Goal: Transaction & Acquisition: Purchase product/service

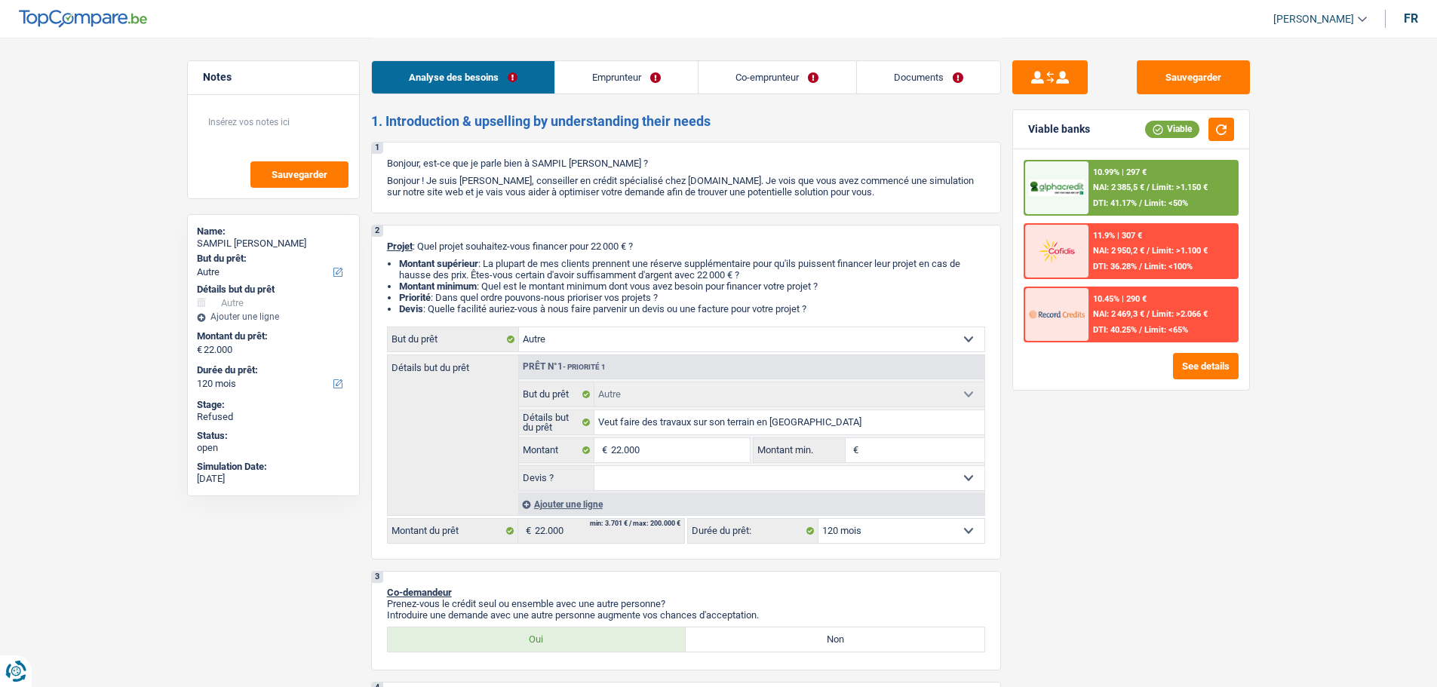
select select "other"
select select "120"
select select "other"
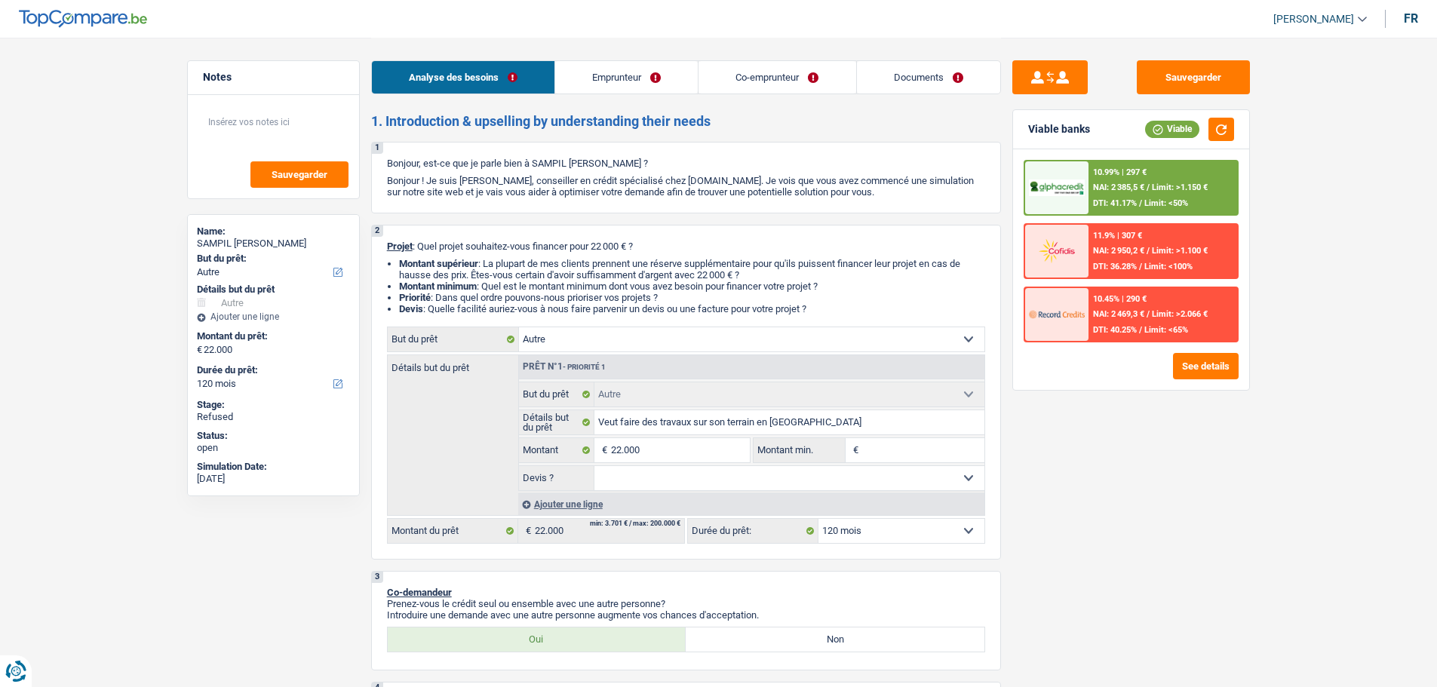
select select "120"
select select "worker"
select select "publicEmployee"
select select "netSalary"
select select "mealVouchers"
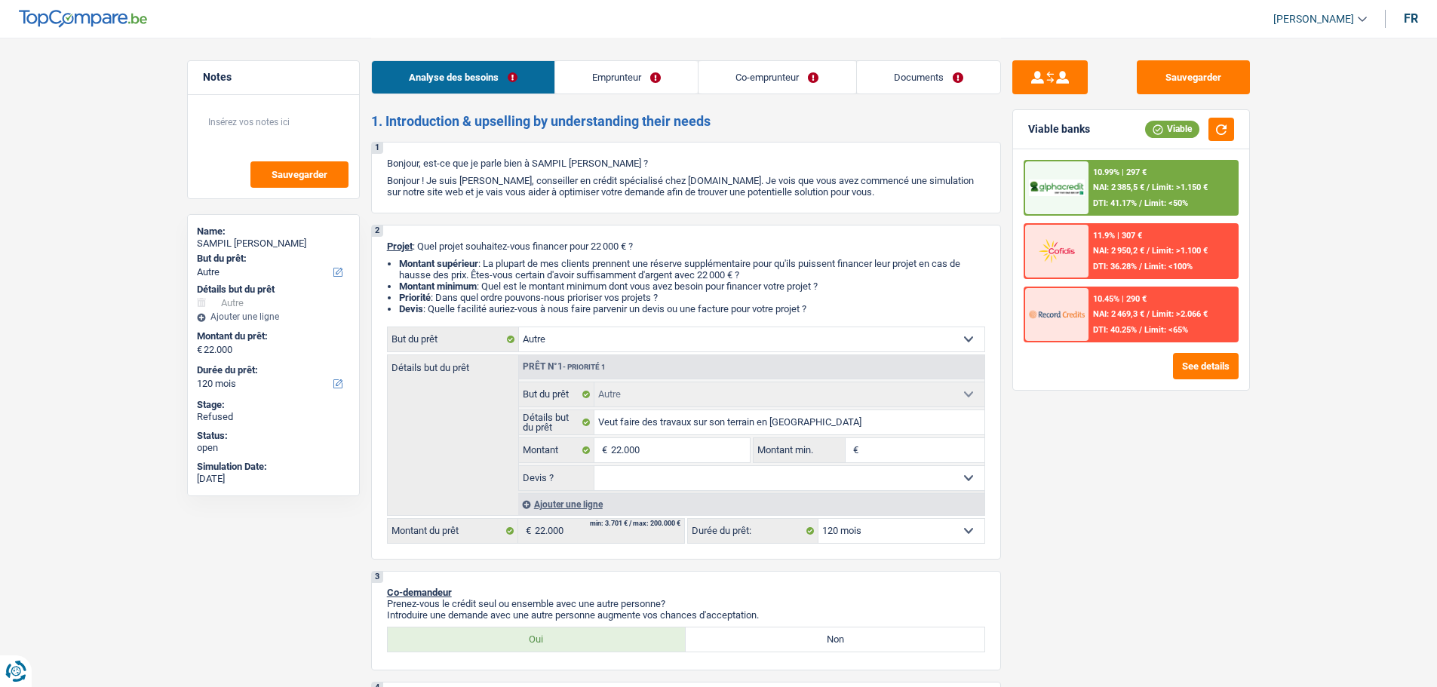
select select "familyAllowances"
select select "netSalary"
select select "mealVouchers"
select select "rents"
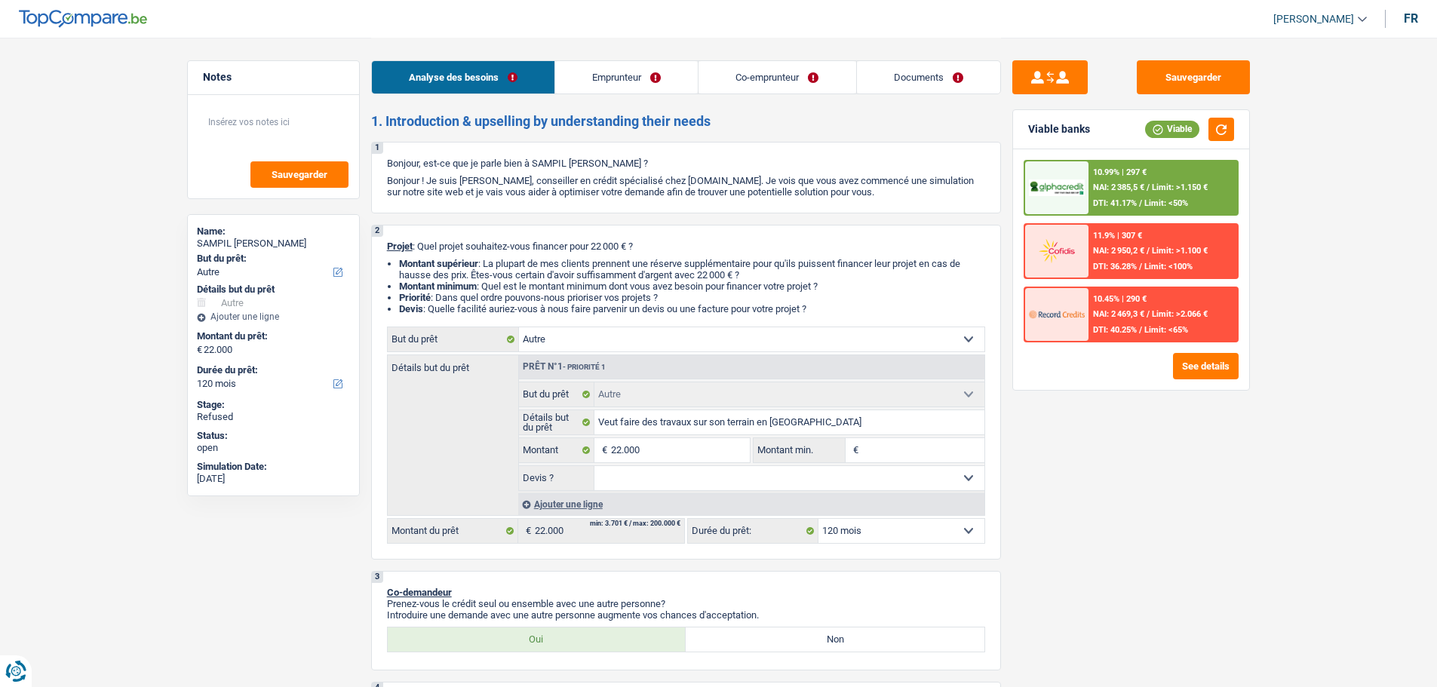
select select "personalLoan"
select select "other"
select select "36"
select select "other"
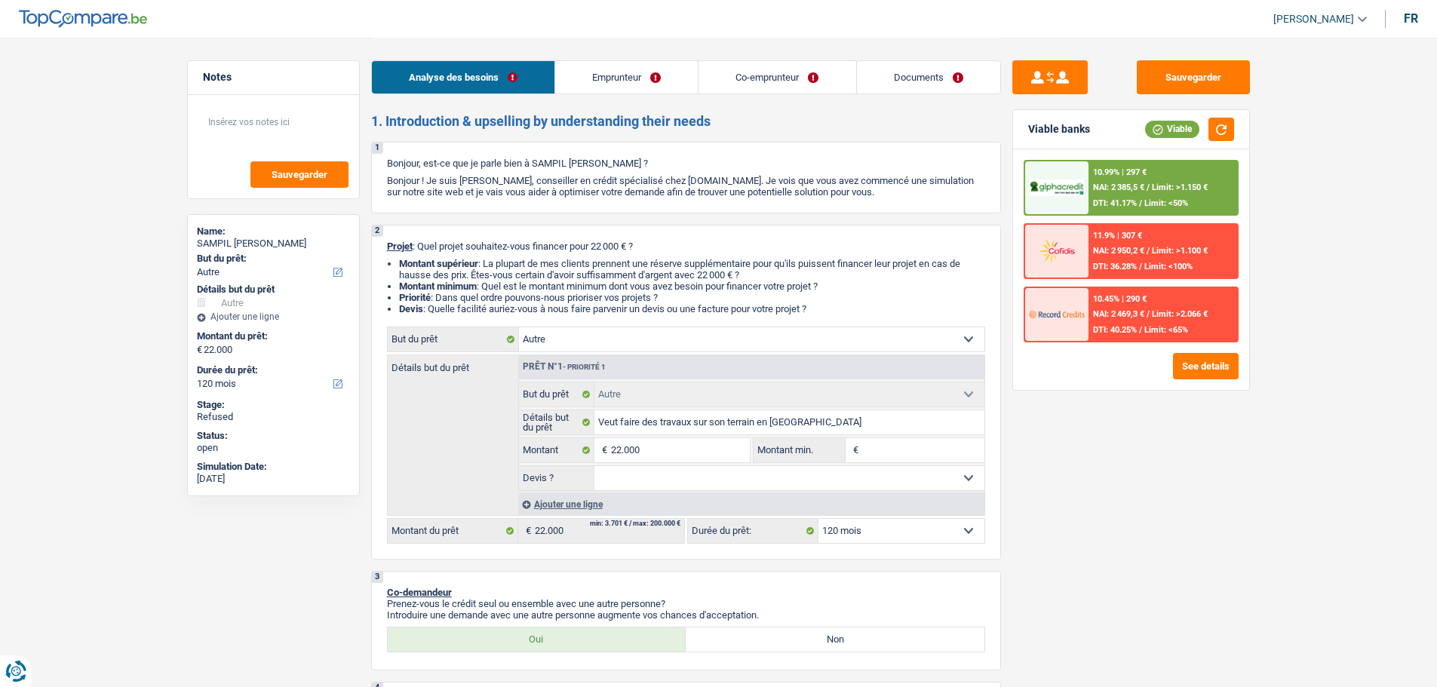
select select "120"
click at [814, 78] on link "Co-emprunteur" at bounding box center [776, 77] width 157 height 32
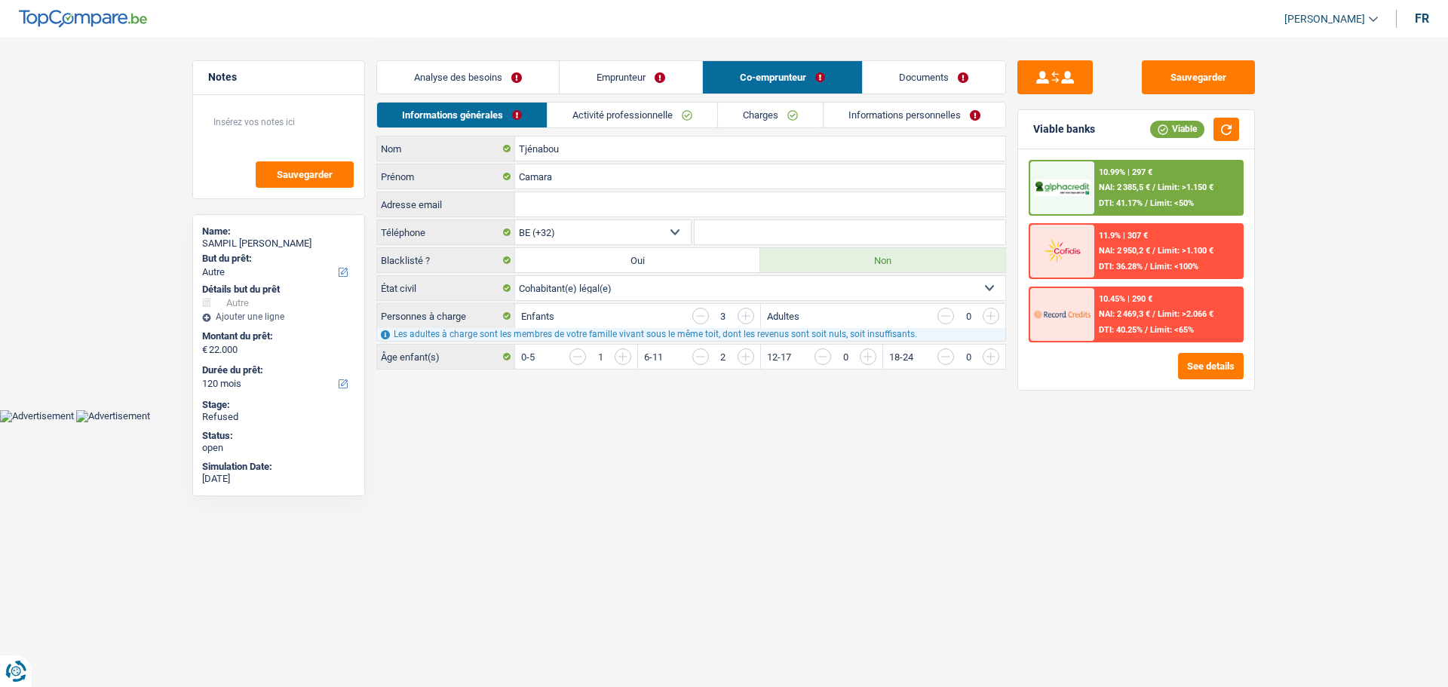
click at [674, 118] on link "Activité professionnelle" at bounding box center [633, 115] width 170 height 25
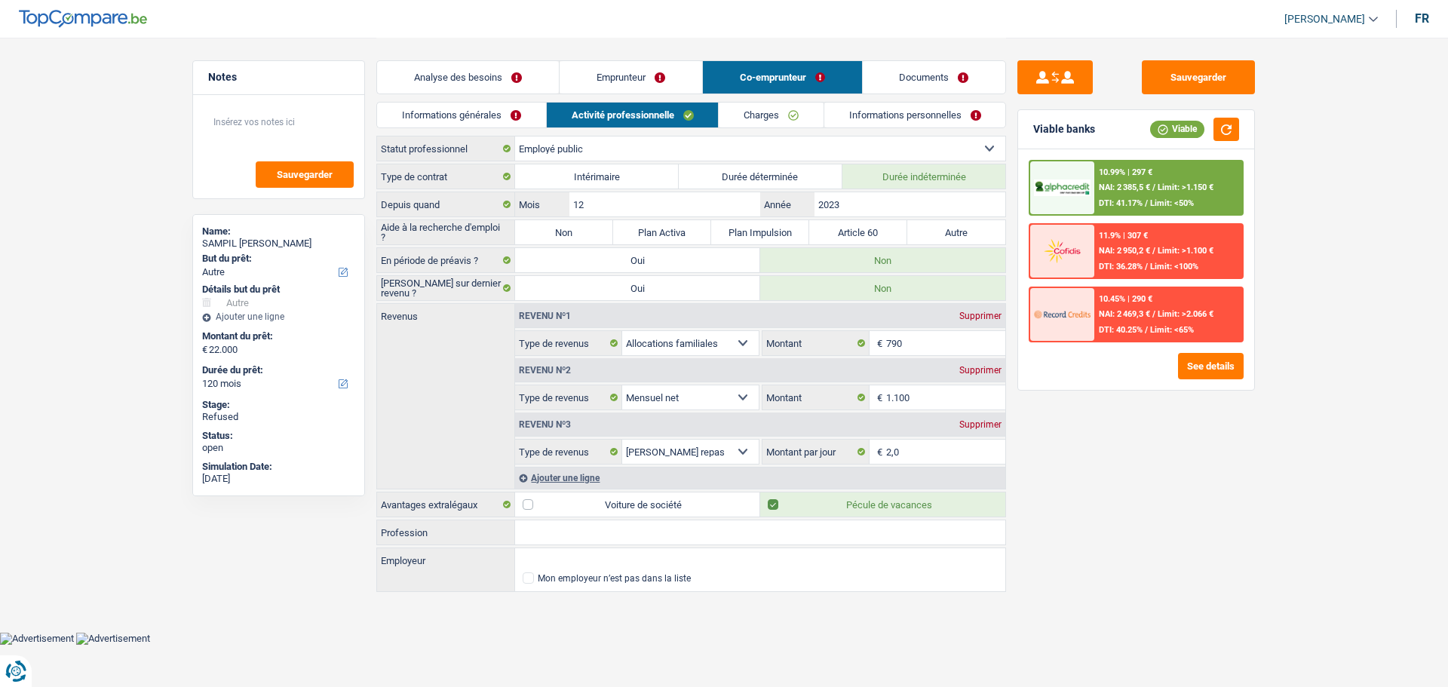
click at [932, 84] on link "Documents" at bounding box center [934, 77] width 143 height 32
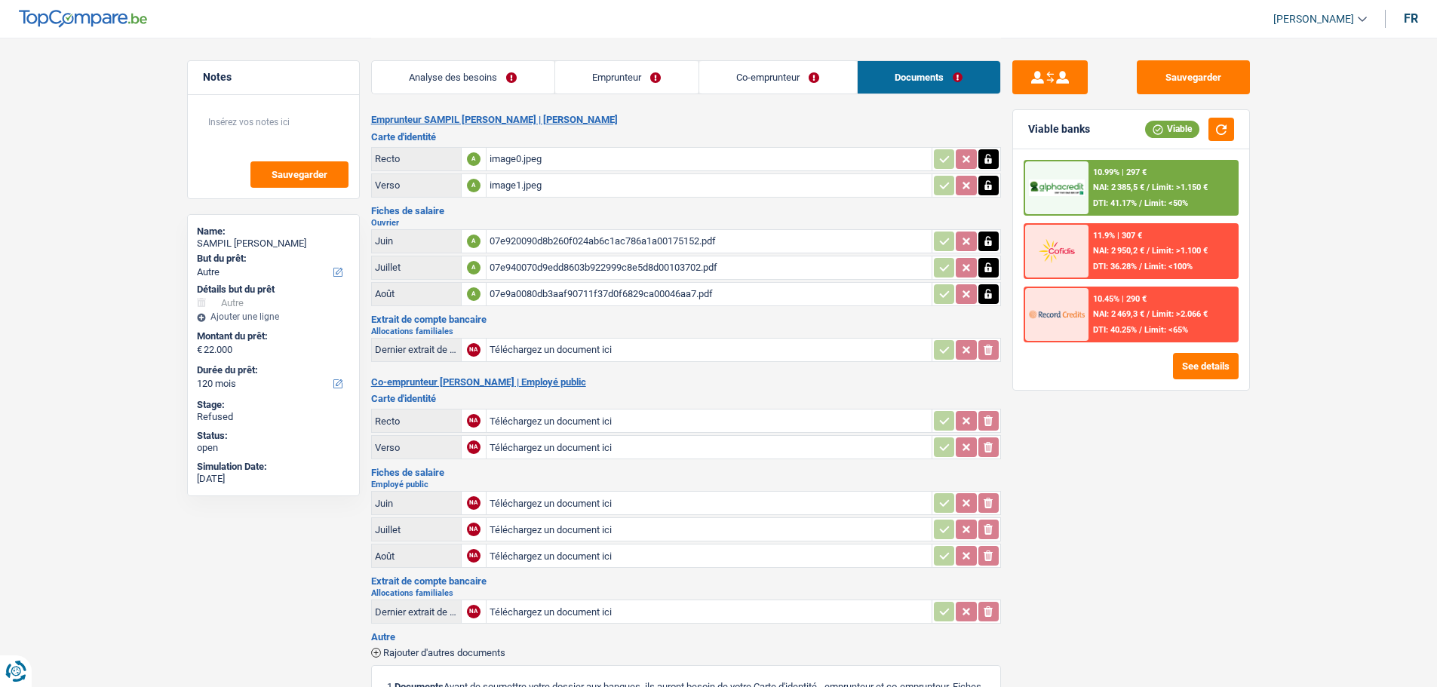
click at [626, 83] on link "Emprunteur" at bounding box center [626, 77] width 143 height 32
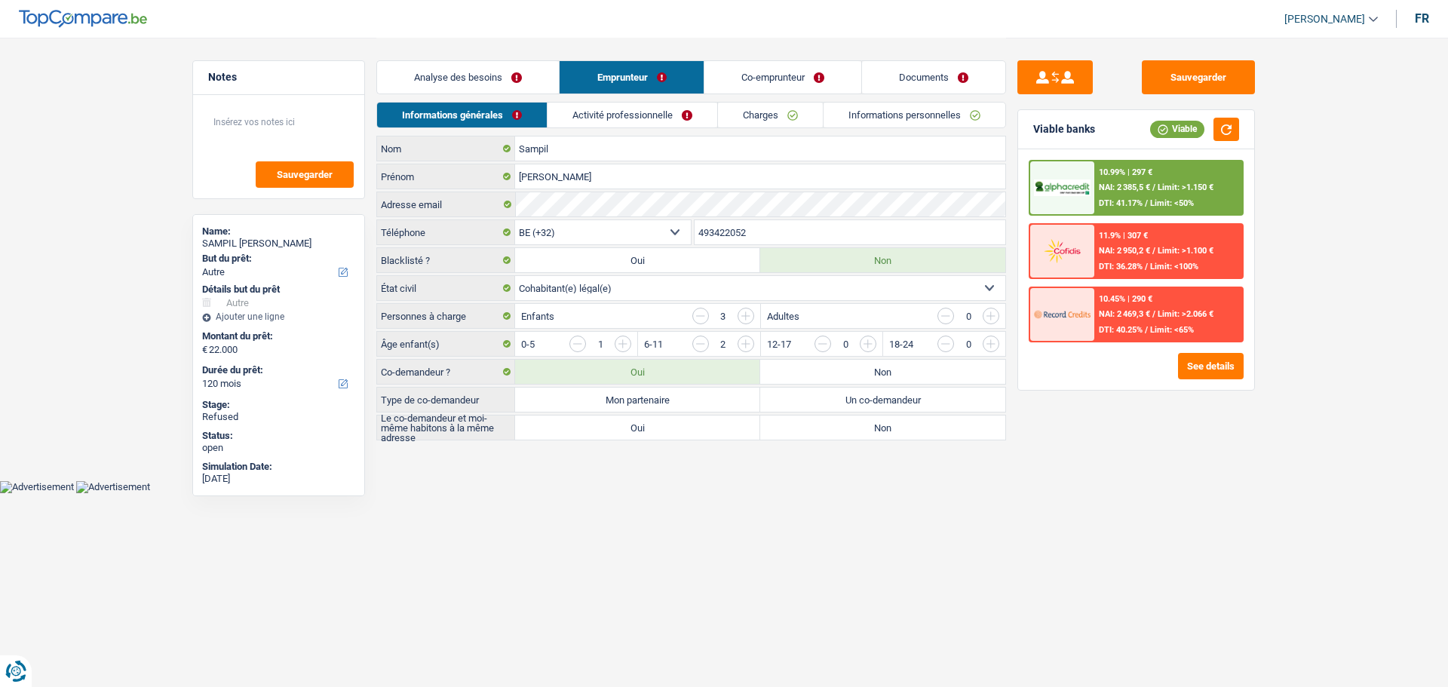
click at [658, 123] on link "Activité professionnelle" at bounding box center [633, 115] width 170 height 25
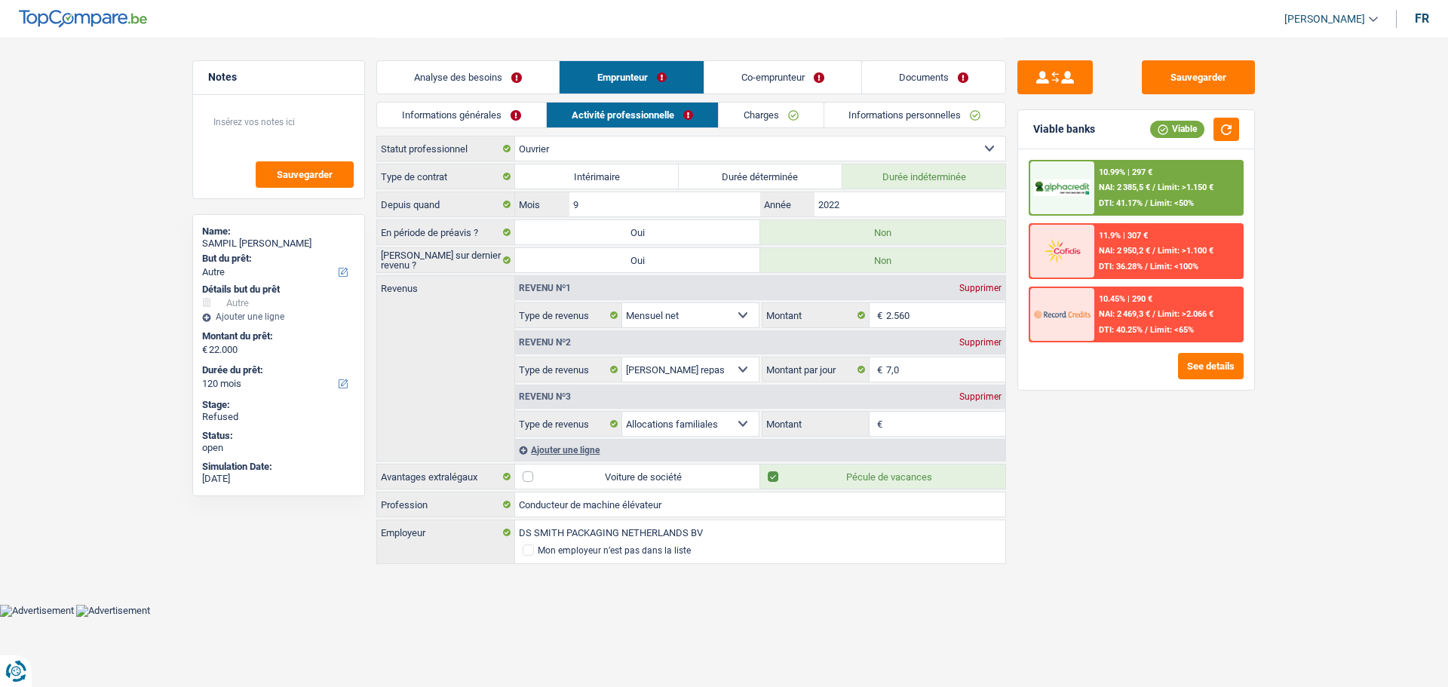
click at [973, 400] on div "Supprimer" at bounding box center [980, 396] width 50 height 9
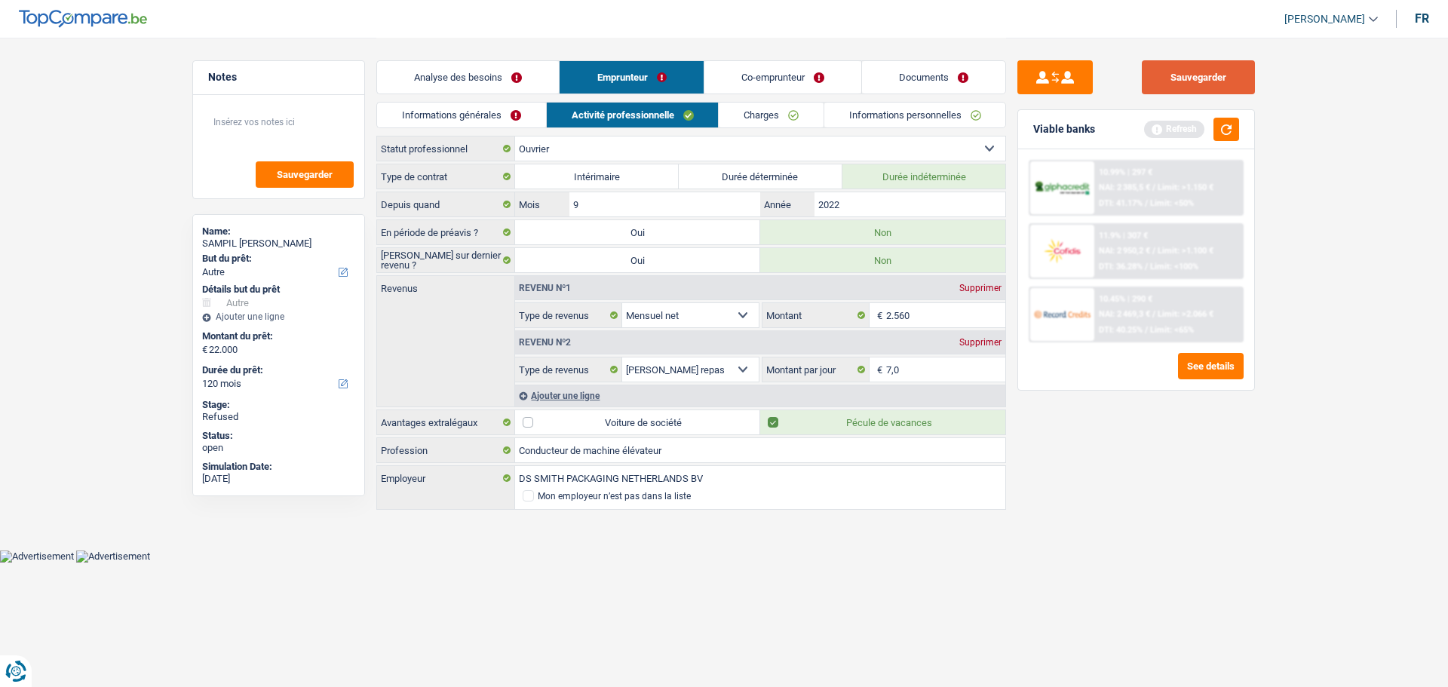
click at [1227, 83] on button "Sauvegarder" at bounding box center [1198, 77] width 113 height 34
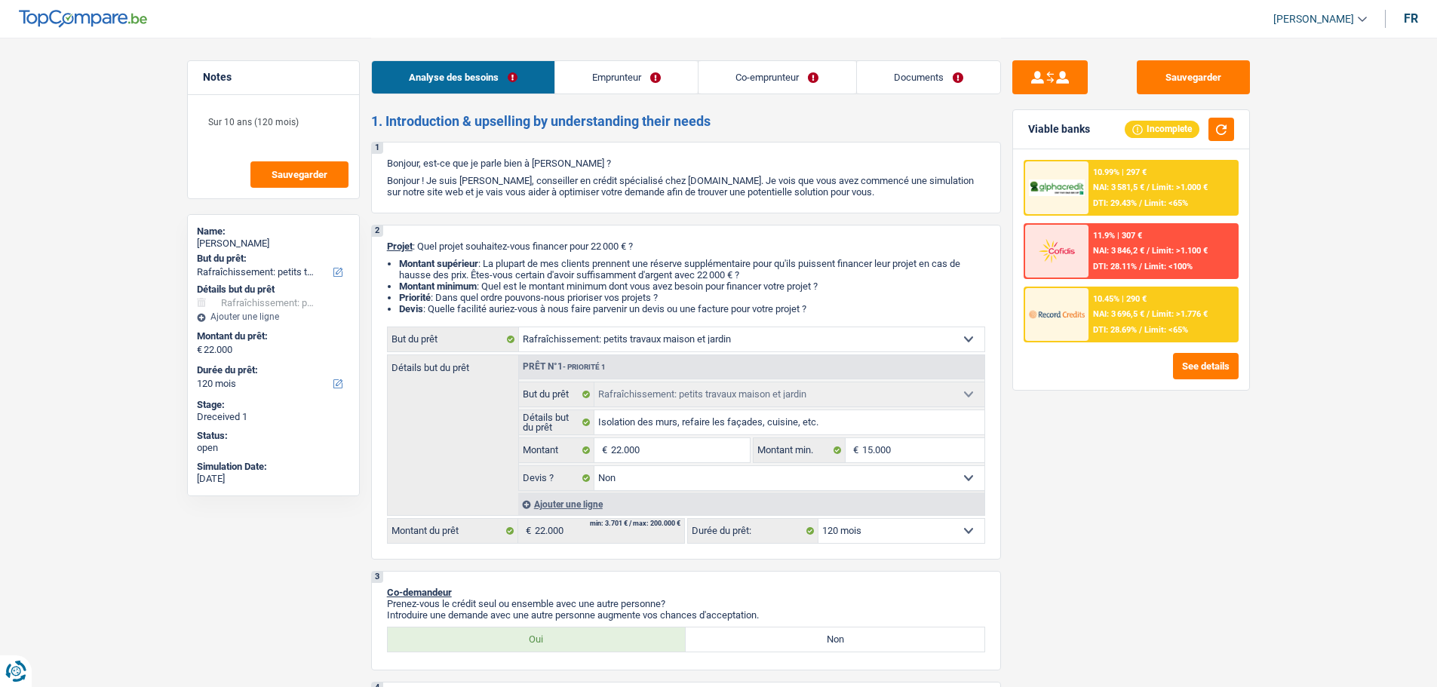
select select "houseOrGarden"
select select "120"
select select "houseOrGarden"
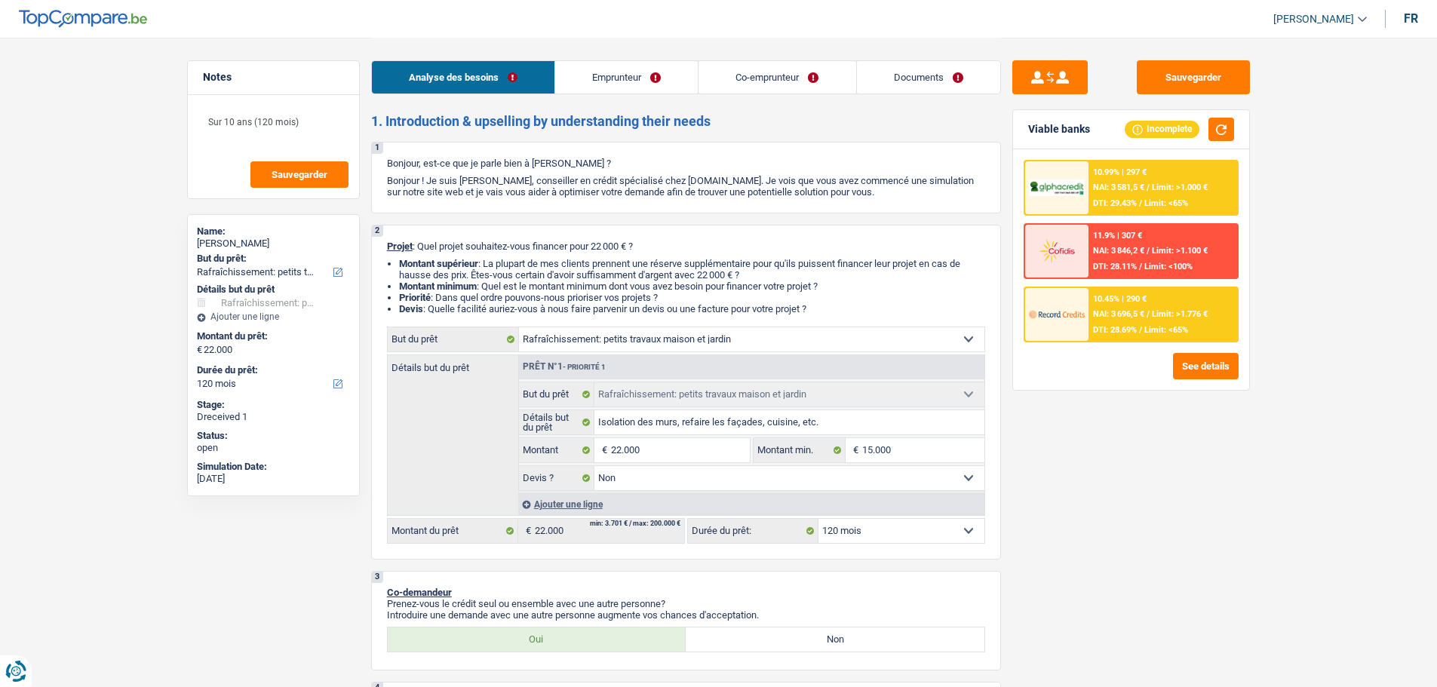
select select "false"
select select "120"
select select "publicEmployee"
select select "worker"
select select "familyAllowances"
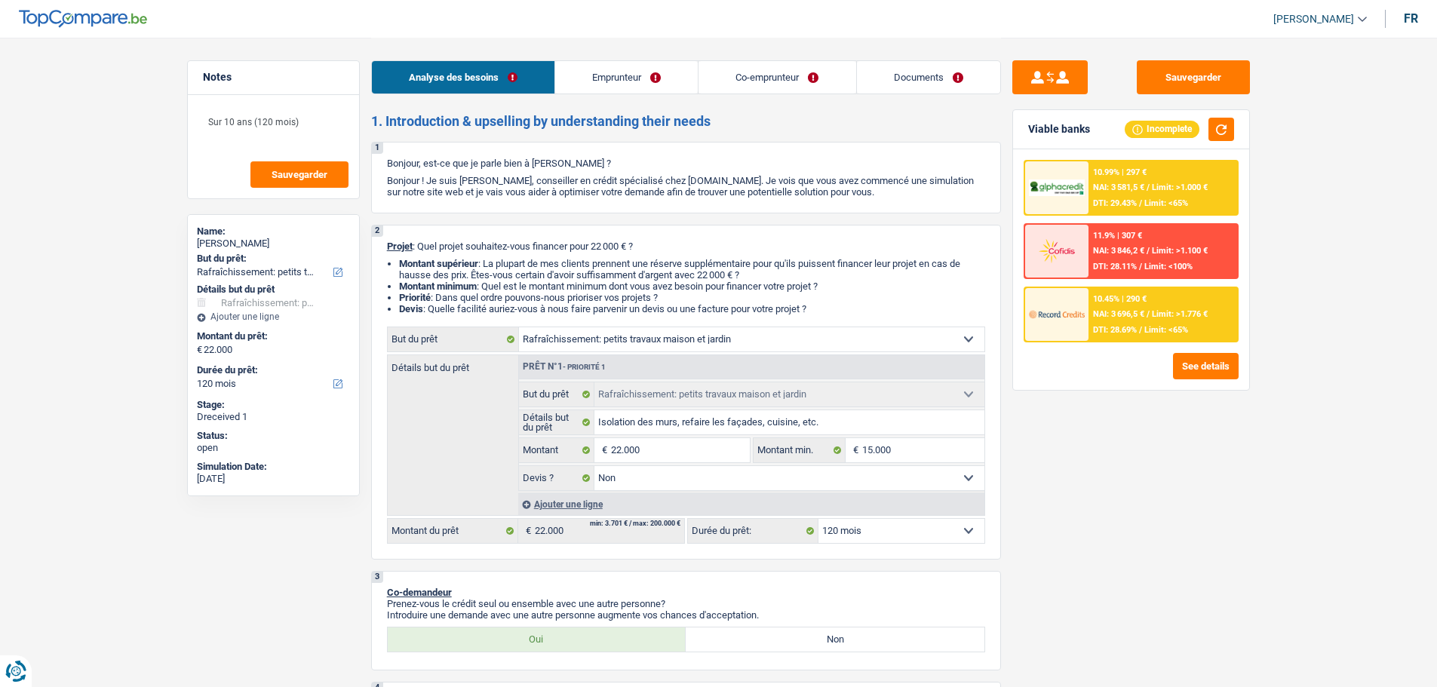
select select "netSalary"
select select "mealVouchers"
select select "netSalary"
select select "ownerWithMortgage"
select select "mortgage"
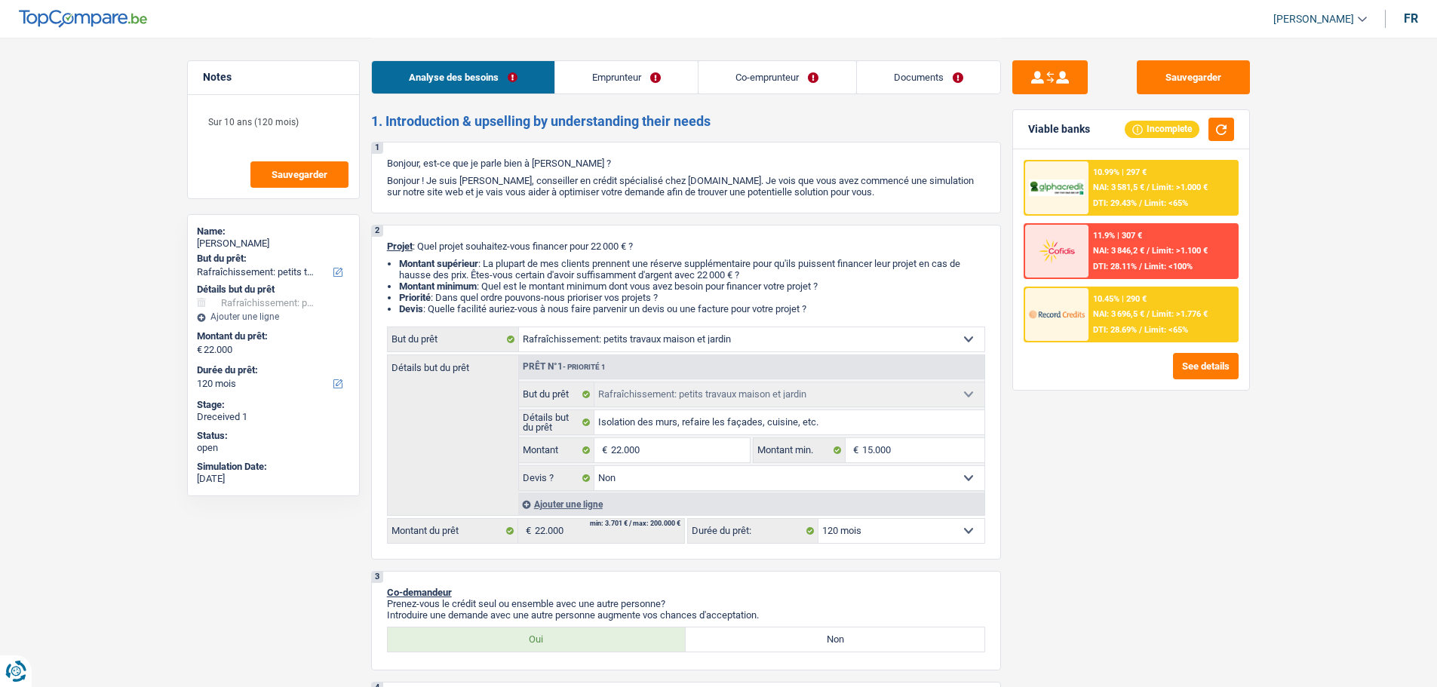
select select "300"
select select "renovationLoan"
select select "120"
select select "houseOrGarden"
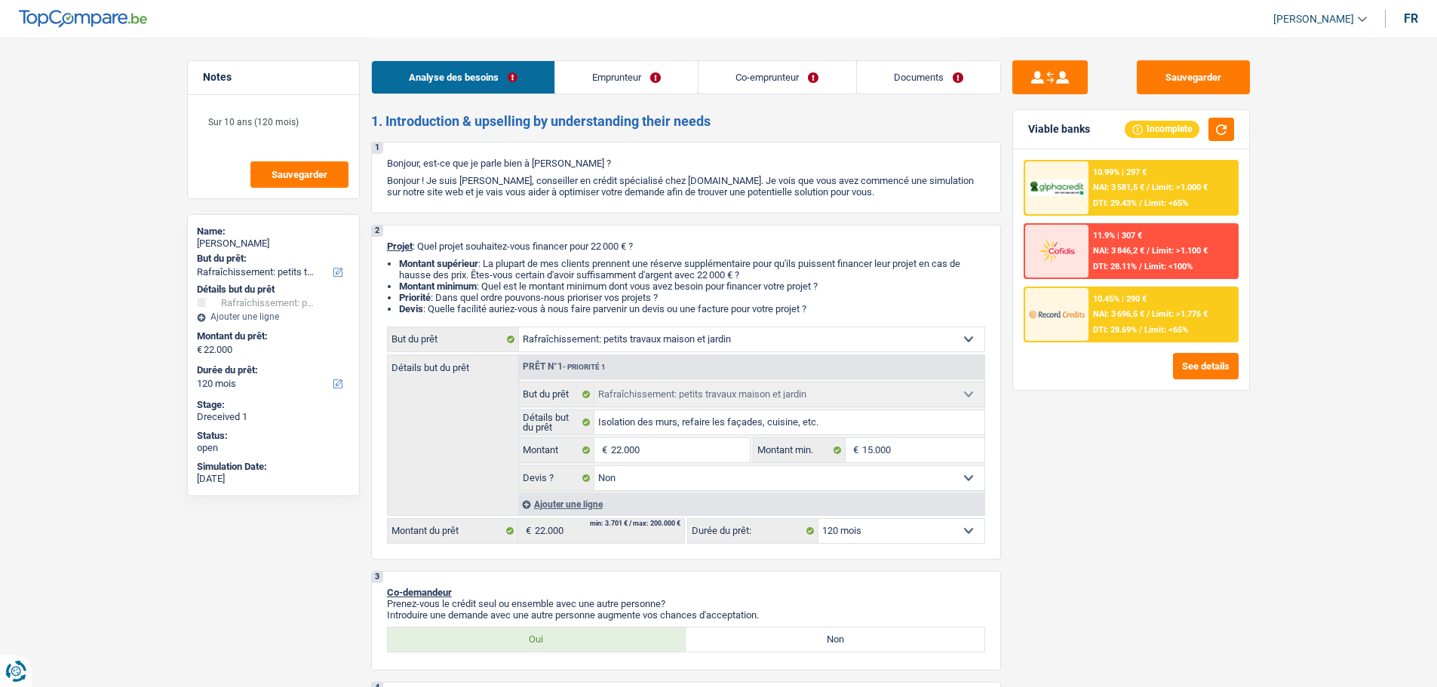
select select "false"
select select "120"
select select "publicEmployee"
select select "familyAllowances"
select select "netSalary"
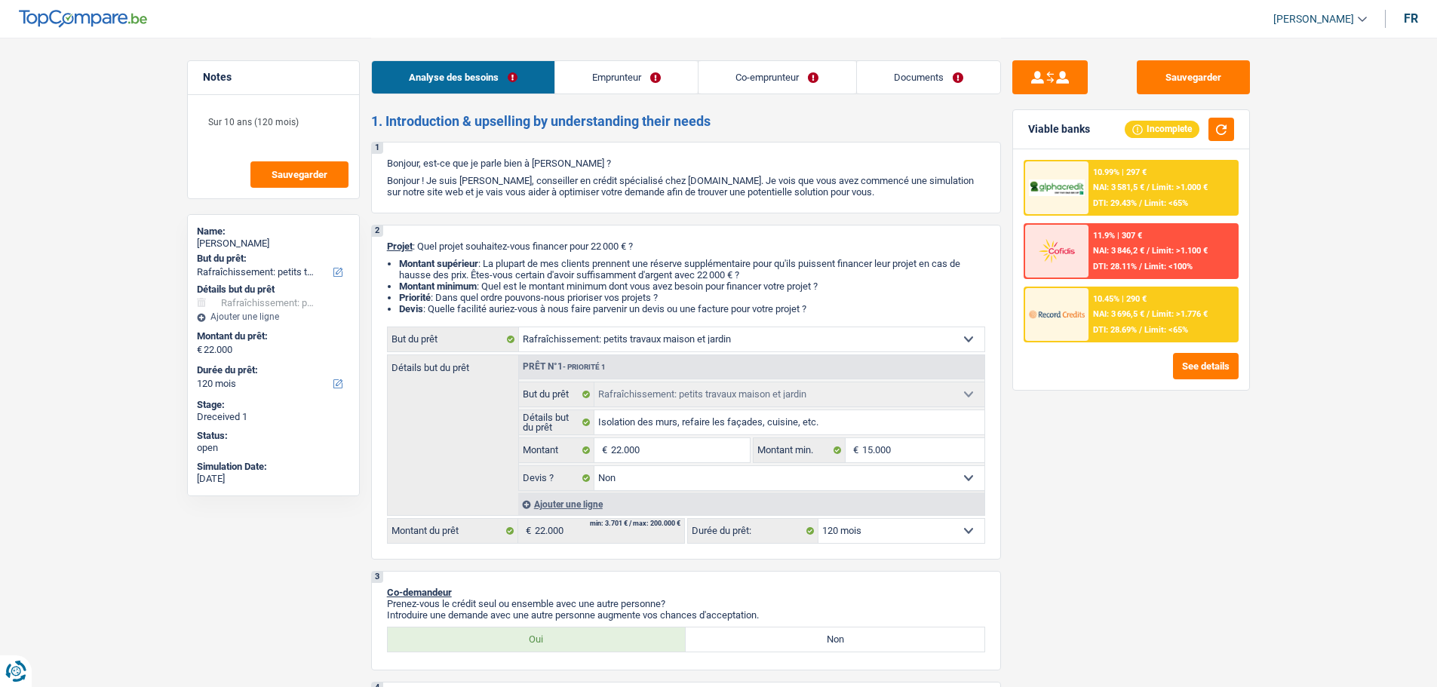
select select "mealVouchers"
click at [584, 65] on link "Emprunteur" at bounding box center [626, 77] width 143 height 32
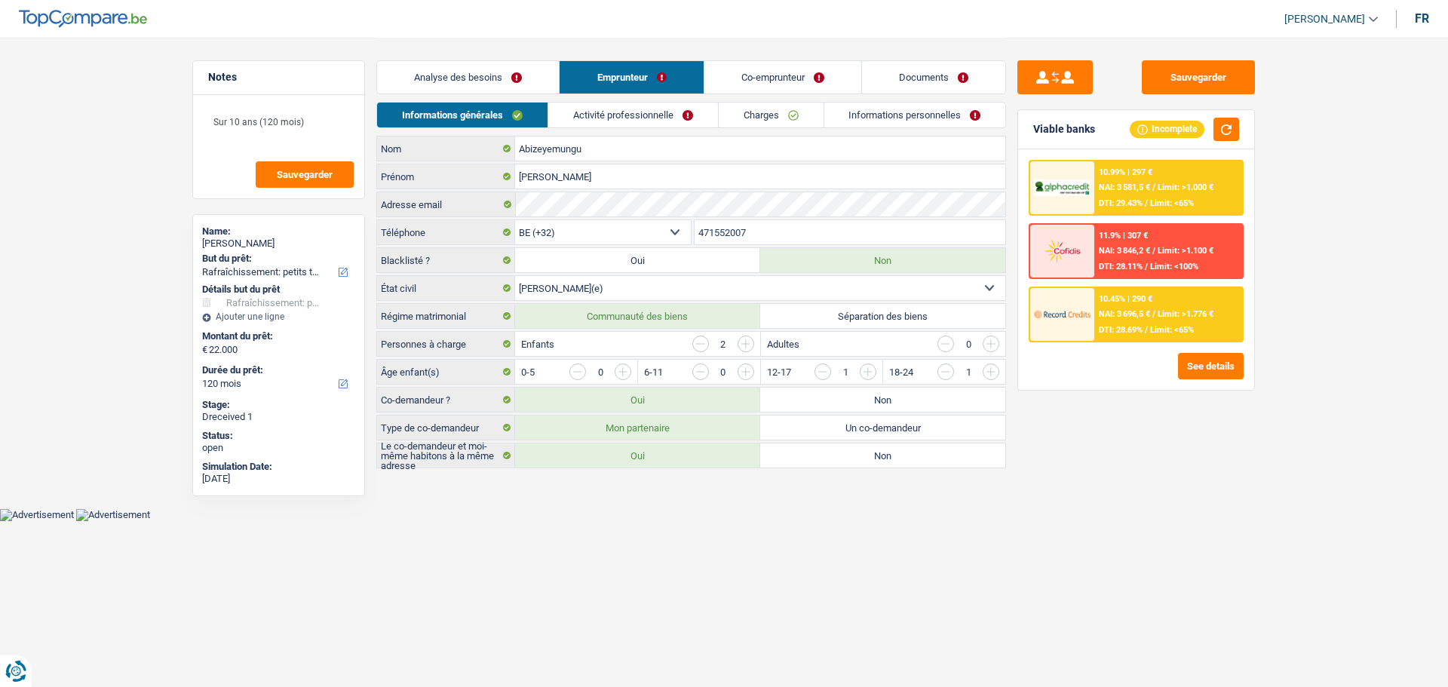
click at [653, 113] on link "Activité professionnelle" at bounding box center [633, 115] width 170 height 25
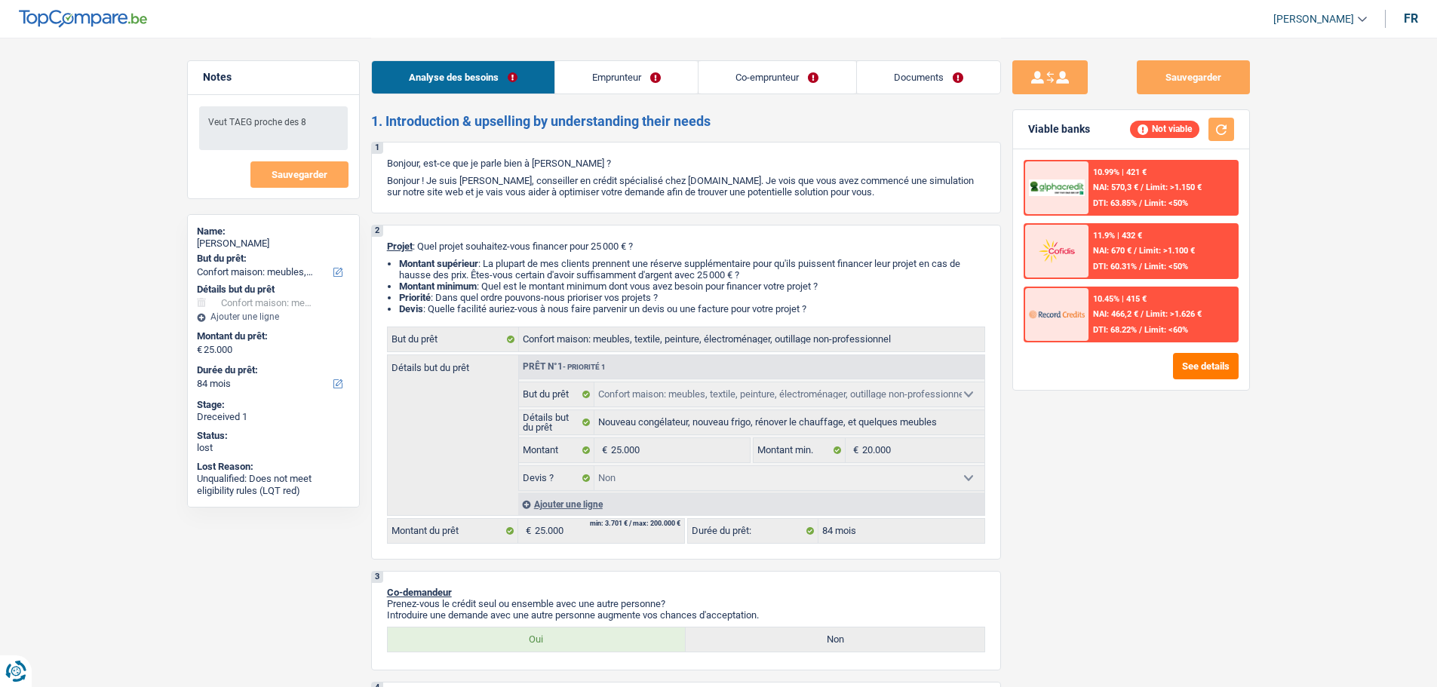
select select "household"
select select "84"
select select "household"
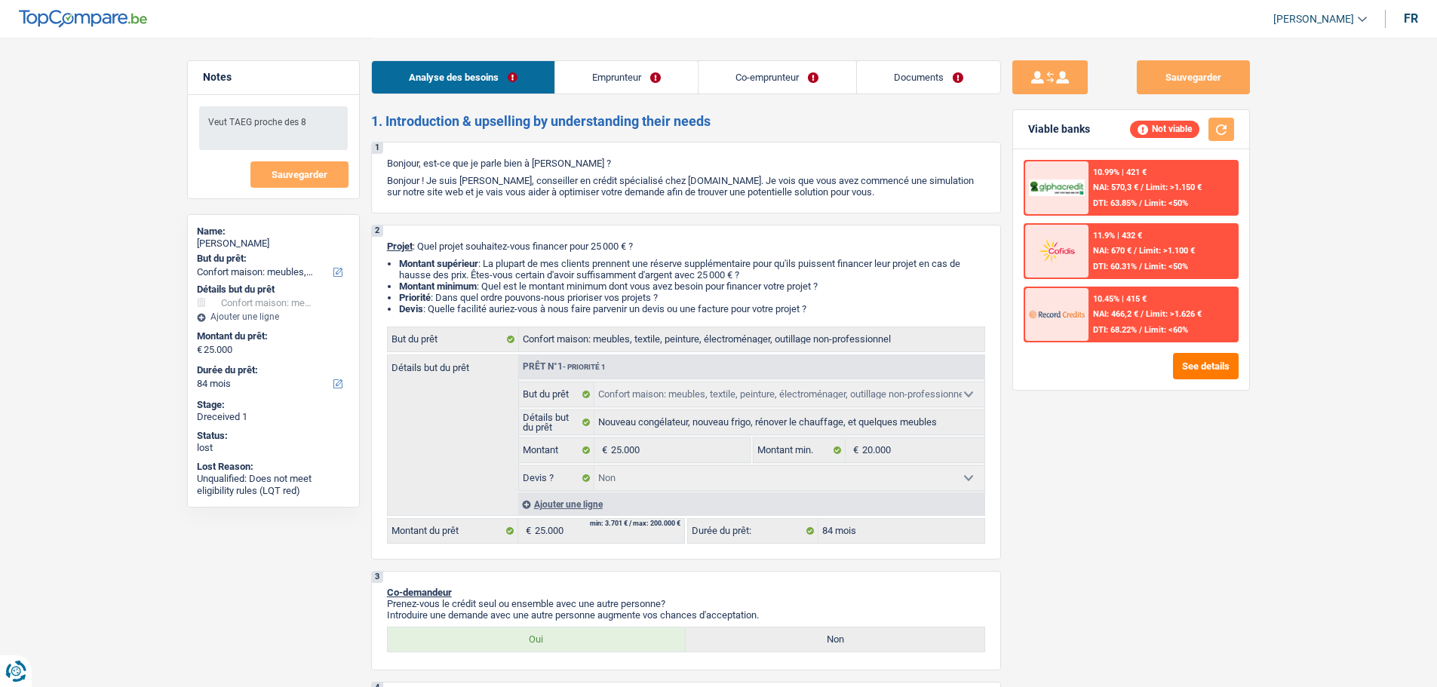
select select "false"
select select "84"
select select "mutuality"
select select "noProfession"
select select "mutualityIndemnity"
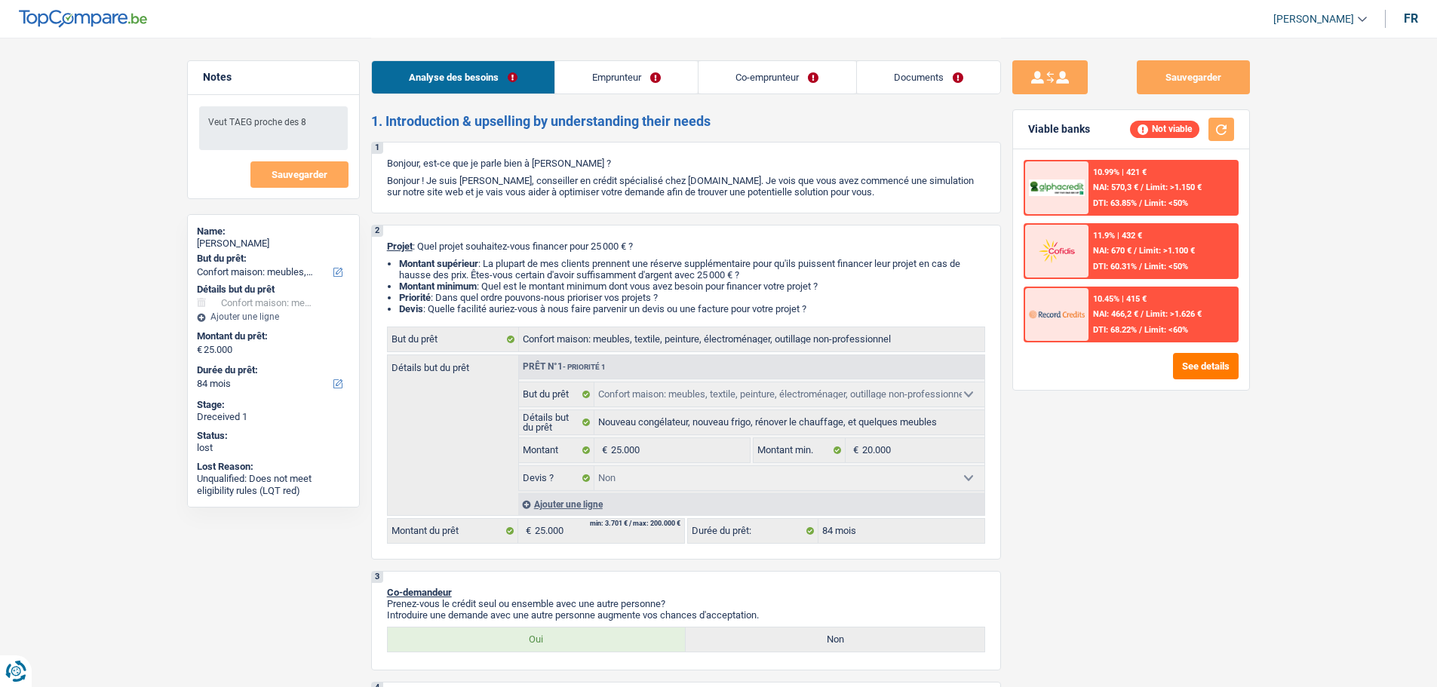
select select "familyAllowances"
select select "rents"
select select "household"
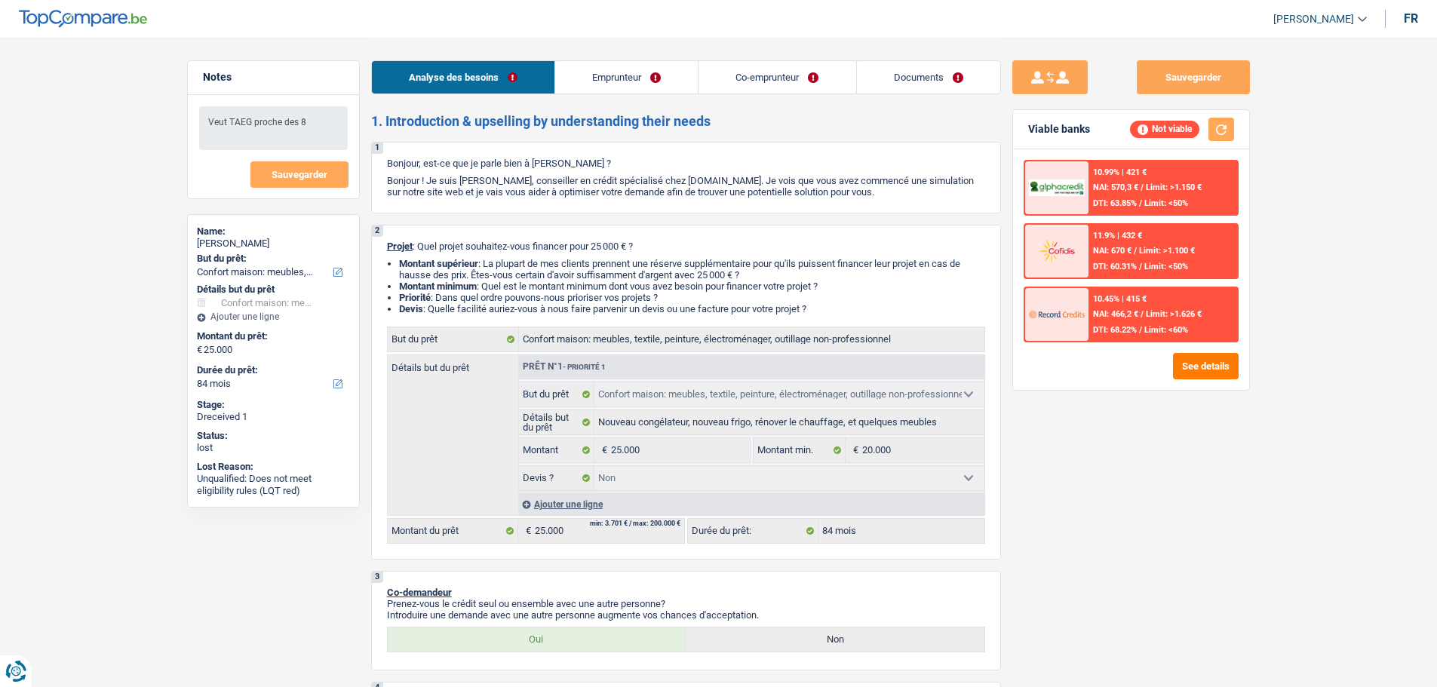
select select "false"
select select "84"
select select "noProfession"
select select "familyAllowances"
click at [753, 78] on link "Co-emprunteur" at bounding box center [776, 77] width 157 height 32
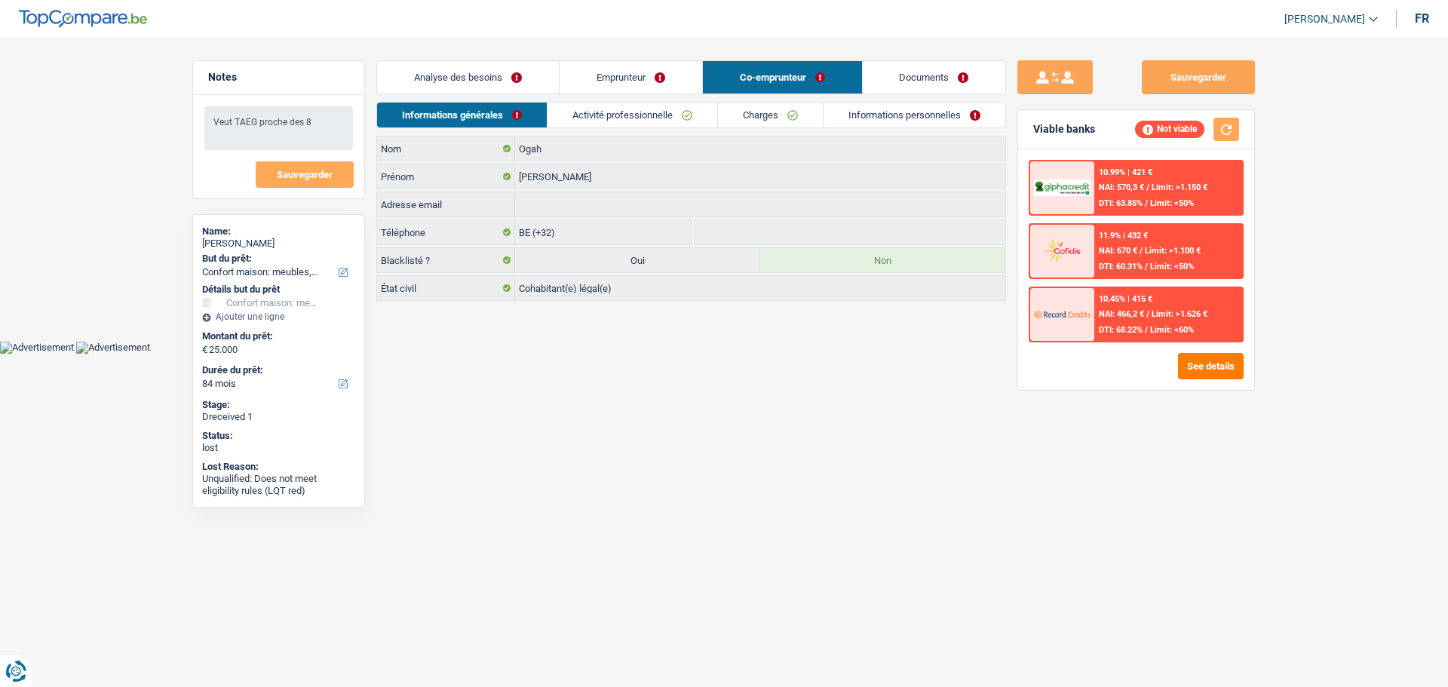
click at [677, 114] on link "Activité professionnelle" at bounding box center [633, 115] width 170 height 25
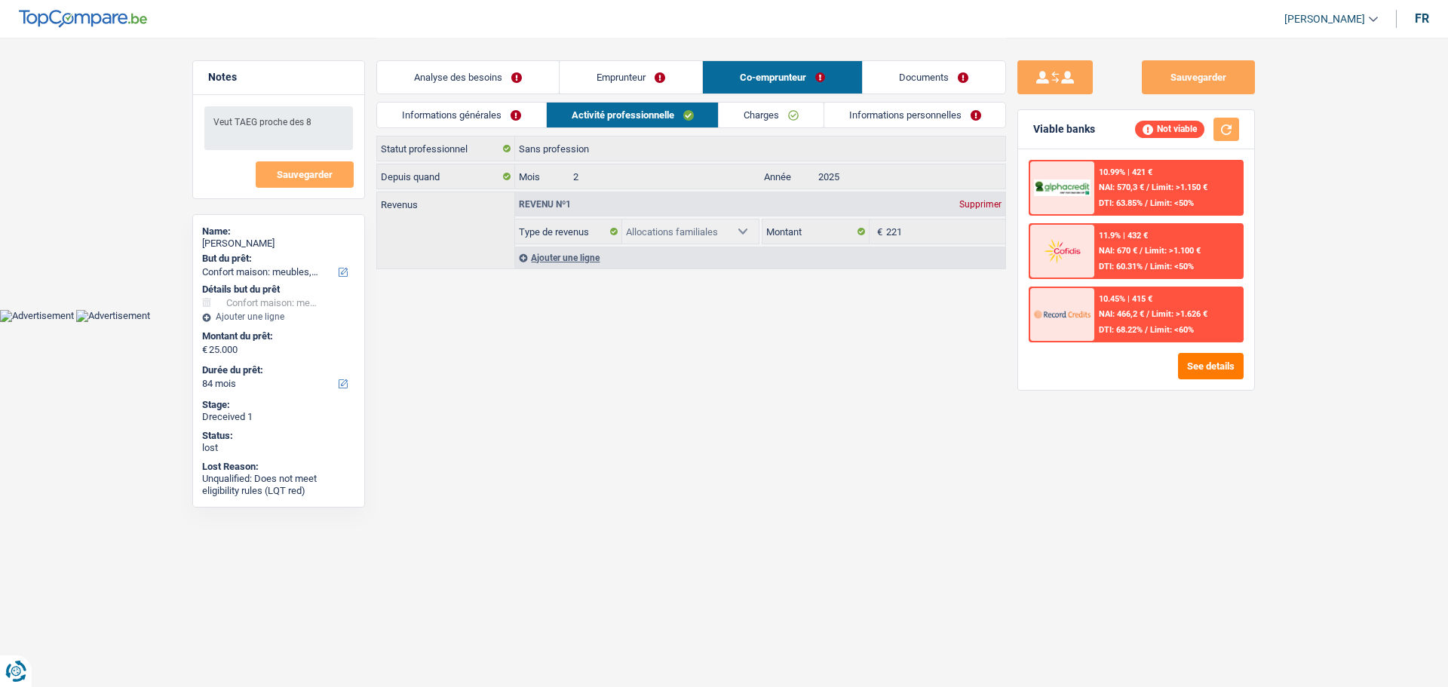
click at [615, 74] on link "Emprunteur" at bounding box center [631, 77] width 143 height 32
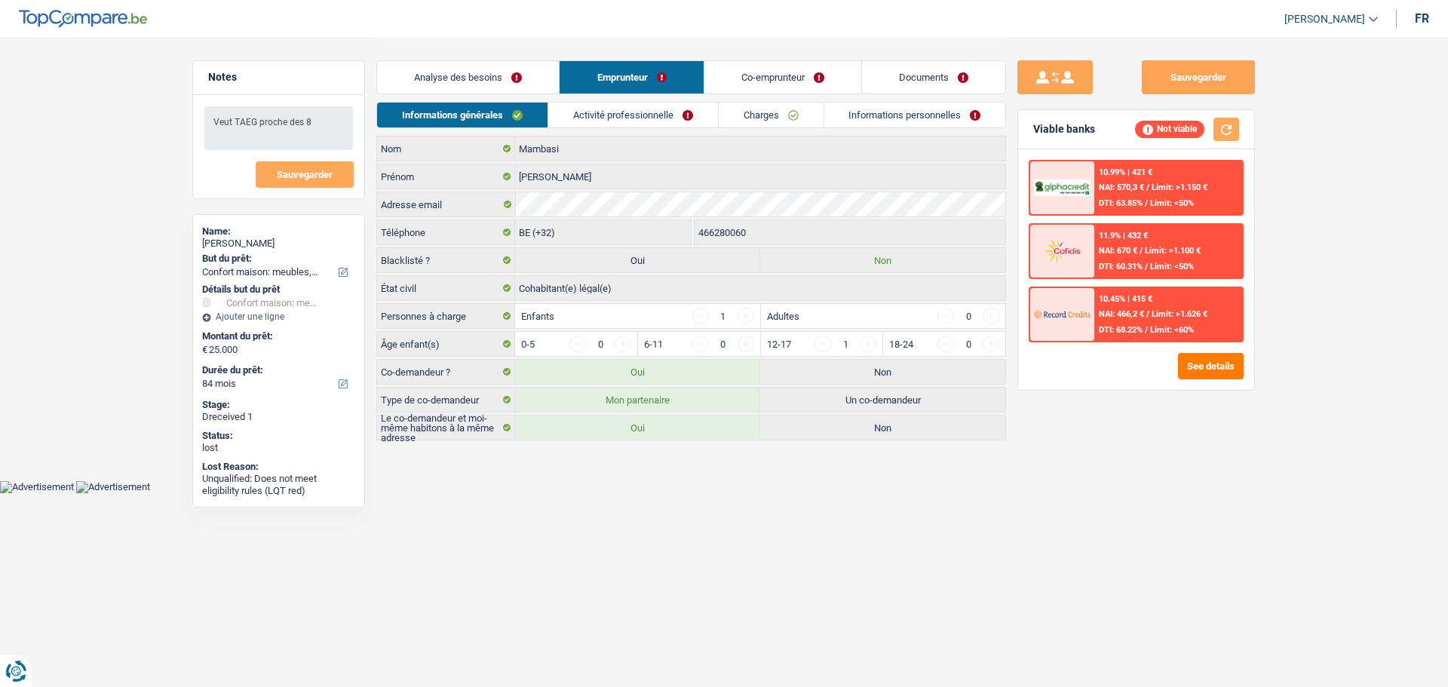
click at [804, 72] on link "Co-emprunteur" at bounding box center [782, 77] width 157 height 32
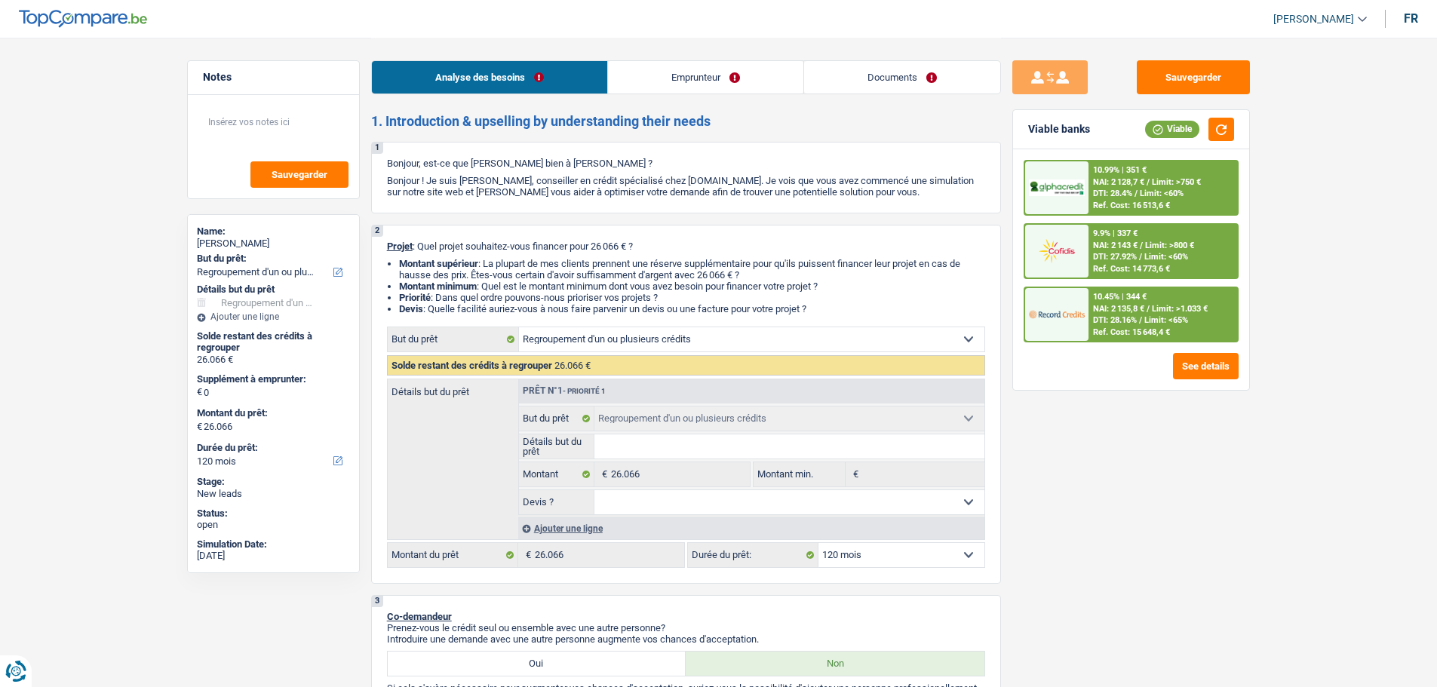
select select "refinancing"
select select "120"
select select "refinancing"
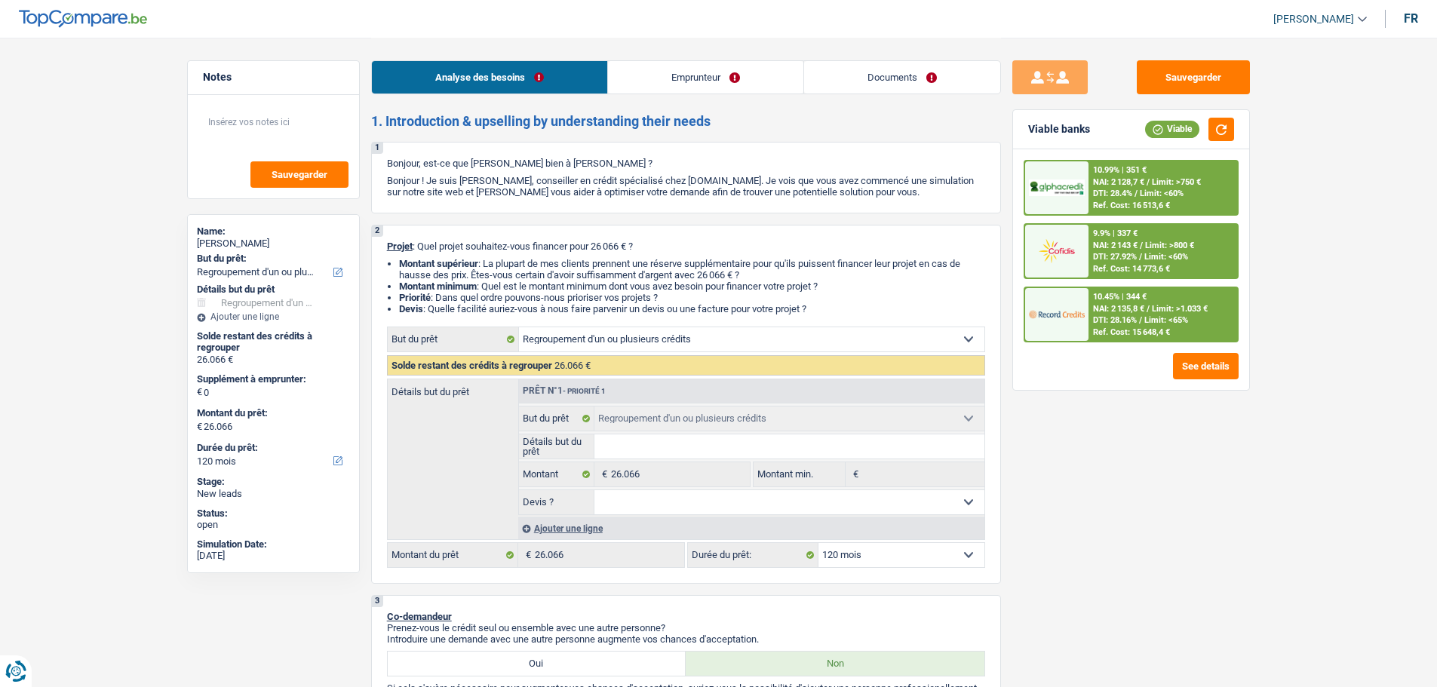
select select "120"
select select "invalid"
select select "mutualityIndemnity"
select select "disabilityPension"
select select "ownerWithMortgage"
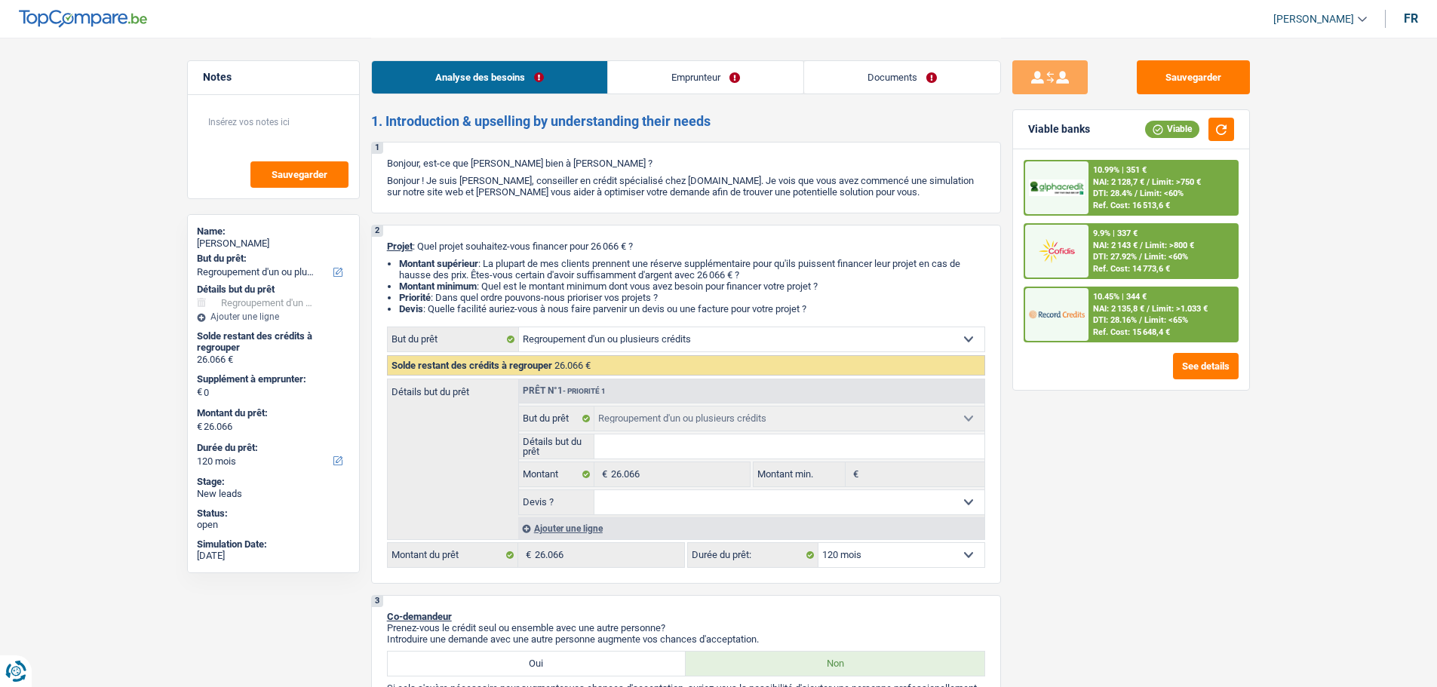
select select "mortgage"
select select "120"
select select "creditConsolidation"
select select "120"
select select "refinancing"
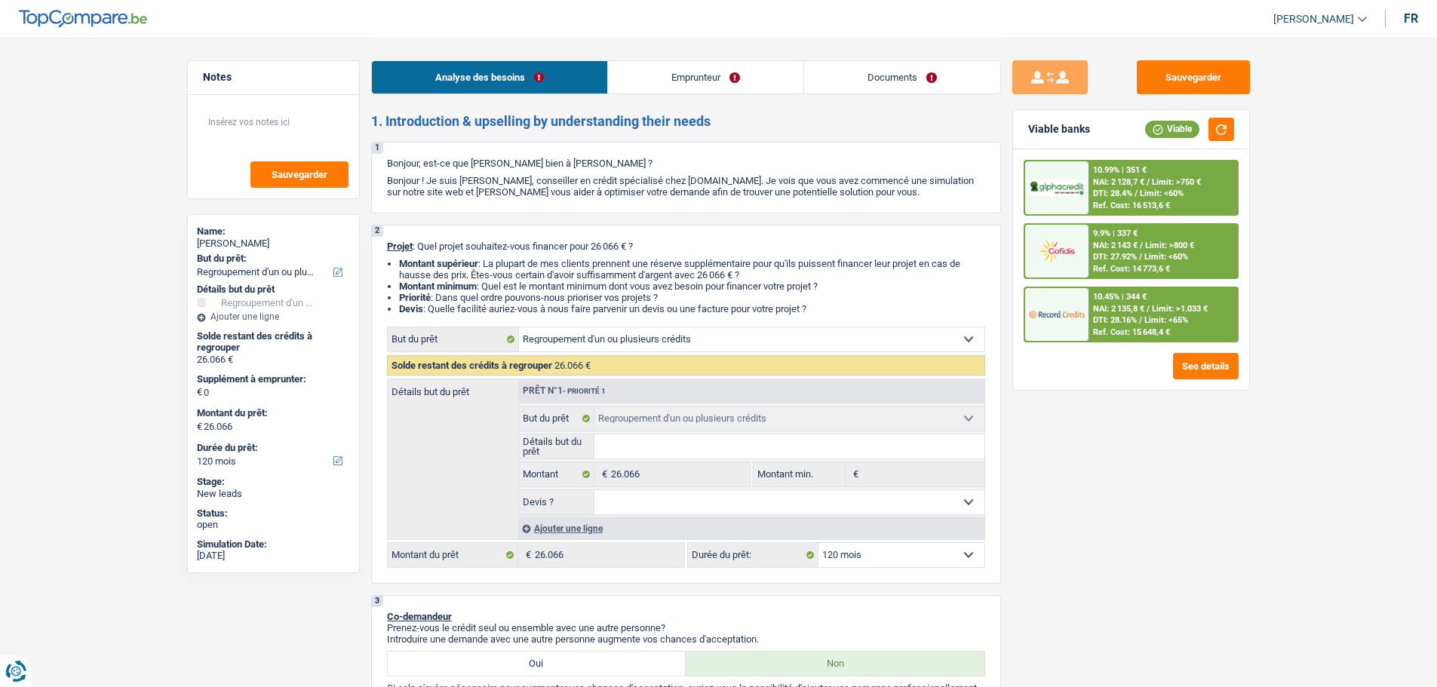
select select "refinancing"
select select "120"
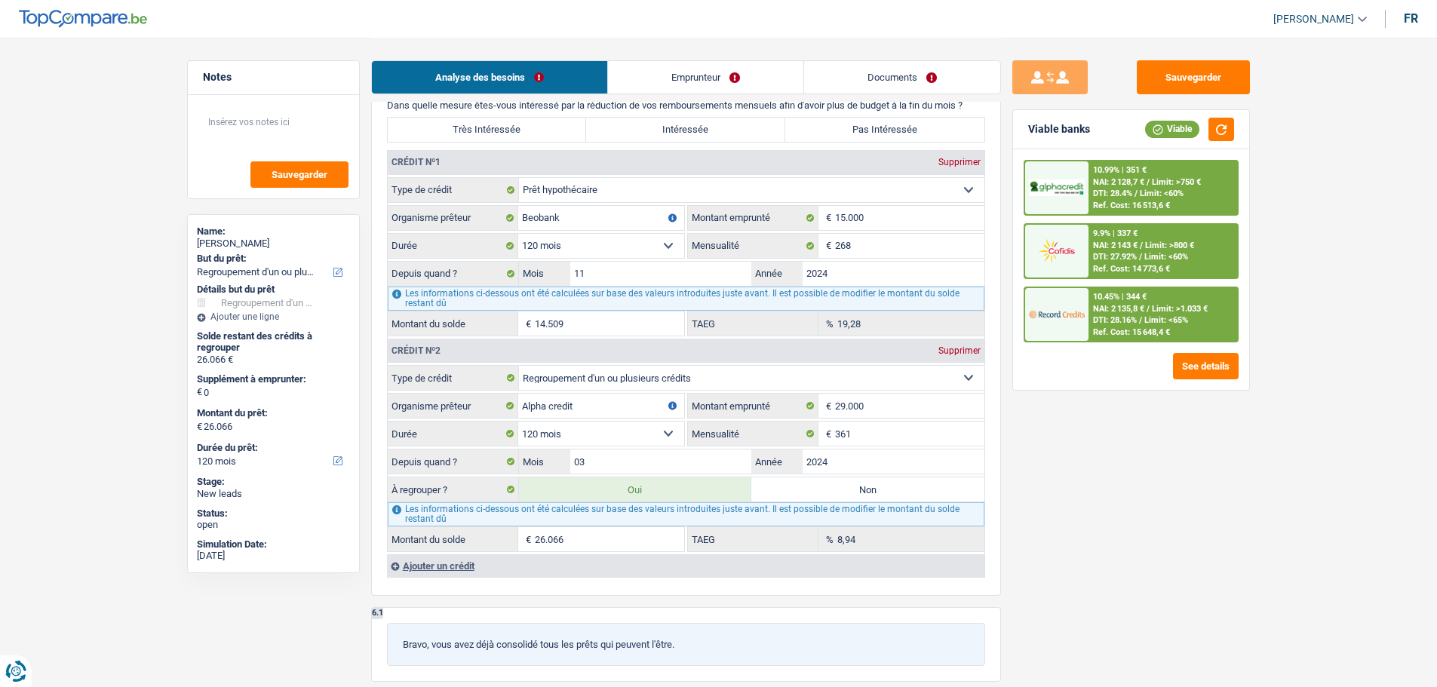
scroll to position [1207, 0]
click at [692, 266] on input "11" at bounding box center [661, 270] width 182 height 24
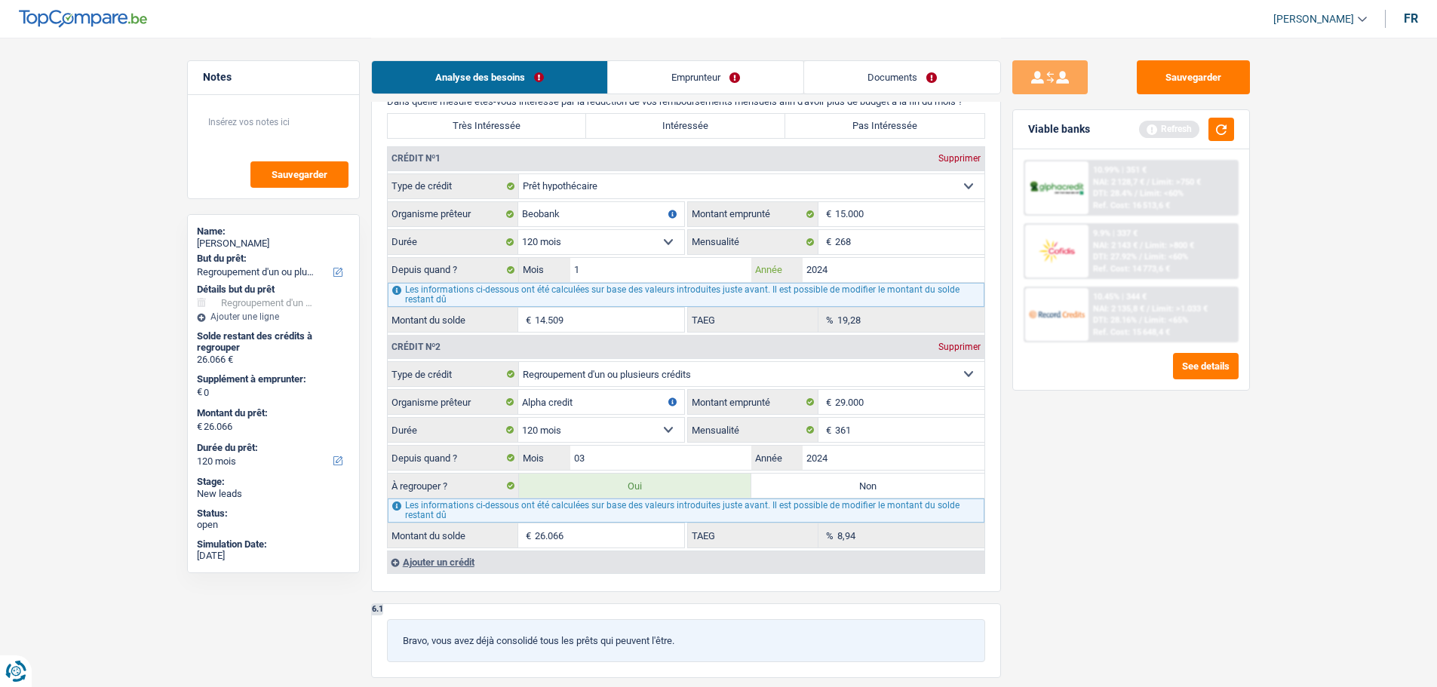
type input "11"
click at [1303, 478] on main "Notes Sauvegarder Name: [PERSON_NAME] But du prêt: Confort maison: meubles, tex…" at bounding box center [718, 151] width 1437 height 2716
click at [668, 241] on select "120 mois 132 mois 144 mois 180 mois 240 mois 300 mois 360 mois 420 mois Sélecti…" at bounding box center [601, 242] width 166 height 24
click at [620, 234] on select "120 mois 132 mois 144 mois 180 mois 240 mois 300 mois 360 mois 420 mois Sélecti…" at bounding box center [601, 242] width 166 height 24
click at [931, 219] on input "15.000" at bounding box center [909, 214] width 149 height 24
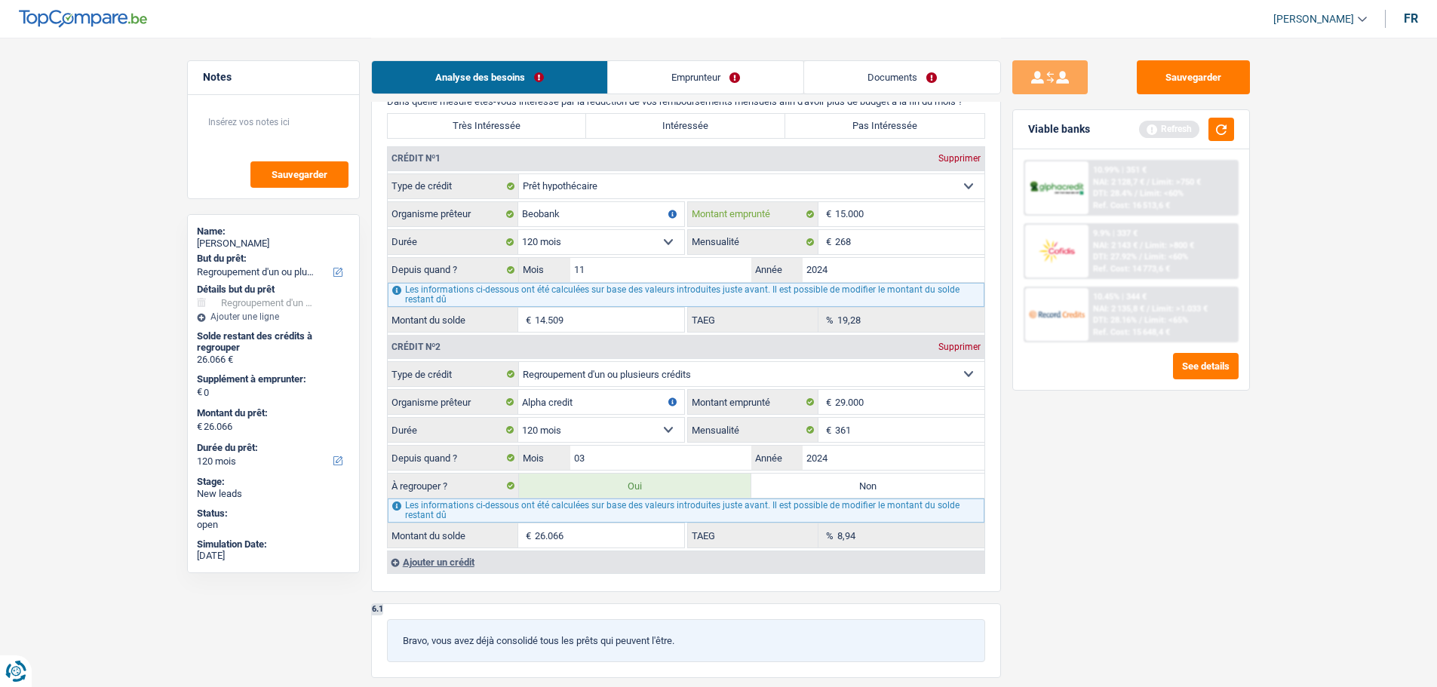
type input "150.000"
select select
type input "150.000"
drag, startPoint x: 854, startPoint y: 196, endPoint x: 875, endPoint y: 186, distance: 23.3
click at [854, 196] on select "Carte ou ouverture de crédit Prêt hypothécaire Vente à tempérament Prêt à tempé…" at bounding box center [751, 186] width 465 height 24
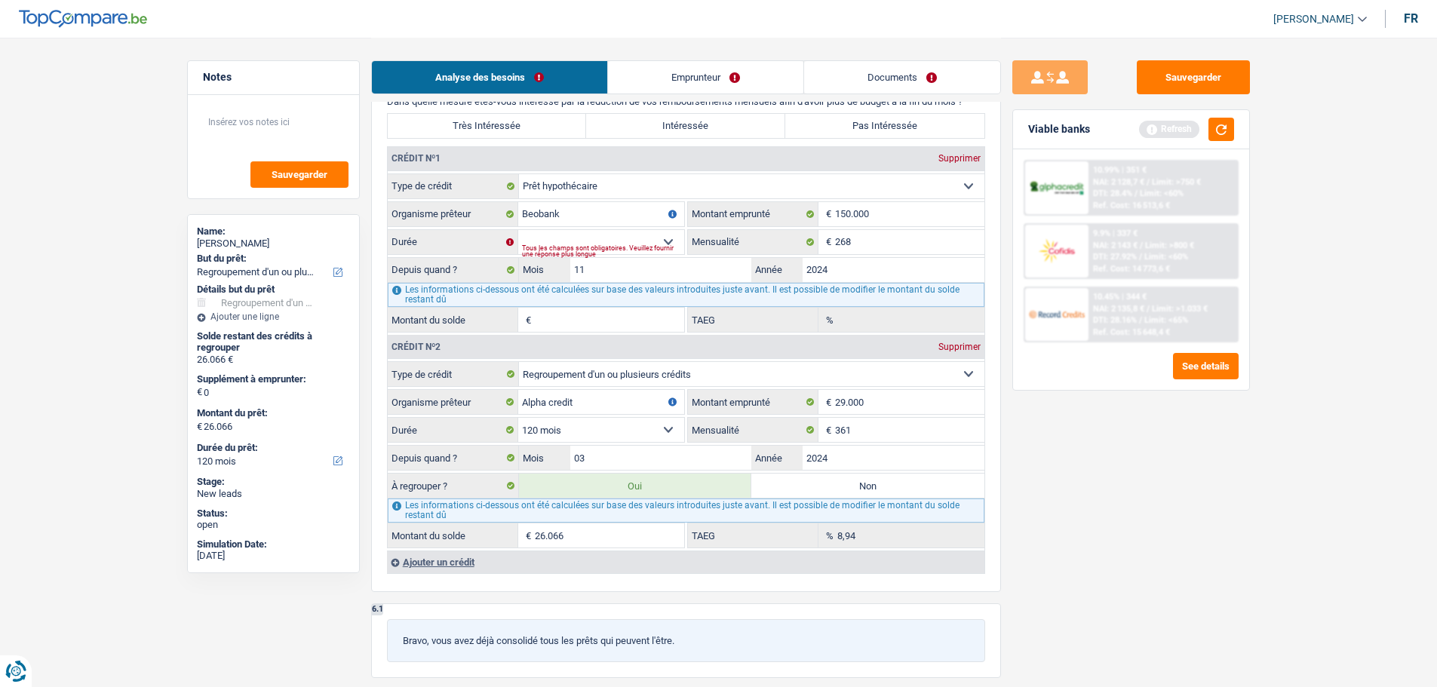
select select "personalLoan"
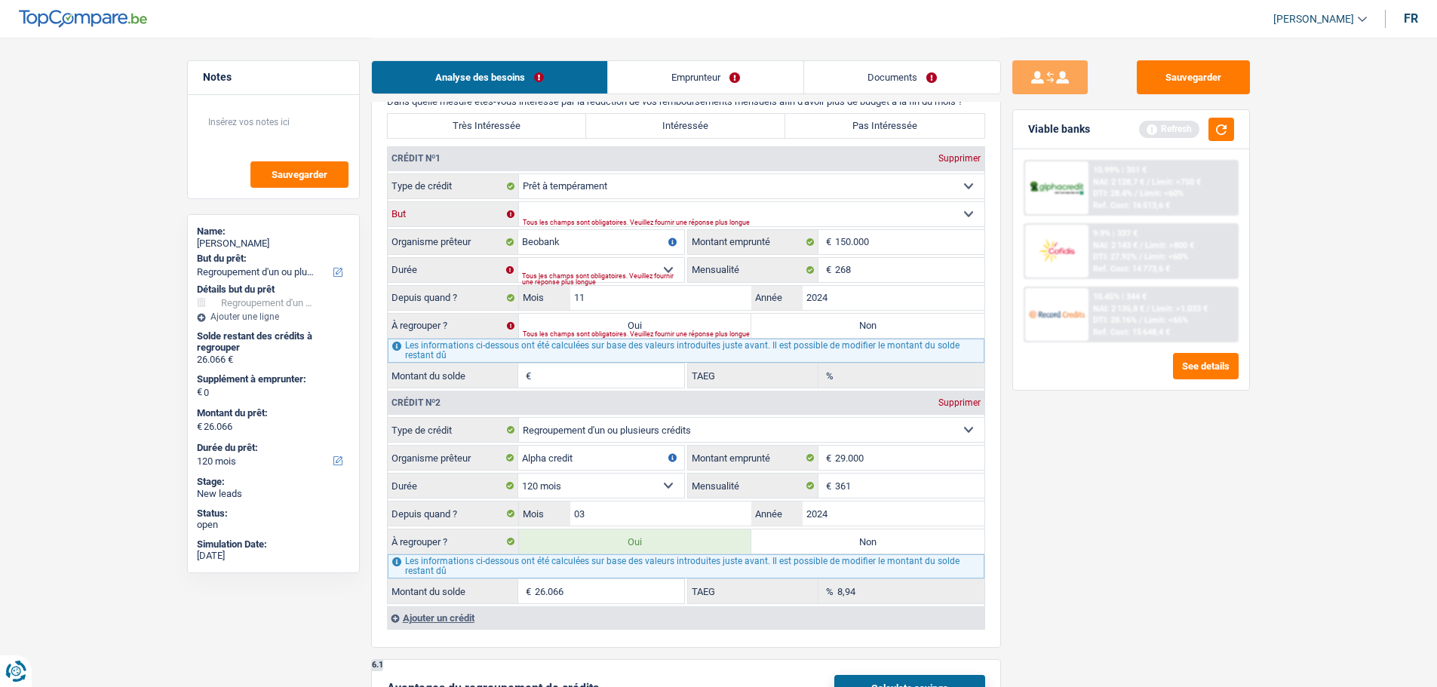
click at [608, 211] on select "Confort maison: meubles, textile, peinture, électroménager, outillage non-profe…" at bounding box center [751, 214] width 465 height 24
click at [519, 202] on select "Confort maison: meubles, textile, peinture, électroménager, outillage non-profe…" at bounding box center [751, 214] width 465 height 24
click at [598, 210] on select "Confort maison: meubles, textile, peinture, électroménager, outillage non-profe…" at bounding box center [751, 214] width 465 height 24
click at [519, 202] on select "Confort maison: meubles, textile, peinture, électroménager, outillage non-profe…" at bounding box center [751, 214] width 465 height 24
click at [575, 215] on select "Confort maison: meubles, textile, peinture, électroménager, outillage non-profe…" at bounding box center [751, 214] width 465 height 24
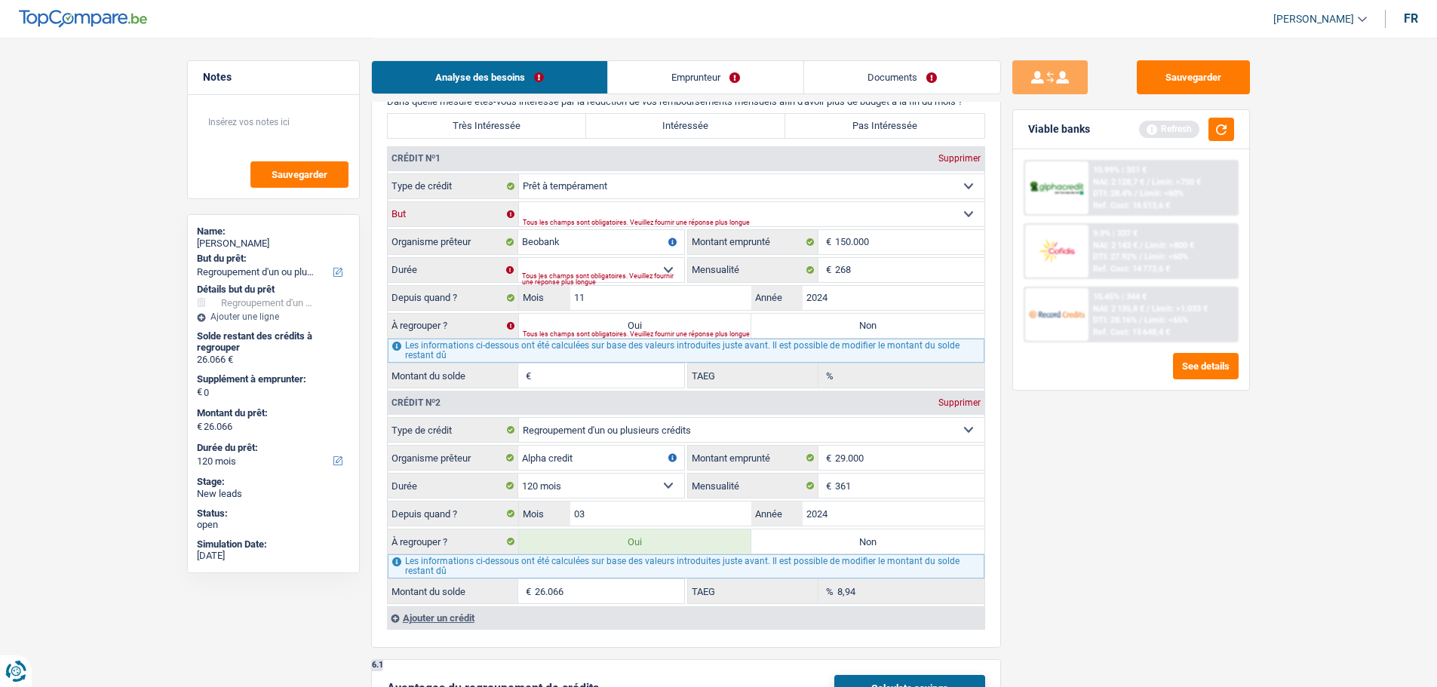
select select "other"
click at [519, 202] on select "Confort maison: meubles, textile, peinture, électroménager, outillage non-profe…" at bounding box center [751, 214] width 465 height 24
click at [953, 157] on div "Supprimer" at bounding box center [959, 158] width 50 height 9
select select "creditConsolidation"
type input "Alpha credit"
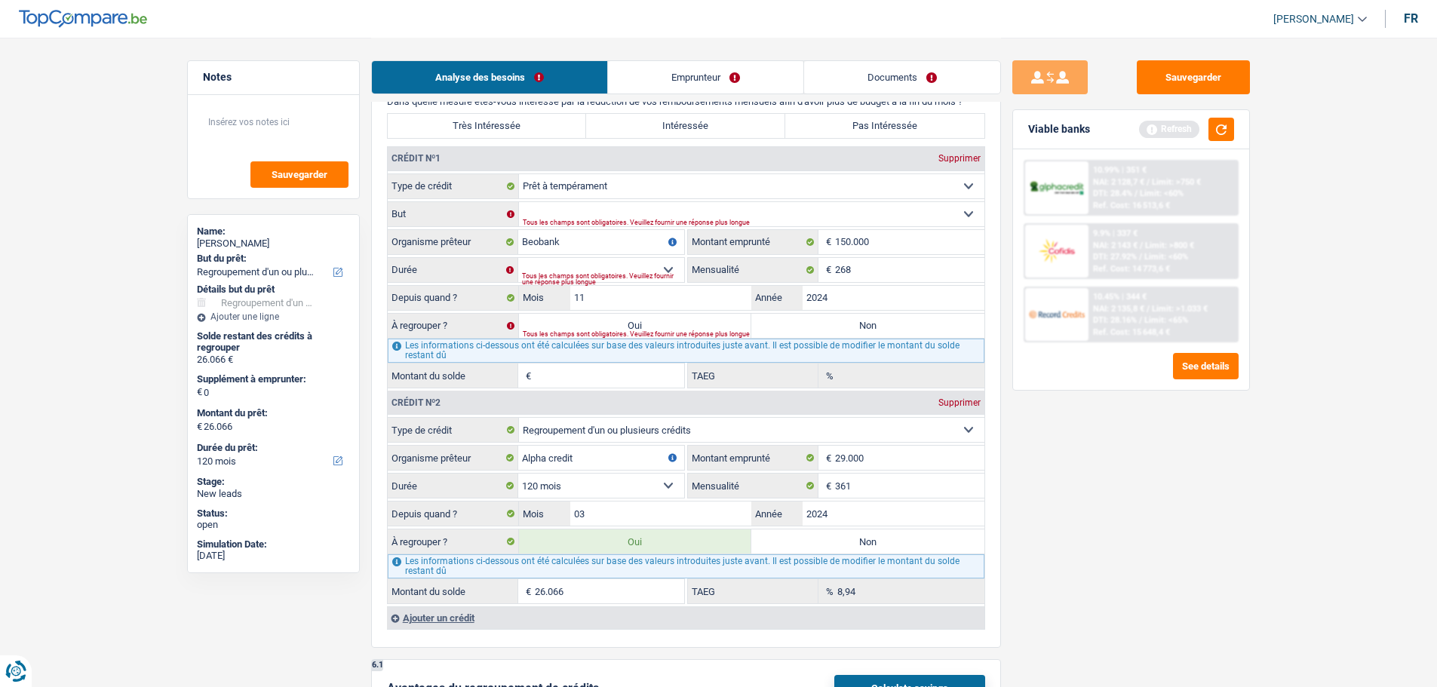
type input "29.000"
select select "120"
type input "361"
type input "03"
type input "26.066"
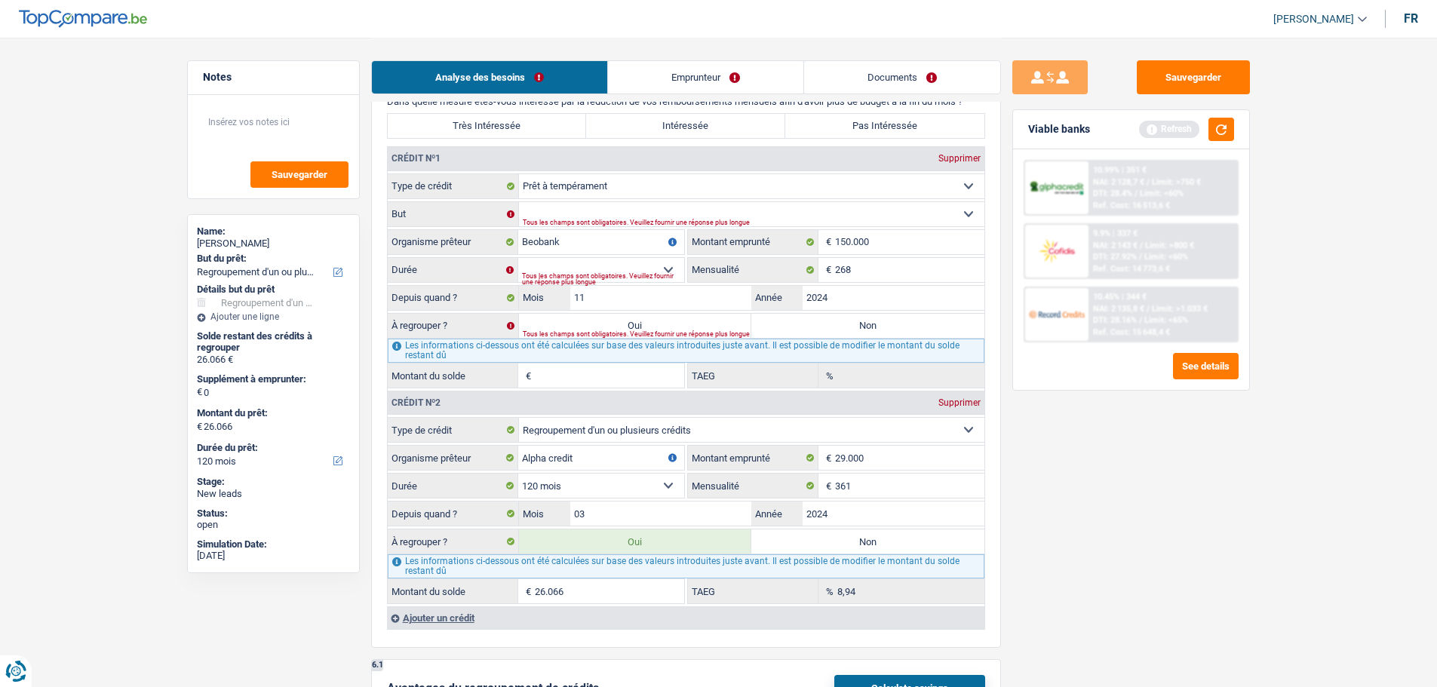
type input "8,94"
radio input "true"
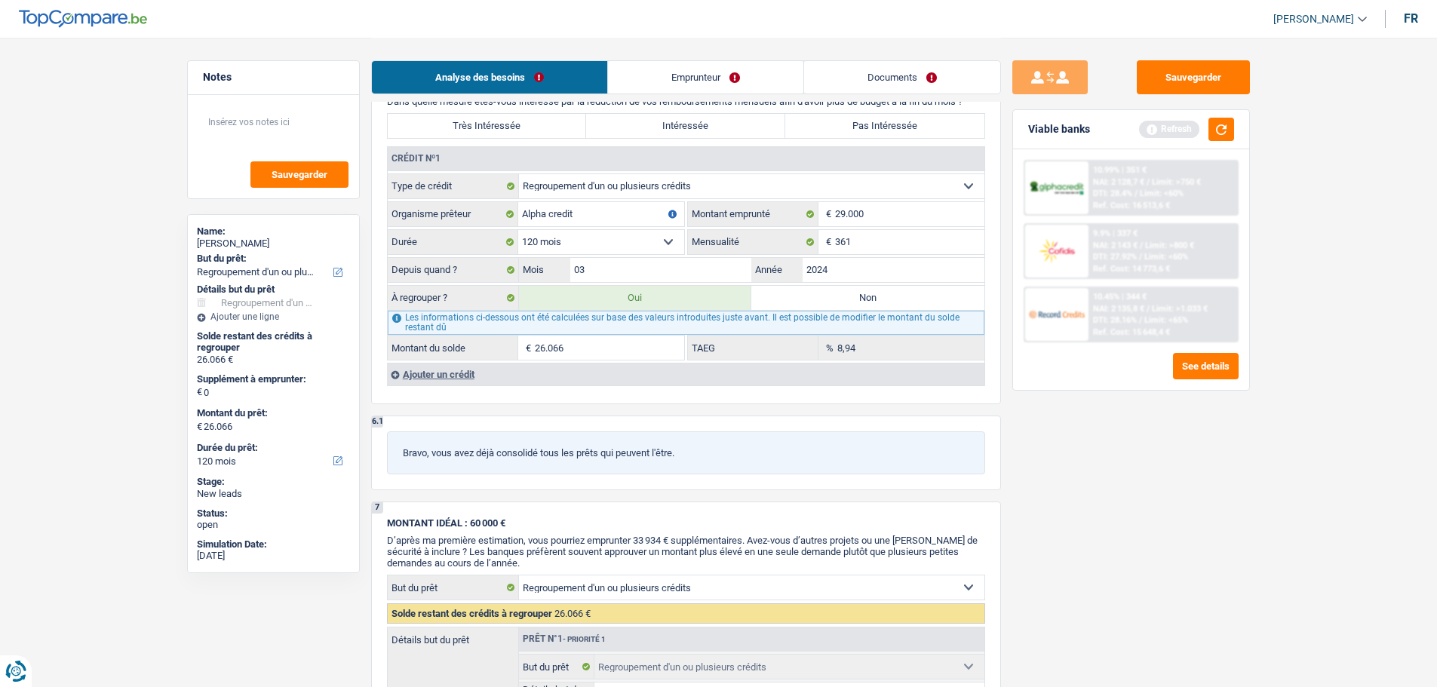
click at [437, 373] on div "Ajouter un crédit" at bounding box center [685, 374] width 597 height 23
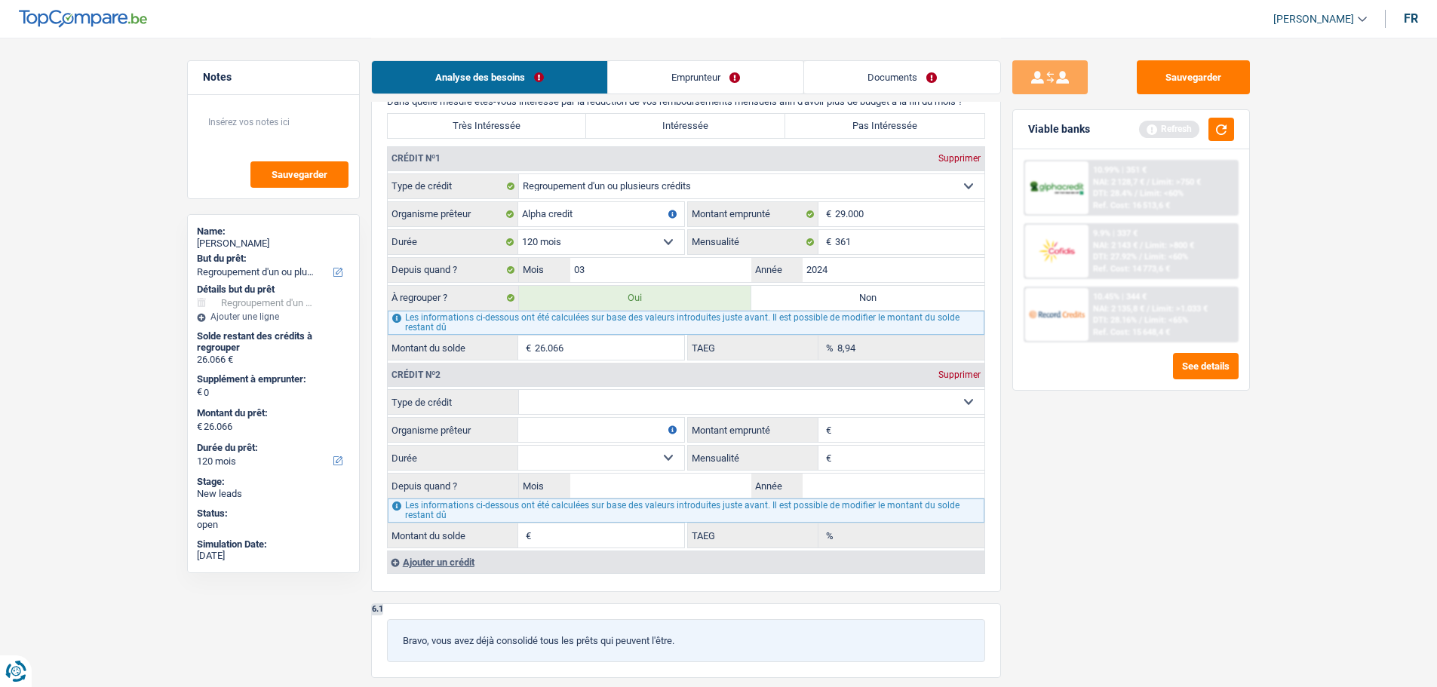
click at [571, 400] on select "Carte ou ouverture de crédit Prêt hypothécaire Vente à tempérament Prêt à tempé…" at bounding box center [751, 402] width 465 height 24
select select "personalLoan"
type input "0"
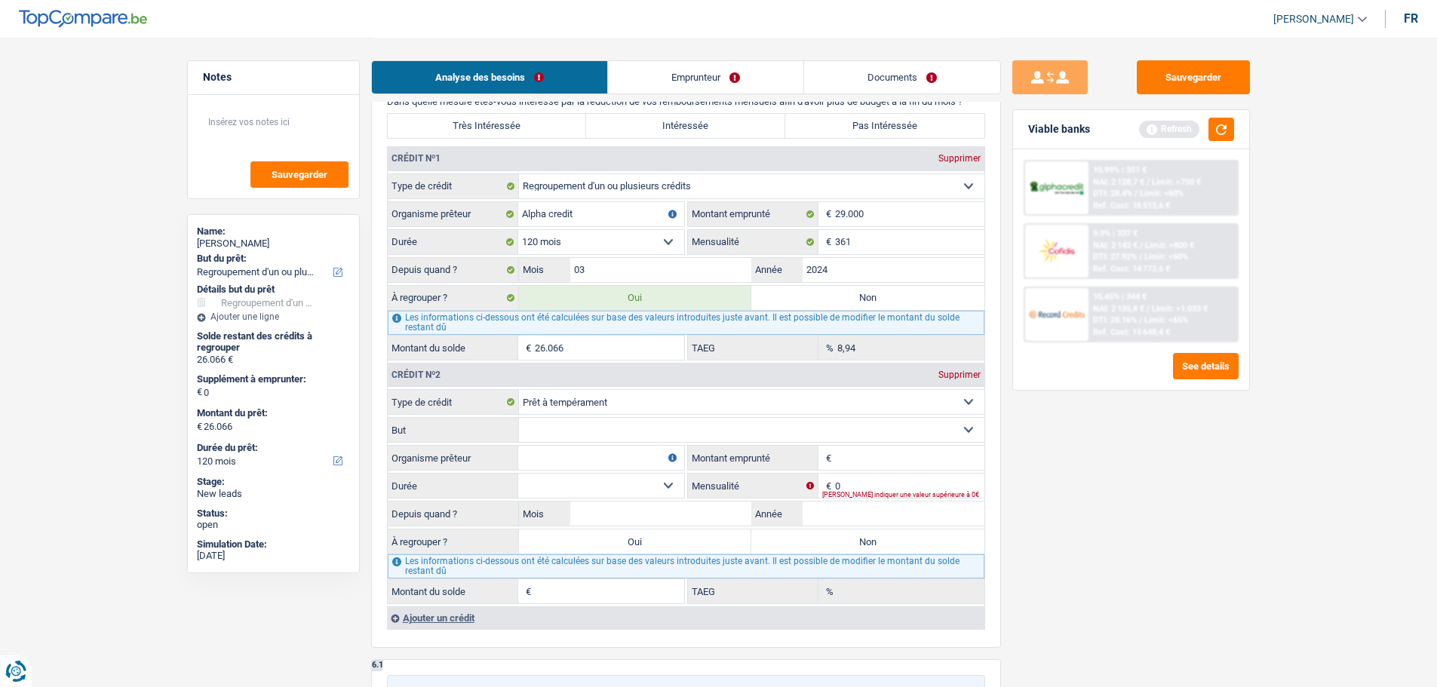
click at [600, 433] on select "Confort maison: meubles, textile, peinture, électroménager, outillage non-profe…" at bounding box center [751, 430] width 465 height 24
select select "other"
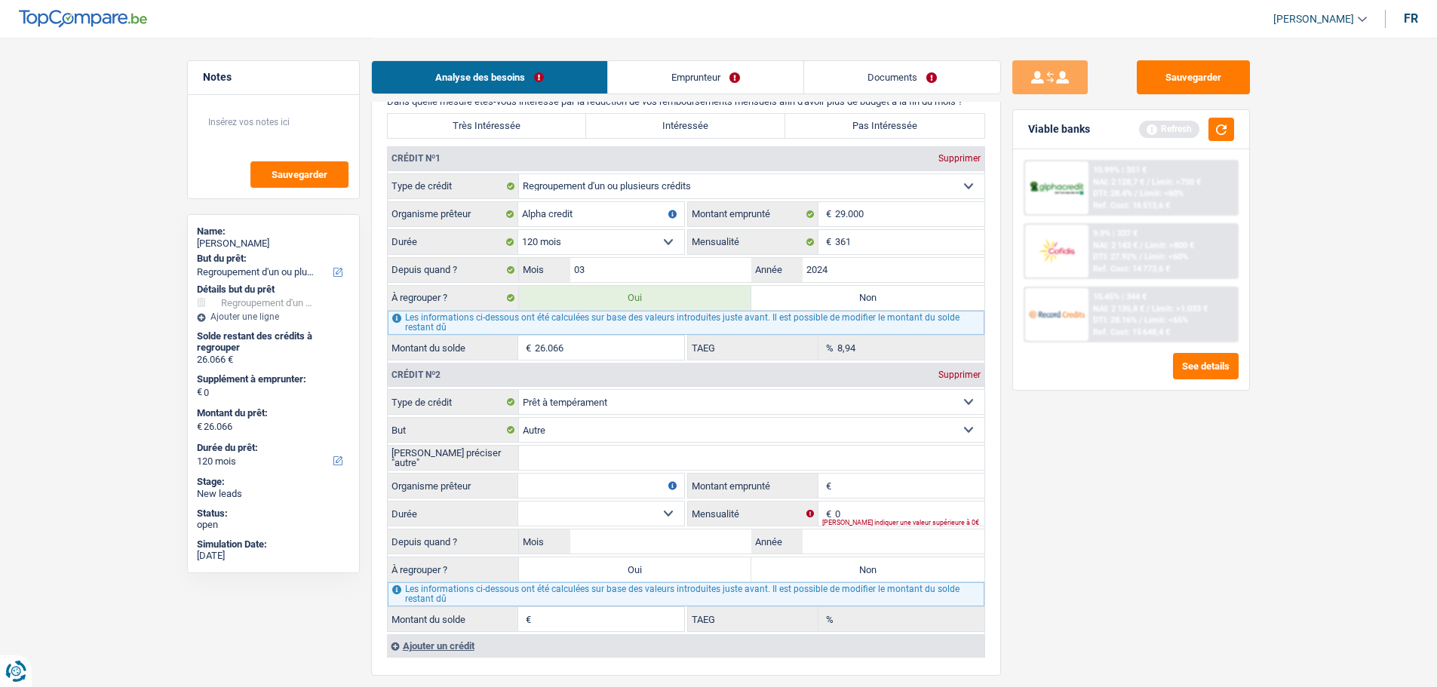
click at [579, 456] on input "[PERSON_NAME] préciser "autre"" at bounding box center [751, 458] width 465 height 24
type input "Dettes"
click at [575, 486] on input "Organisme prêteur" at bounding box center [601, 486] width 166 height 24
click at [535, 486] on input "BEobank" at bounding box center [601, 486] width 166 height 24
type input "Beobank"
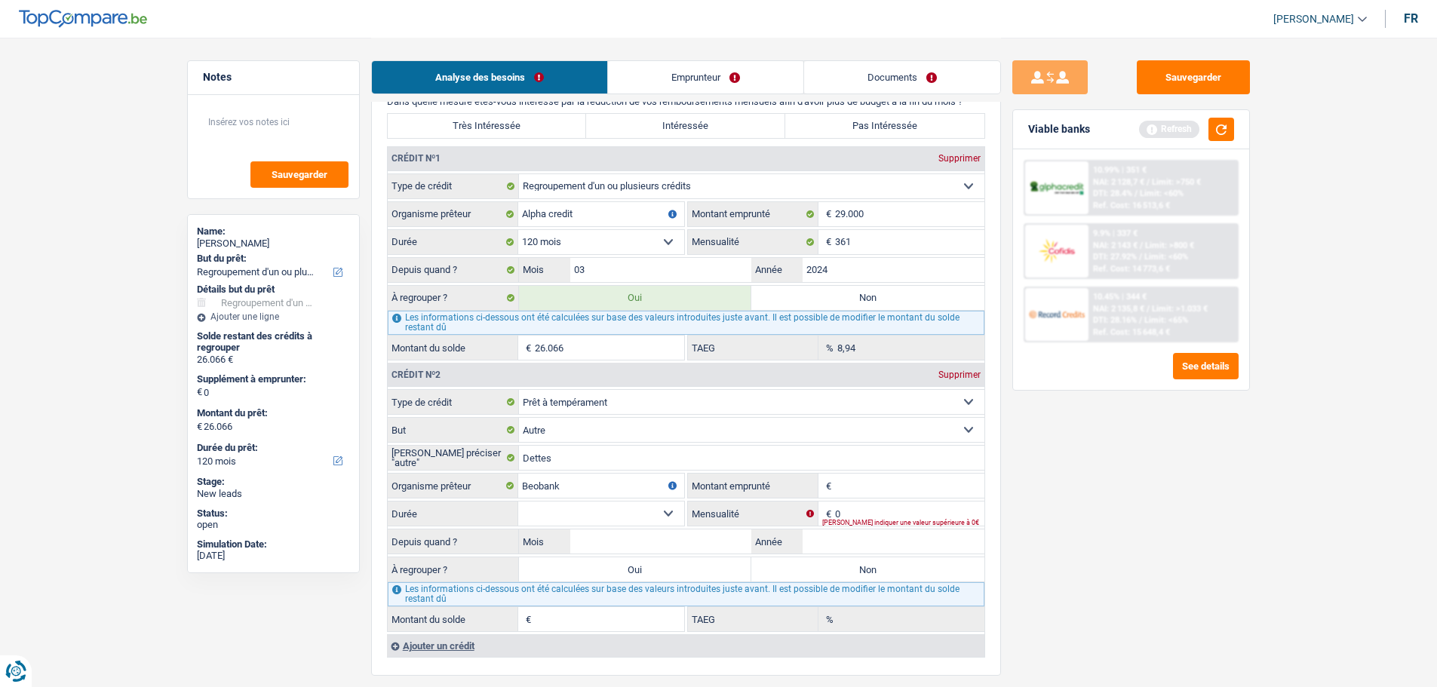
click at [855, 486] on input "Montant emprunté" at bounding box center [909, 486] width 149 height 24
type input "15.000"
click at [569, 526] on fieldset "12 mois 18 mois 24 mois 30 mois 36 mois 42 mois 48 mois 60 mois Sélectionner un…" at bounding box center [536, 514] width 296 height 26
click at [575, 511] on select "12 mois 18 mois 24 mois 30 mois 36 mois 42 mois 48 mois 60 mois Sélectionner un…" at bounding box center [601, 514] width 166 height 24
select select "60"
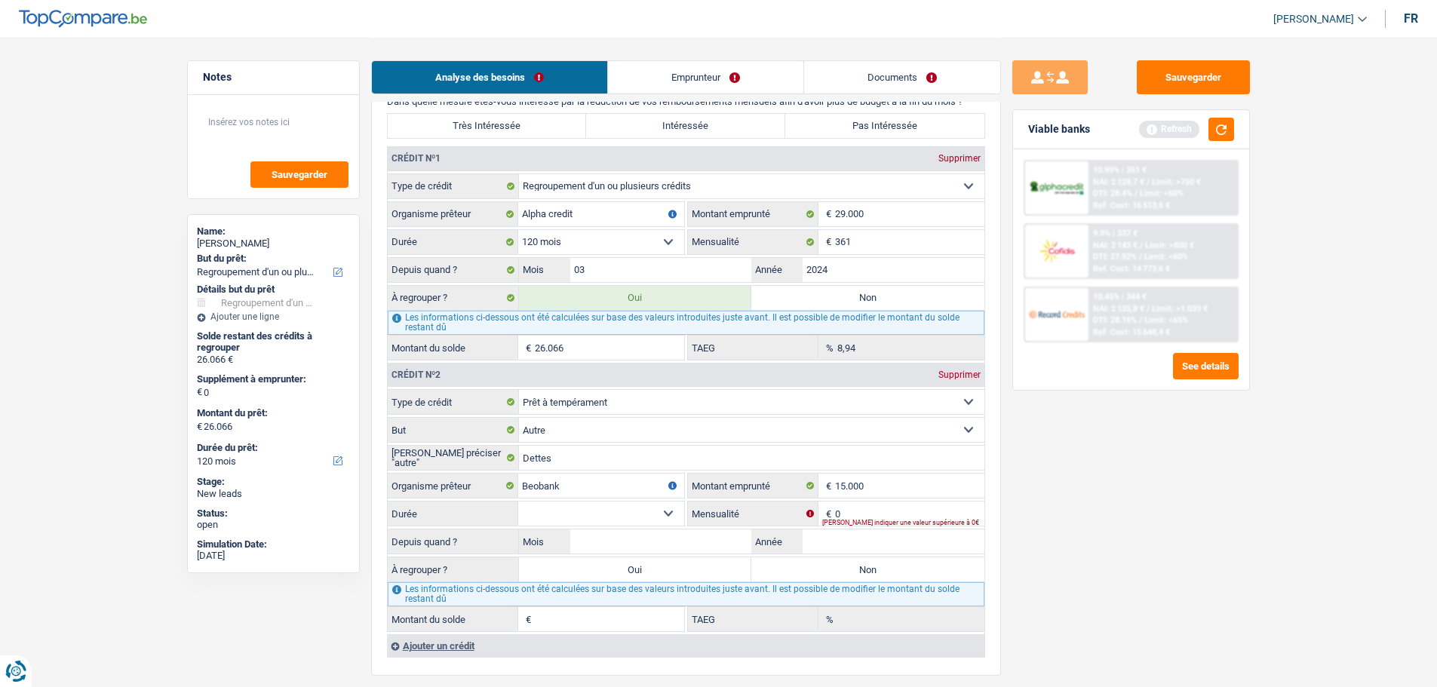
click at [518, 502] on select "12 mois 18 mois 24 mois 30 mois 36 mois 42 mois 48 mois 60 mois Sélectionner un…" at bounding box center [601, 514] width 166 height 24
click at [904, 492] on input "15.000" at bounding box center [909, 486] width 149 height 24
type input "1.500"
select select
type input "15.001"
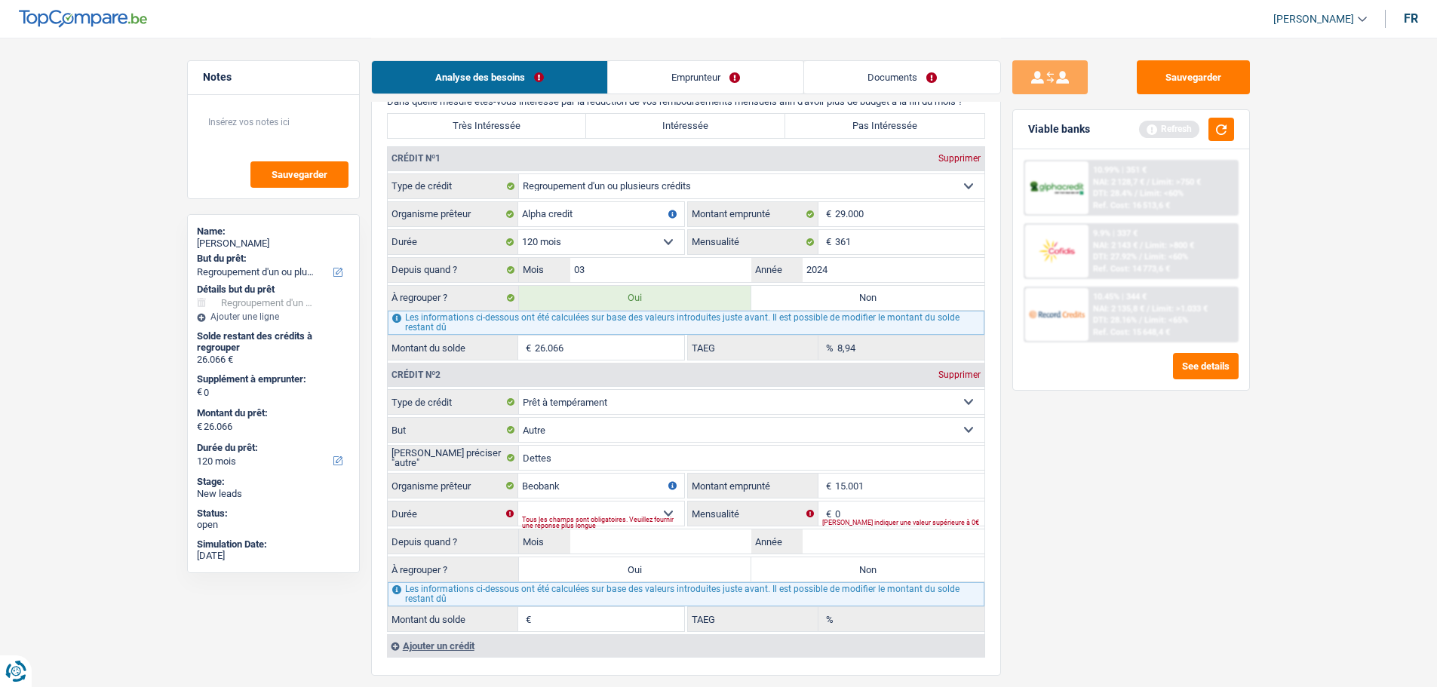
click at [1311, 517] on main "Notes Sauvegarder Name: [PERSON_NAME] But du prêt: Confort maison: meubles, tex…" at bounding box center [718, 192] width 1437 height 2799
click at [627, 520] on div "Tous les champs sont obligatoires. Veuillez fournir une réponse plus longue" at bounding box center [603, 523] width 162 height 6
click at [676, 509] on select "12 mois 18 mois 24 mois 30 mois 36 mois 42 mois 48 mois 60 mois 72 mois 84 mois…" at bounding box center [601, 514] width 166 height 24
select select "84"
click at [518, 502] on select "12 mois 18 mois 24 mois 30 mois 36 mois 42 mois 48 mois 60 mois 72 mois 84 mois…" at bounding box center [601, 514] width 166 height 24
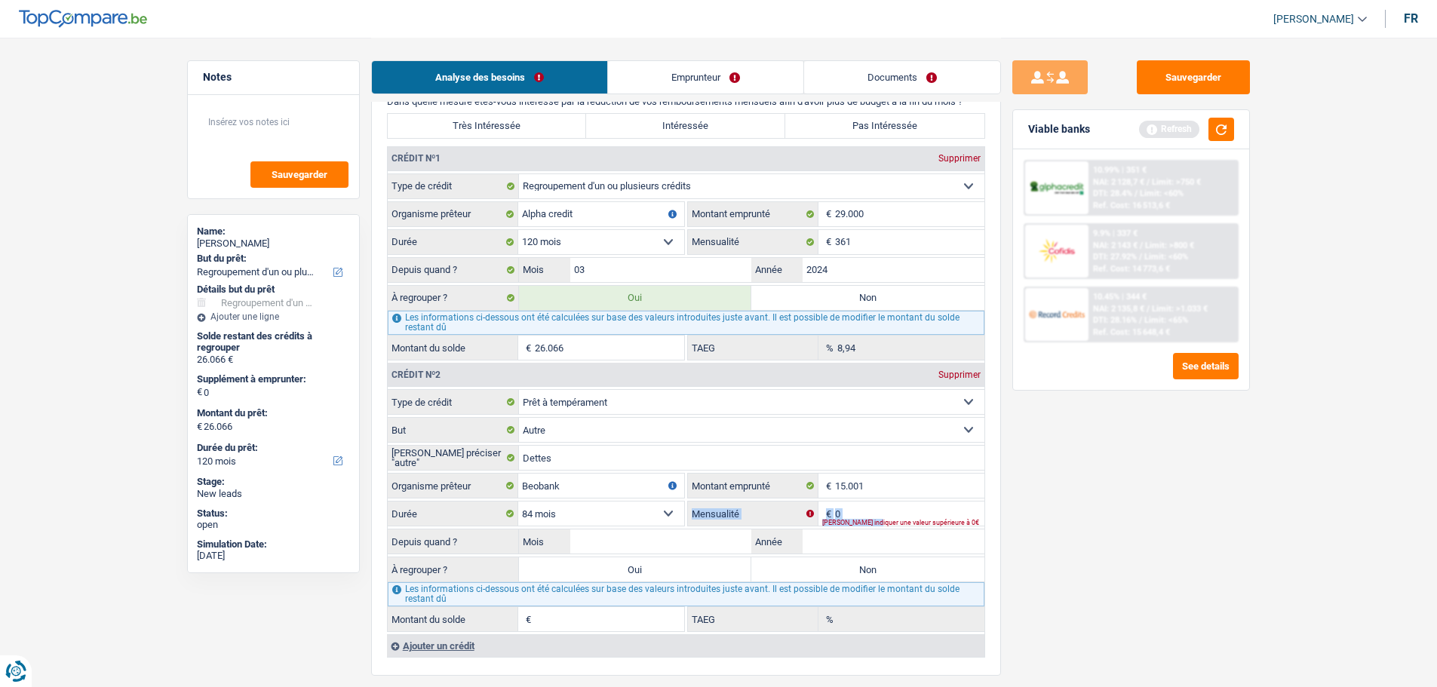
click at [873, 517] on div "0 € Mensualité [PERSON_NAME] indiquer une valeur supérieure à 0€" at bounding box center [836, 514] width 296 height 24
click at [881, 509] on input "0" at bounding box center [909, 514] width 149 height 24
type input "268"
click at [728, 533] on input "Mois" at bounding box center [661, 541] width 182 height 24
type input "11"
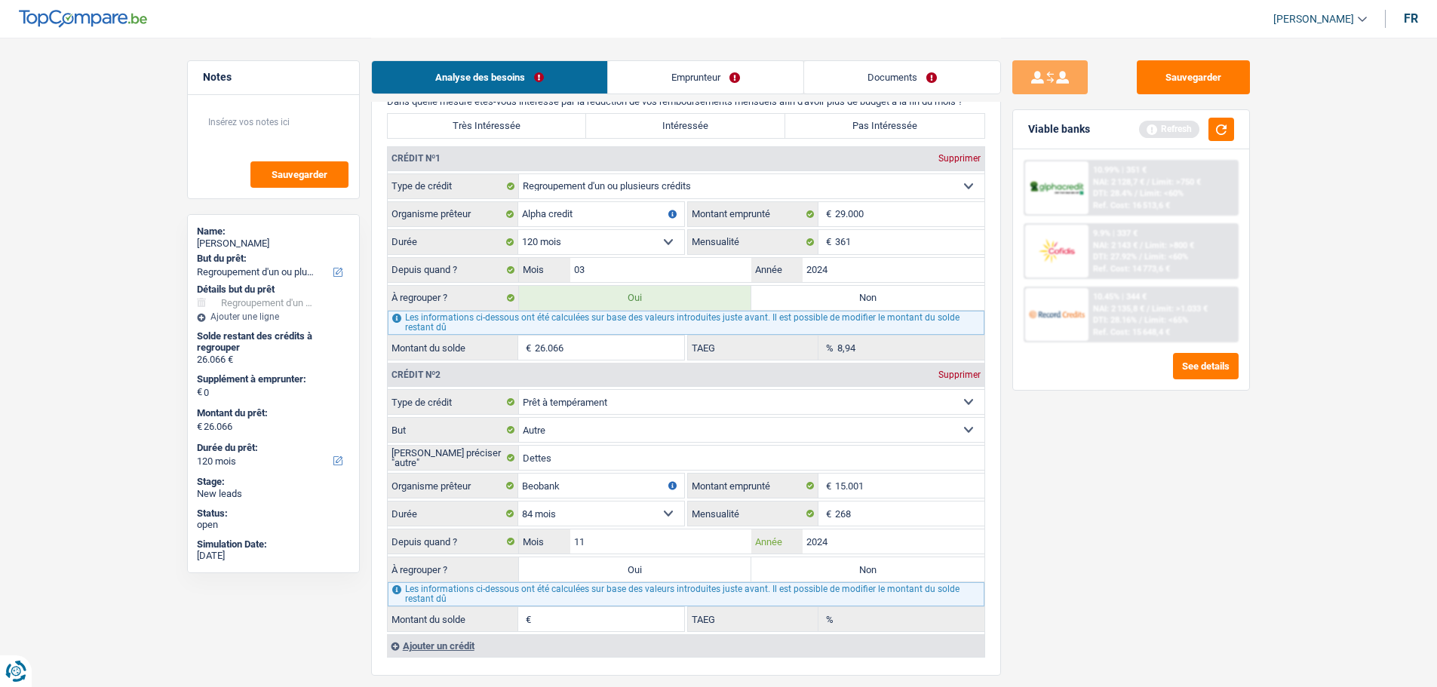
type input "2024"
type input "13.817"
type input "13,13"
drag, startPoint x: 1092, startPoint y: 522, endPoint x: 1096, endPoint y: 506, distance: 16.3
click at [1093, 521] on div "Sauvegarder Viable banks Refresh 10.99% | 351 € NAI: 2 128,7 € / Limit: >750 € …" at bounding box center [1131, 361] width 260 height 603
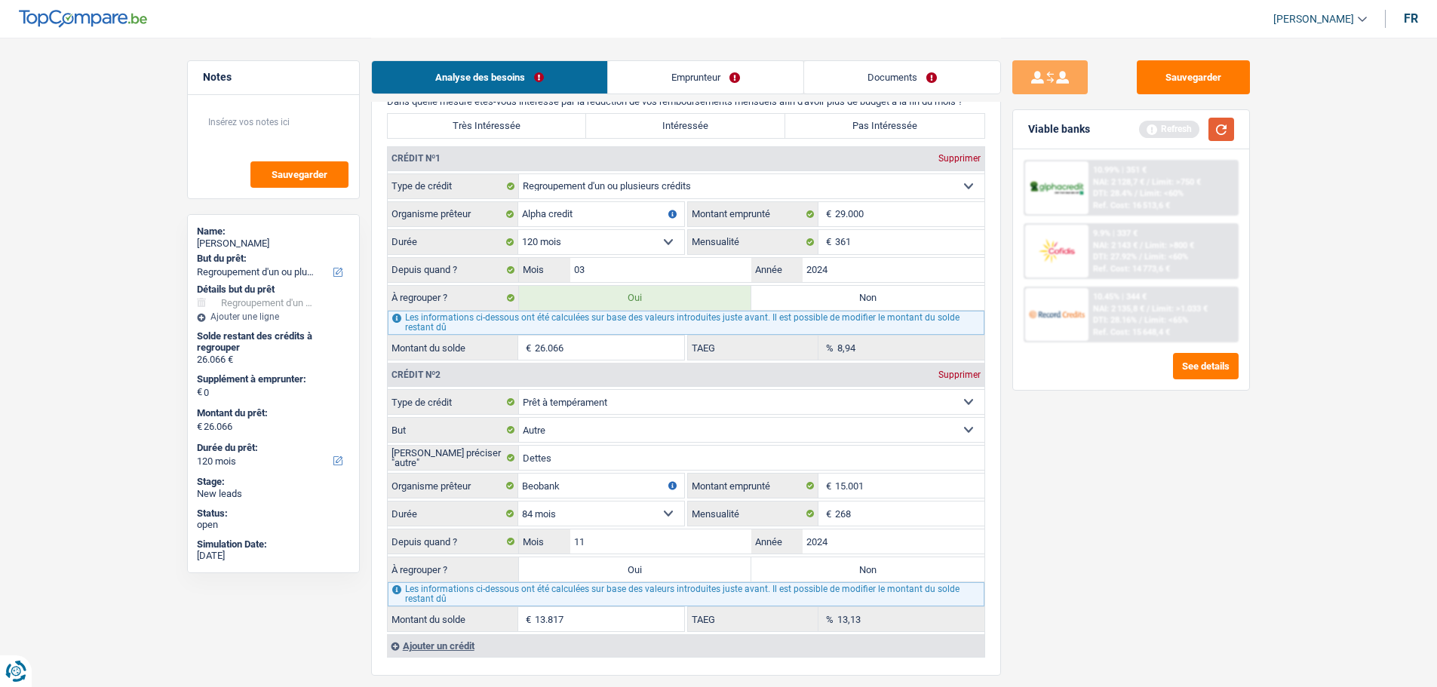
click at [1225, 127] on button "button" at bounding box center [1221, 129] width 26 height 23
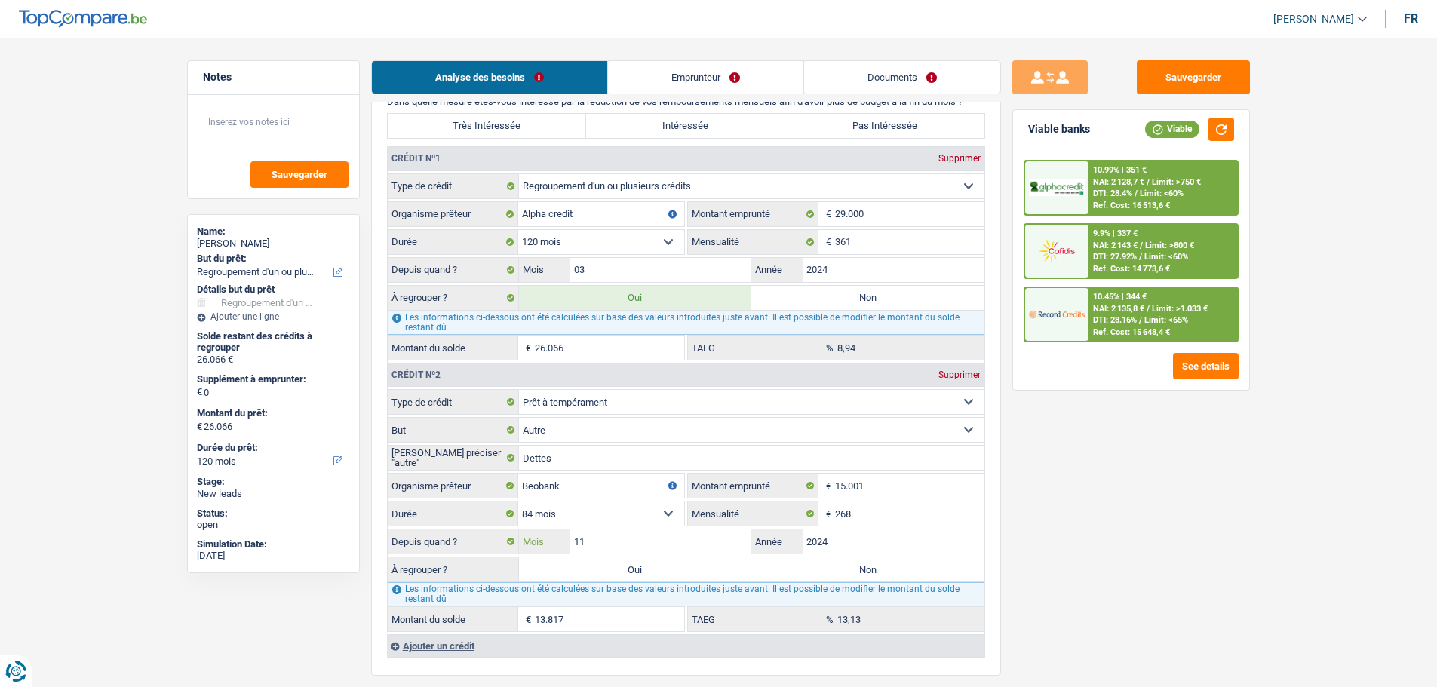
click at [603, 534] on input "11" at bounding box center [661, 541] width 182 height 24
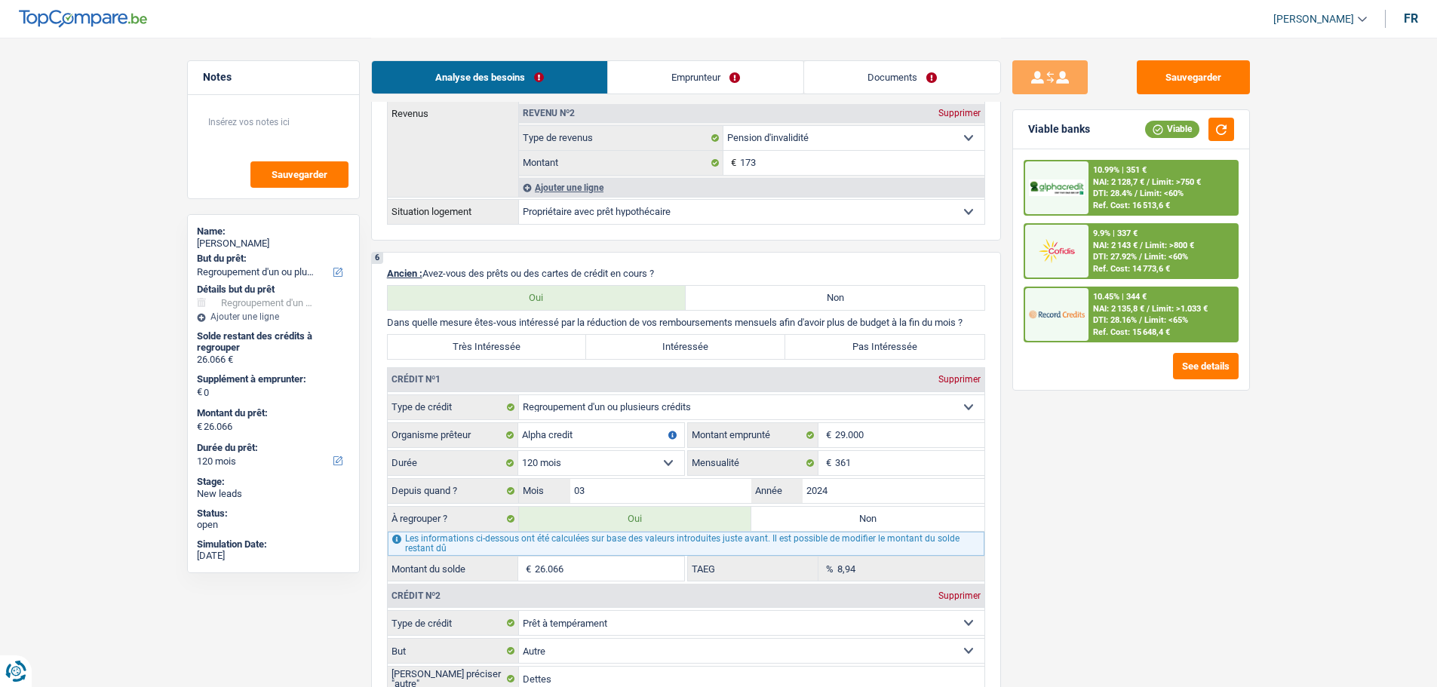
scroll to position [980, 0]
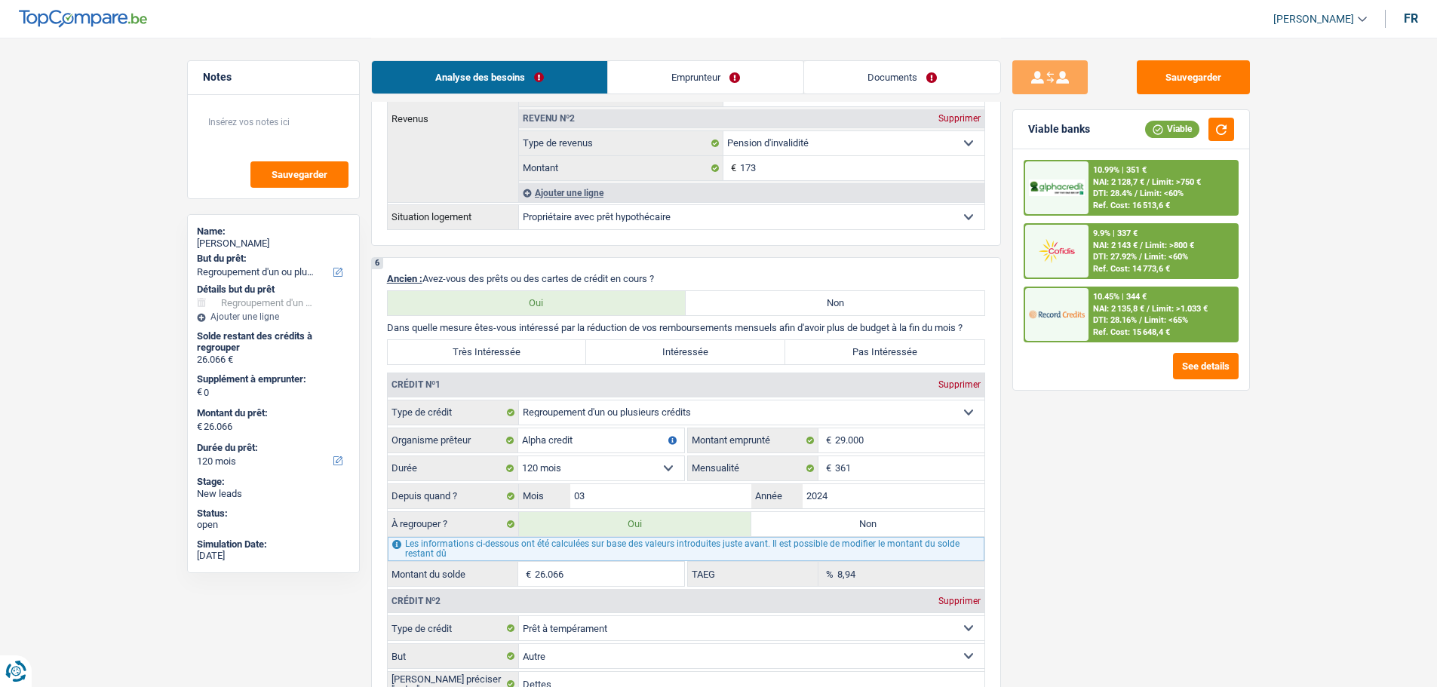
click at [693, 73] on link "Emprunteur" at bounding box center [705, 77] width 195 height 32
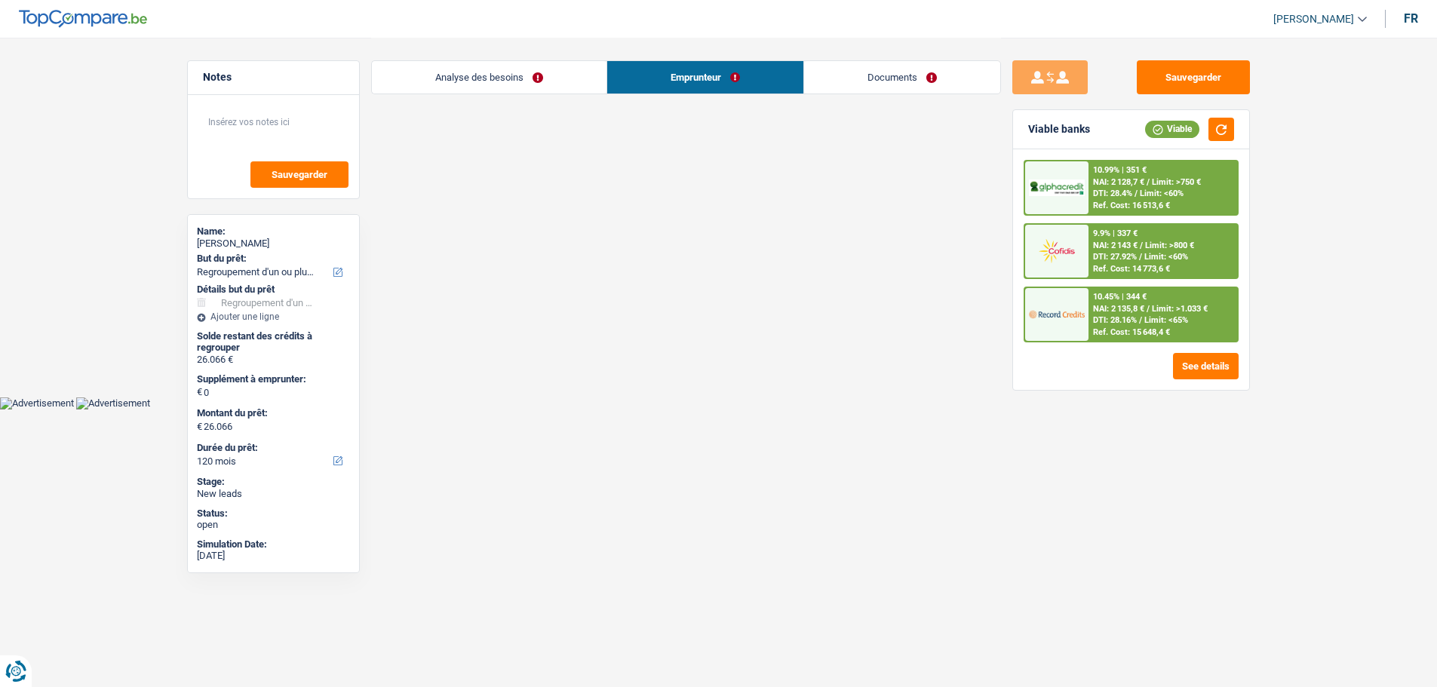
scroll to position [0, 0]
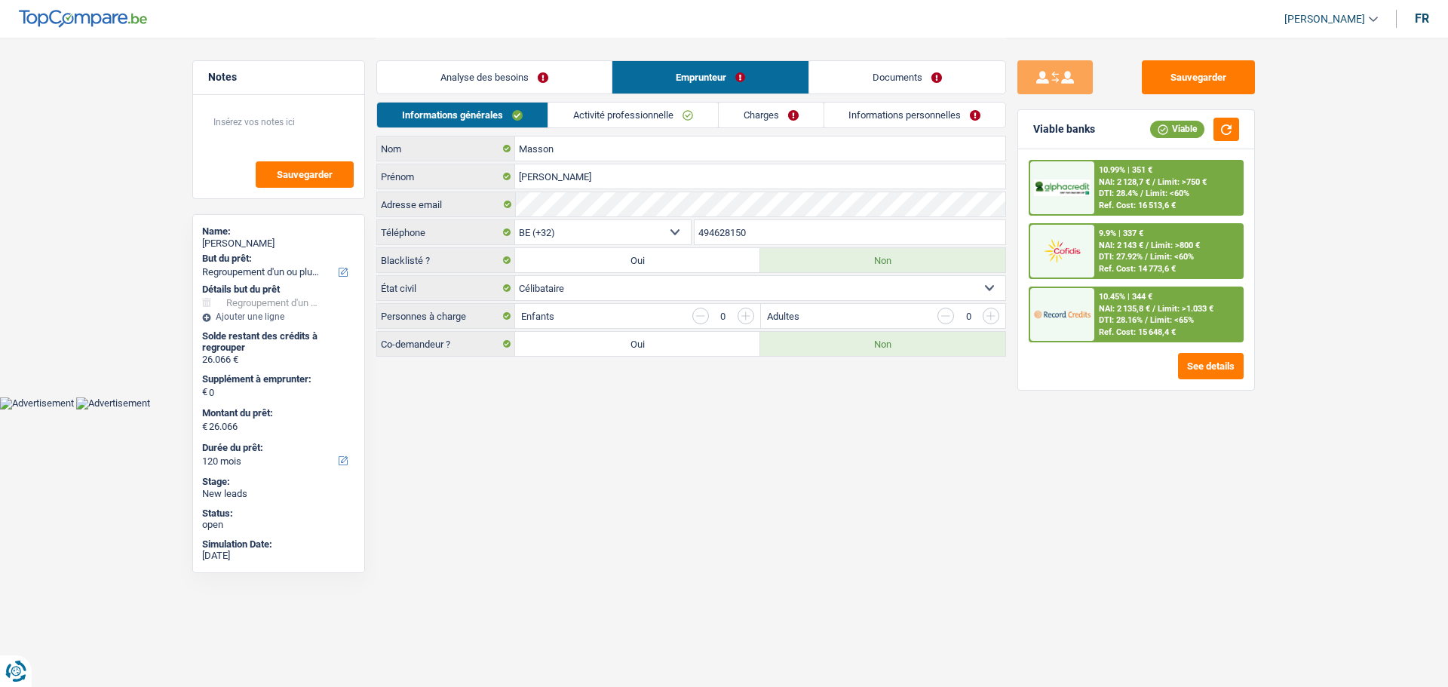
click at [652, 122] on link "Activité professionnelle" at bounding box center [633, 115] width 170 height 25
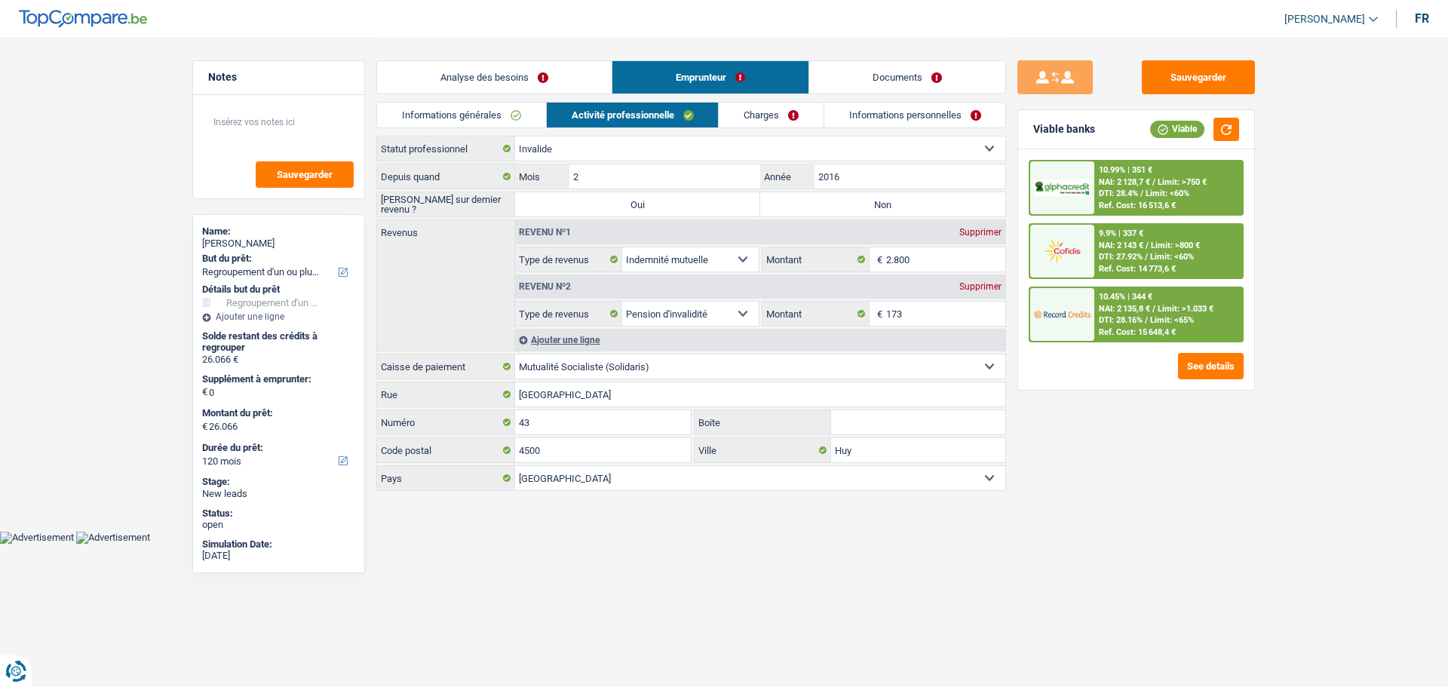
click at [689, 143] on select "Ouvrier Employé privé Employé public Invalide Indépendant Pensionné Chômeur Mut…" at bounding box center [760, 148] width 490 height 24
select select "mutuality"
click at [515, 136] on select "Ouvrier Employé privé Employé public Invalide Indépendant Pensionné Chômeur Mut…" at bounding box center [760, 148] width 490 height 24
select select
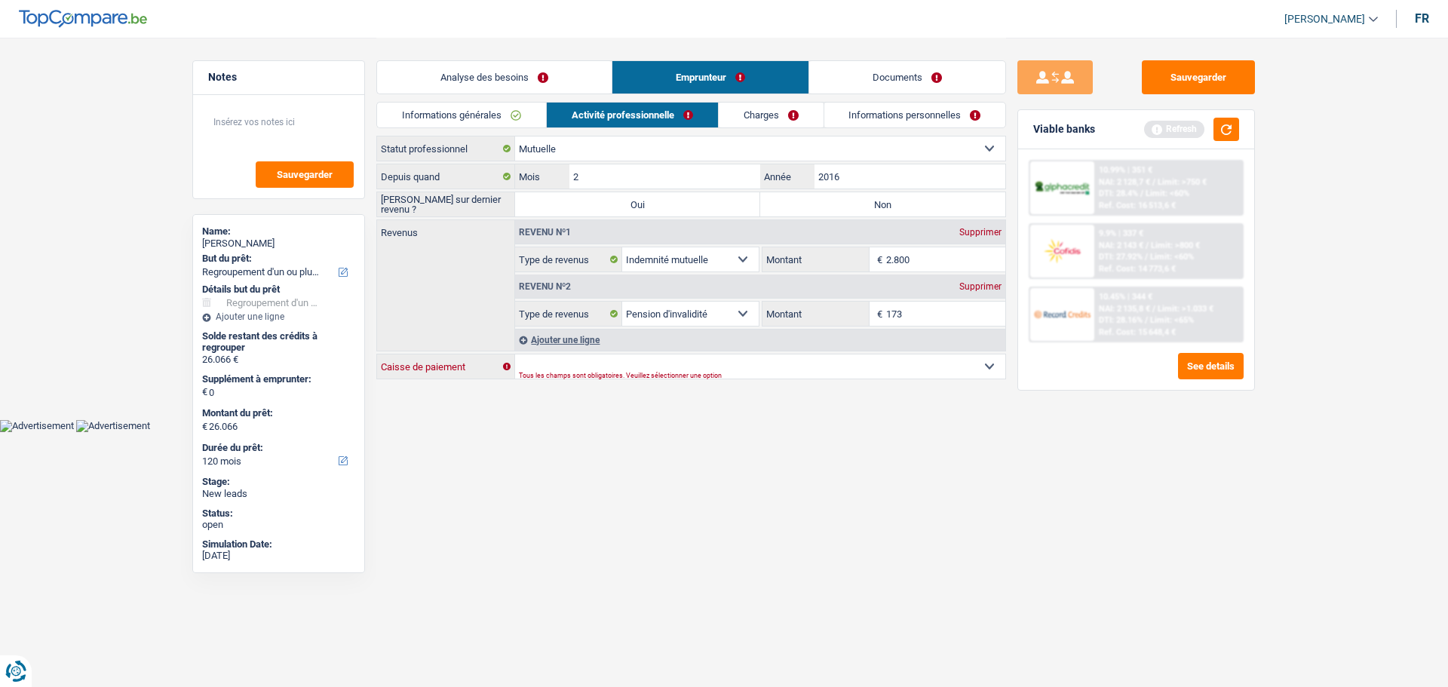
click at [613, 362] on select "Mutualité [DEMOGRAPHIC_DATA] Mutualité Socialiste (Solidaris) SPF Sécurité Soci…" at bounding box center [760, 366] width 490 height 24
click at [771, 432] on html "Vous avez le contrôle de vos données Nous utilisons des cookies, tout comme nos…" at bounding box center [724, 216] width 1448 height 432
click at [801, 106] on link "Charges" at bounding box center [771, 115] width 105 height 25
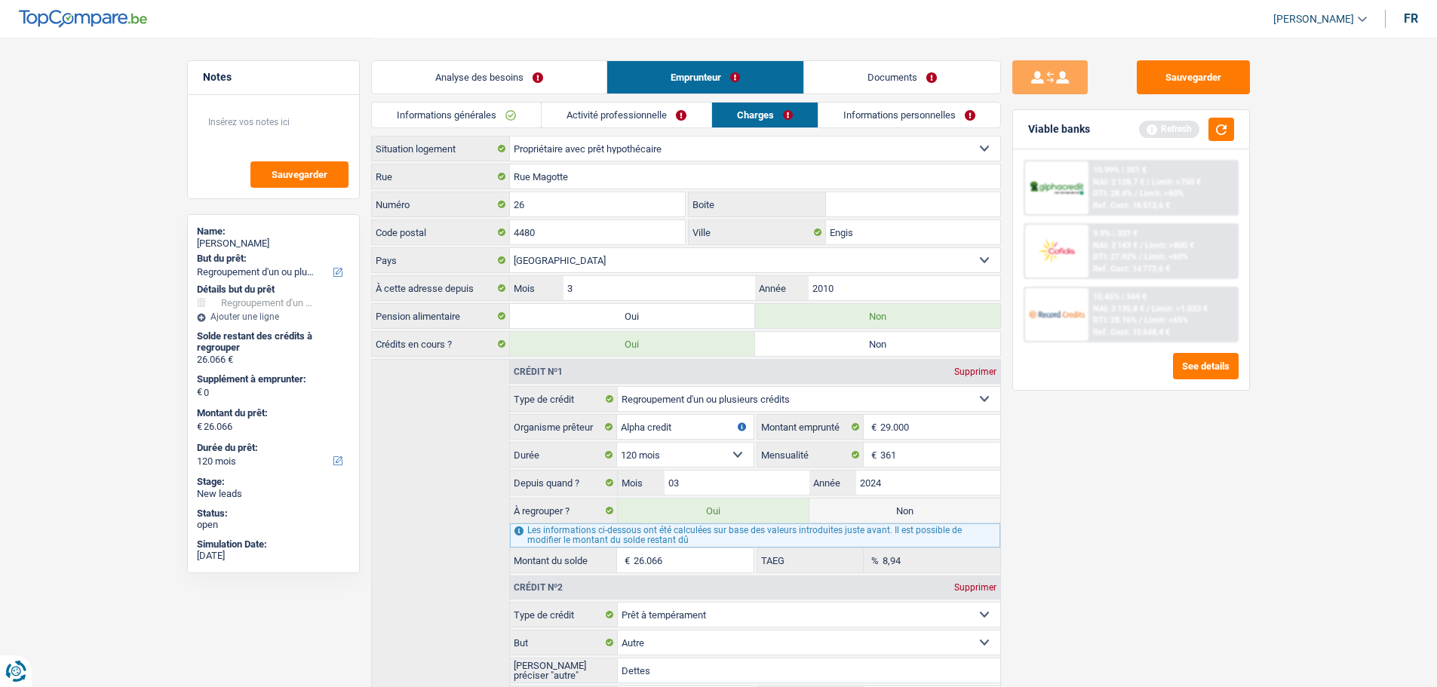
click at [851, 111] on link "Informations personnelles" at bounding box center [909, 115] width 182 height 25
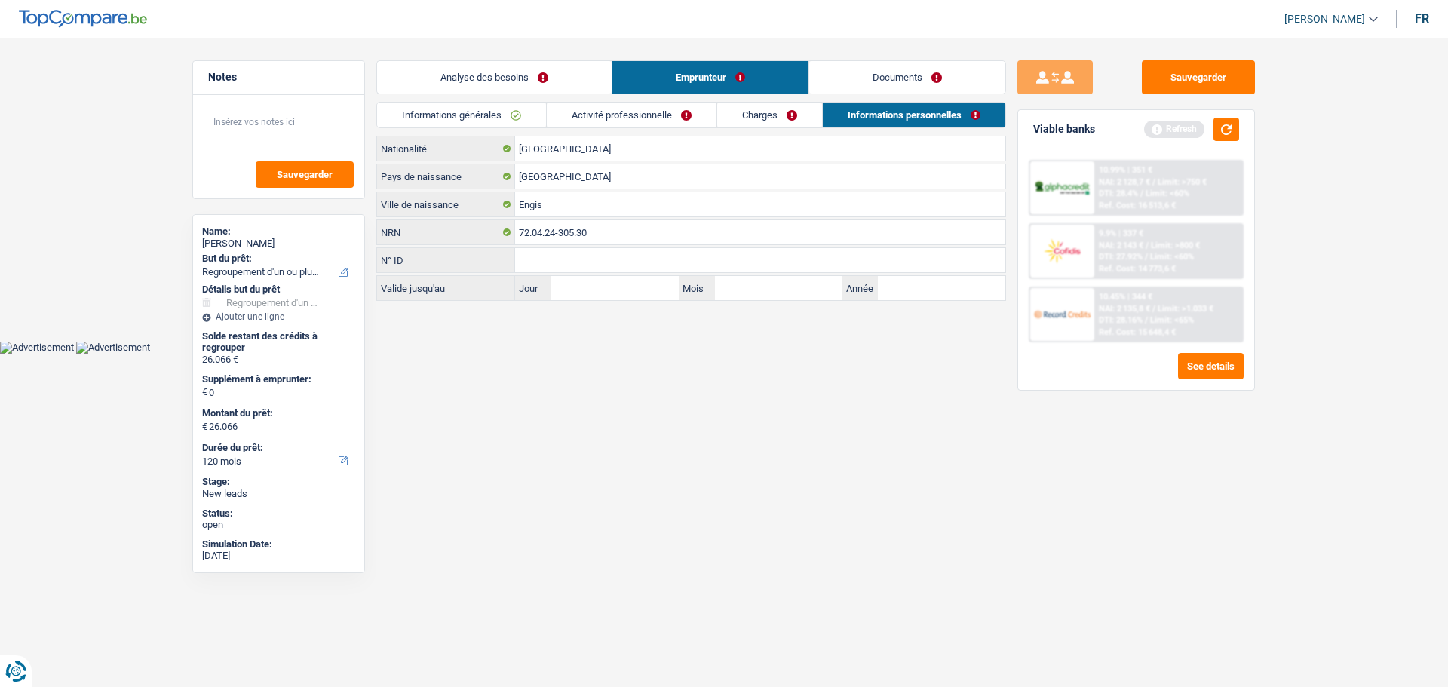
click at [492, 116] on link "Informations générales" at bounding box center [461, 115] width 169 height 25
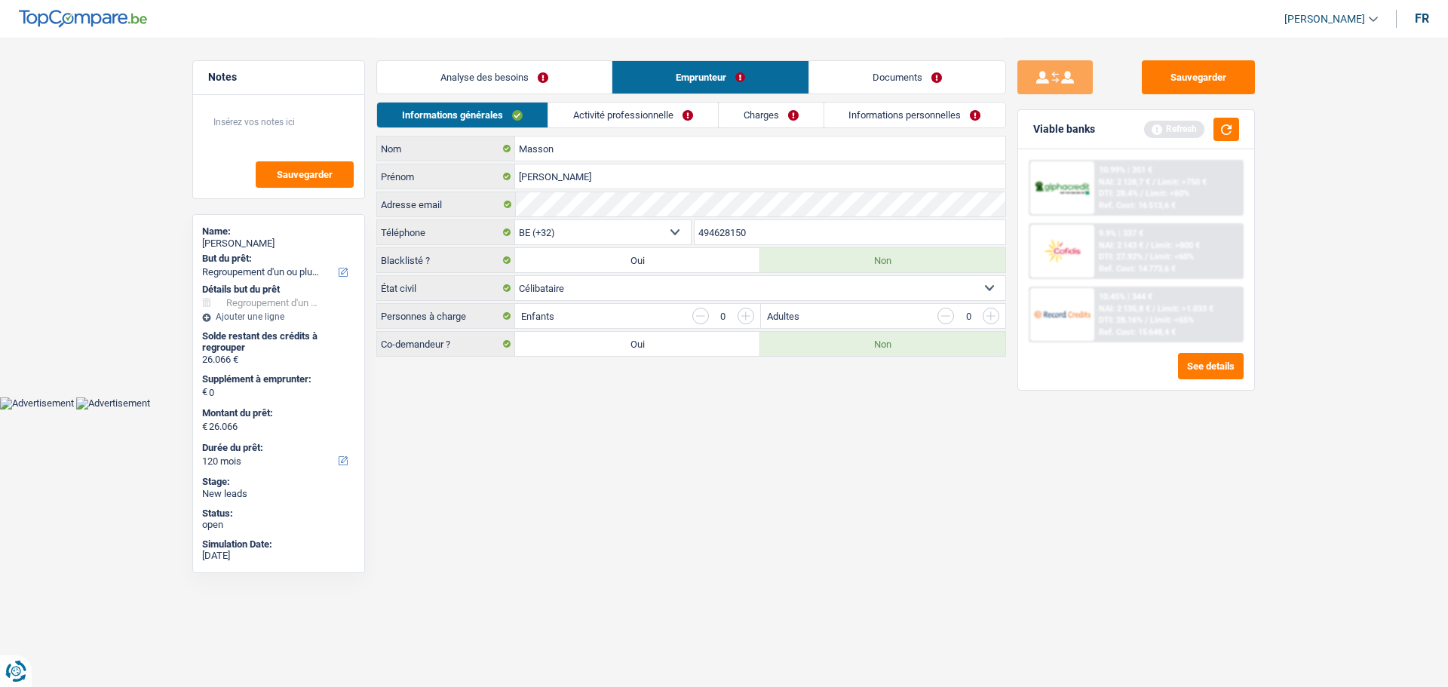
click at [515, 68] on link "Analyse des besoins" at bounding box center [494, 77] width 235 height 32
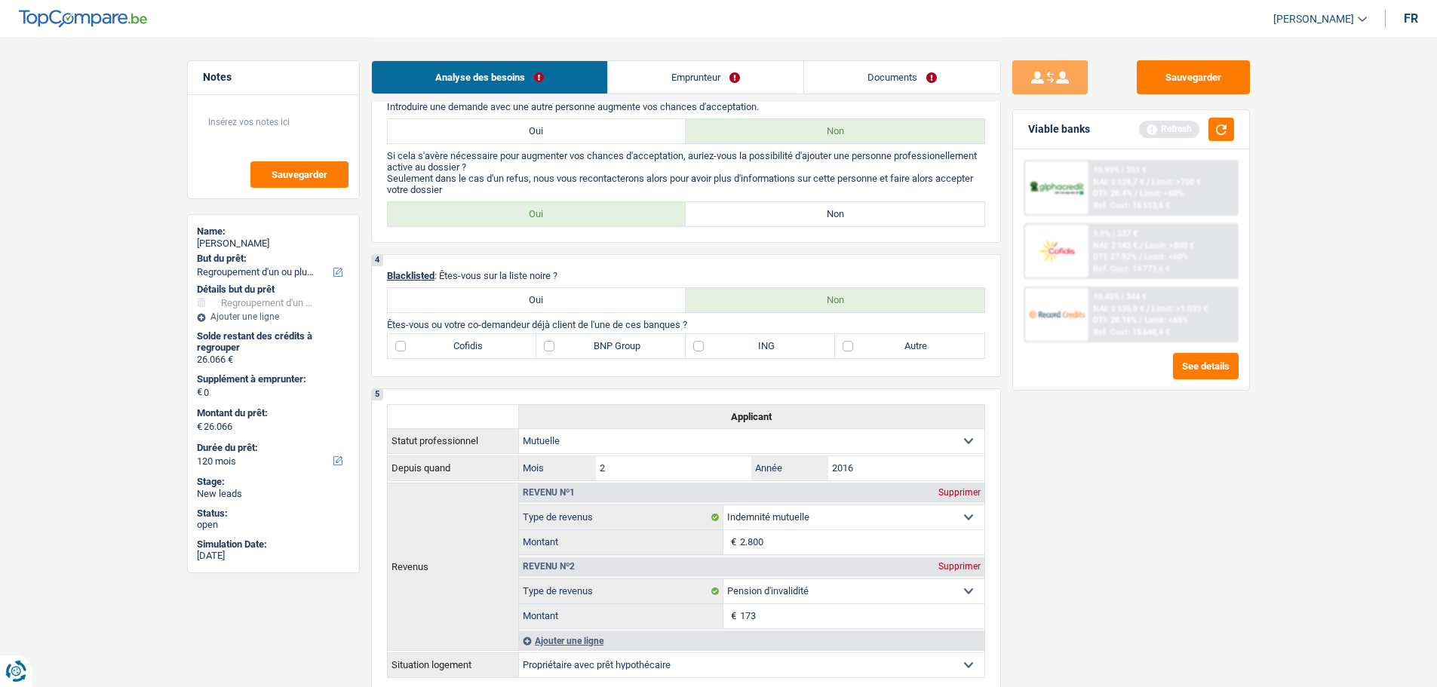
scroll to position [377, 0]
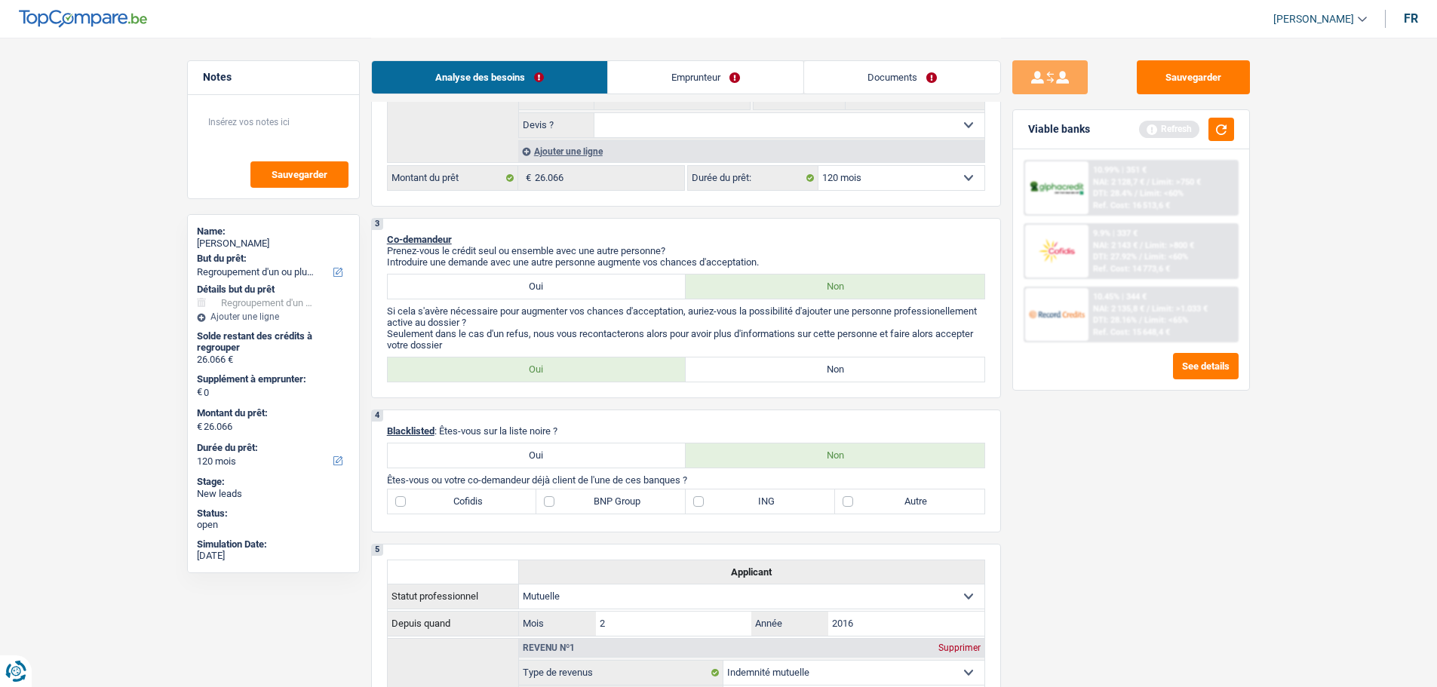
click at [741, 74] on link "Emprunteur" at bounding box center [705, 77] width 195 height 32
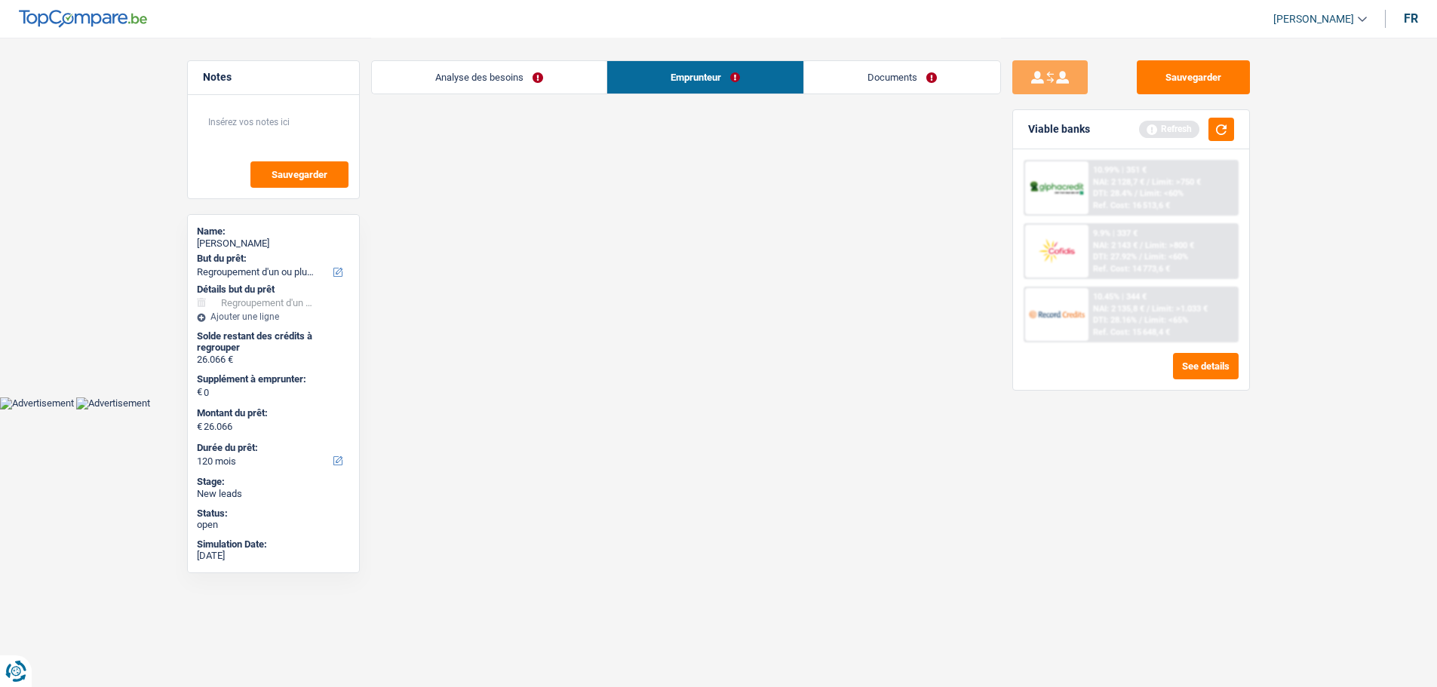
scroll to position [0, 0]
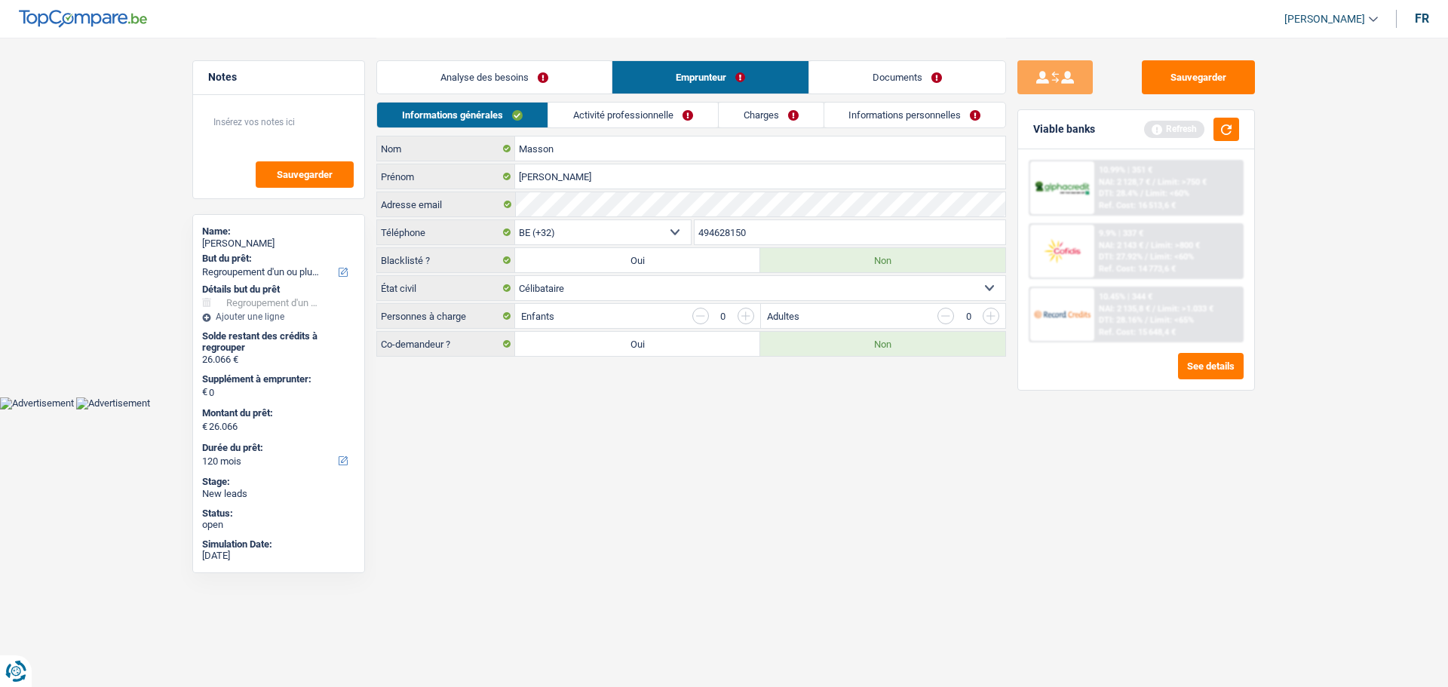
click at [740, 115] on link "Charges" at bounding box center [771, 115] width 105 height 25
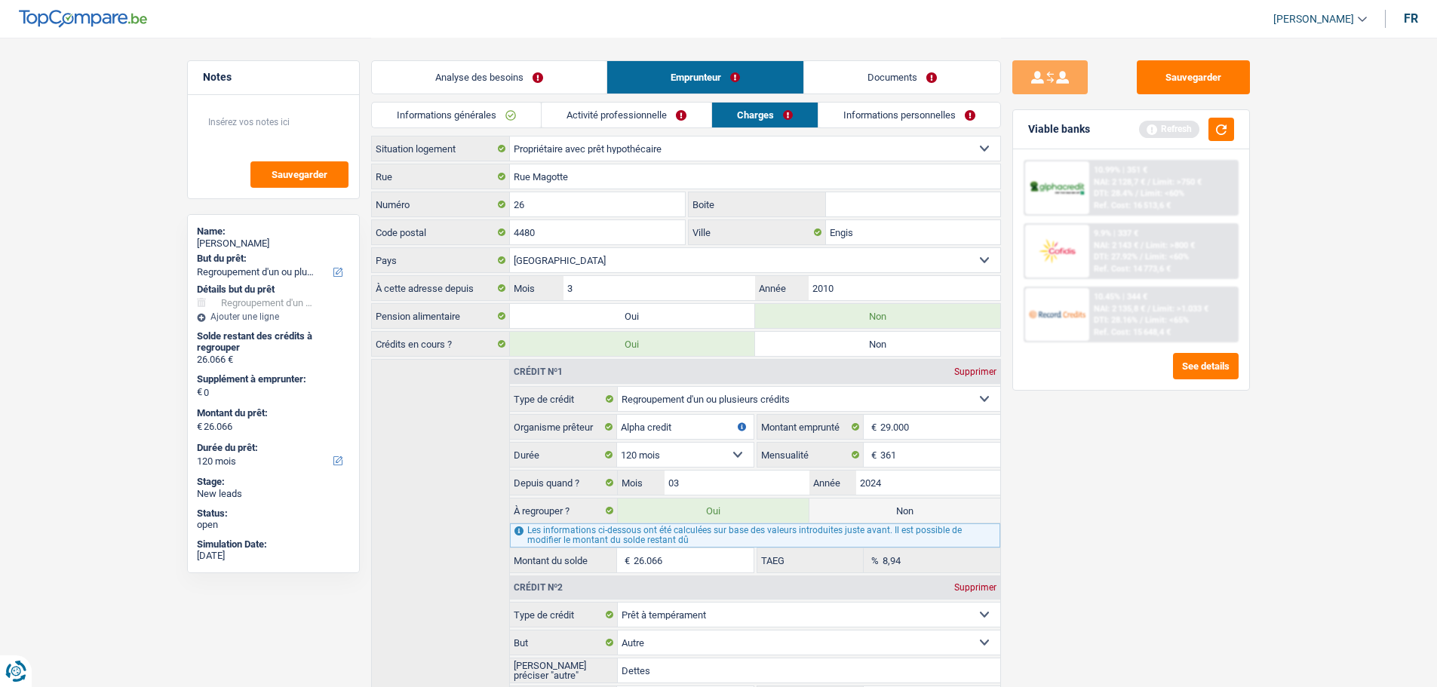
click at [528, 75] on link "Analyse des besoins" at bounding box center [489, 77] width 235 height 32
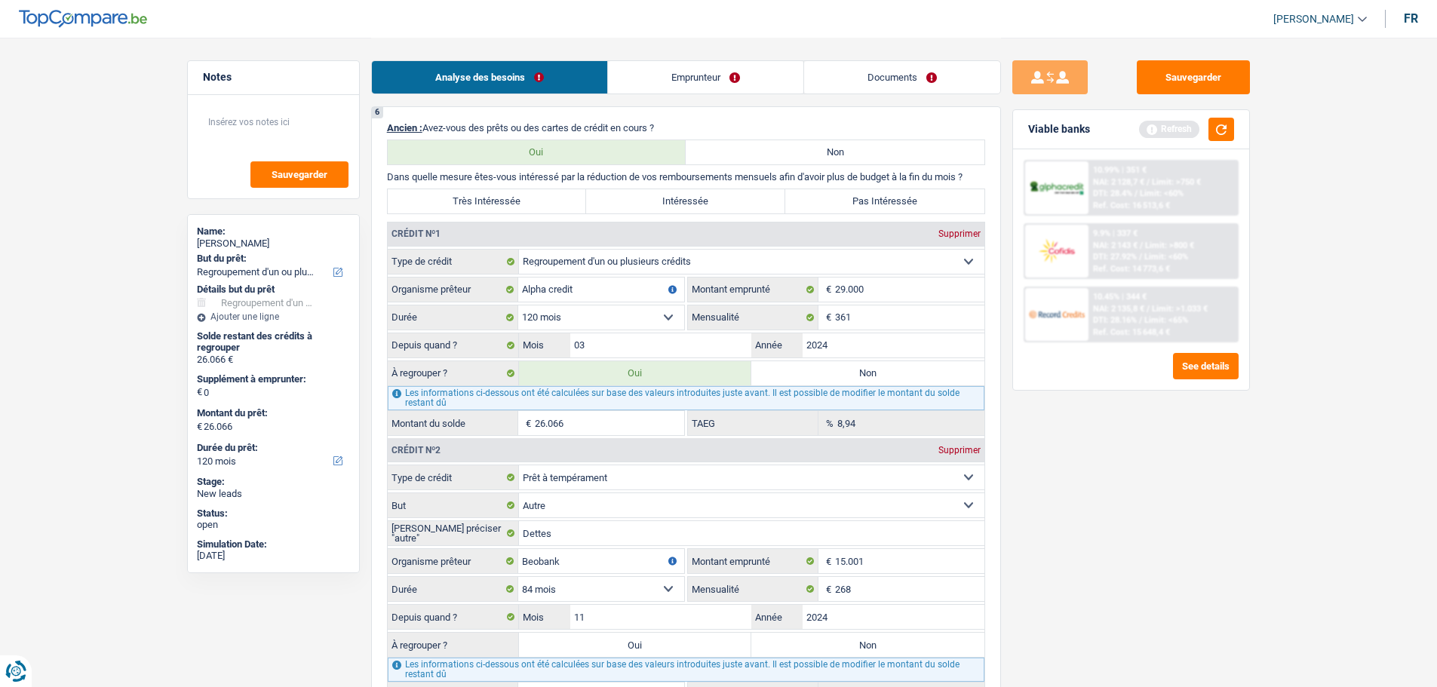
scroll to position [1357, 0]
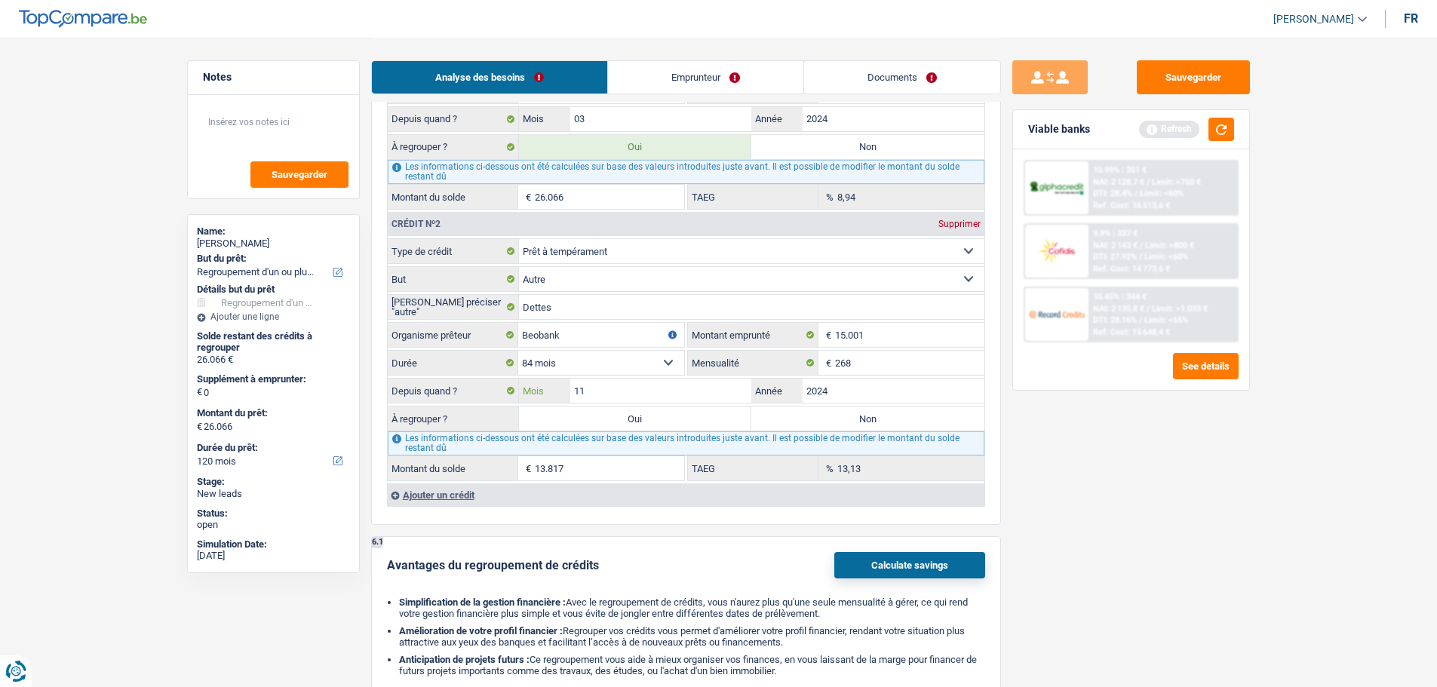
click at [679, 391] on input "11" at bounding box center [661, 391] width 182 height 24
type input "10"
type input "13.692"
click at [1106, 446] on div "Sauvegarder Viable banks Refresh 10.99% | 351 € NAI: 2 128,7 € / Limit: >750 € …" at bounding box center [1131, 361] width 260 height 603
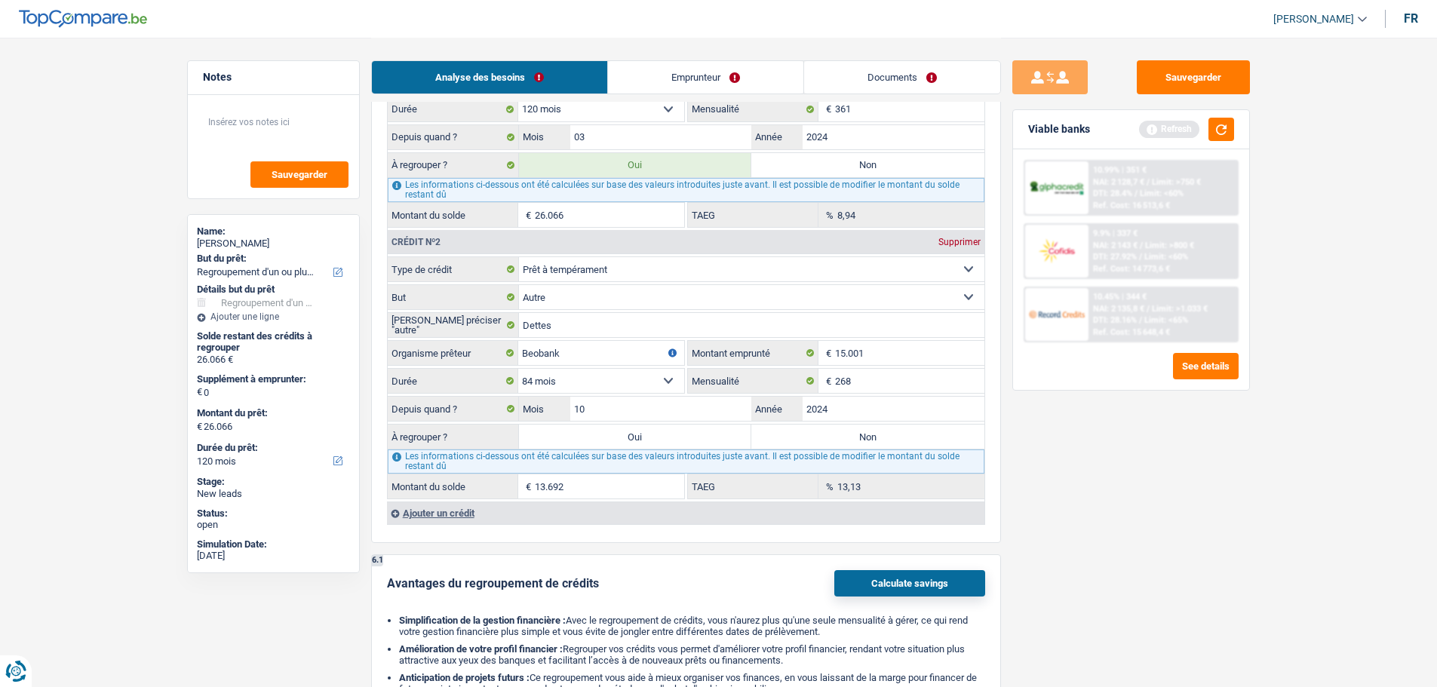
scroll to position [1433, 0]
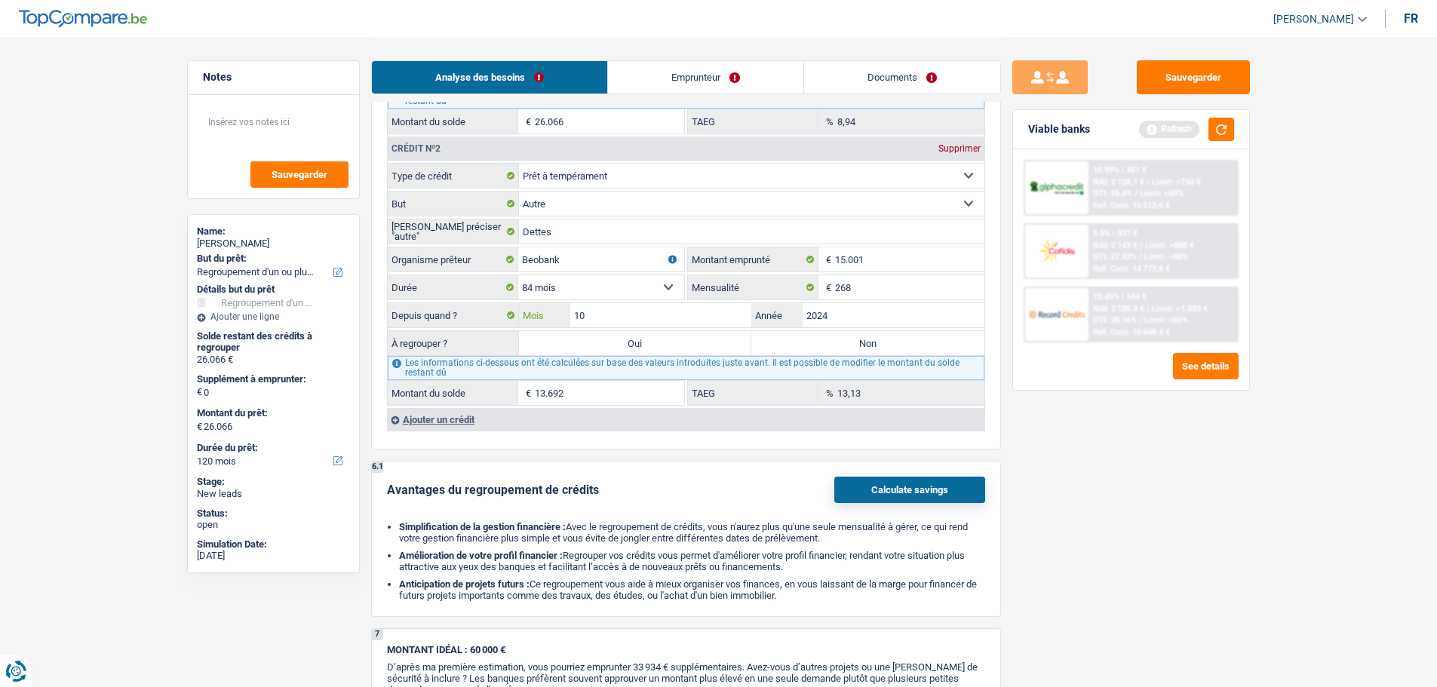
click at [659, 319] on input "10" at bounding box center [661, 315] width 182 height 24
click at [738, 321] on input "10" at bounding box center [661, 315] width 182 height 24
click at [648, 337] on label "Oui" at bounding box center [635, 343] width 233 height 24
click at [648, 337] on input "Oui" at bounding box center [635, 343] width 233 height 24
radio input "true"
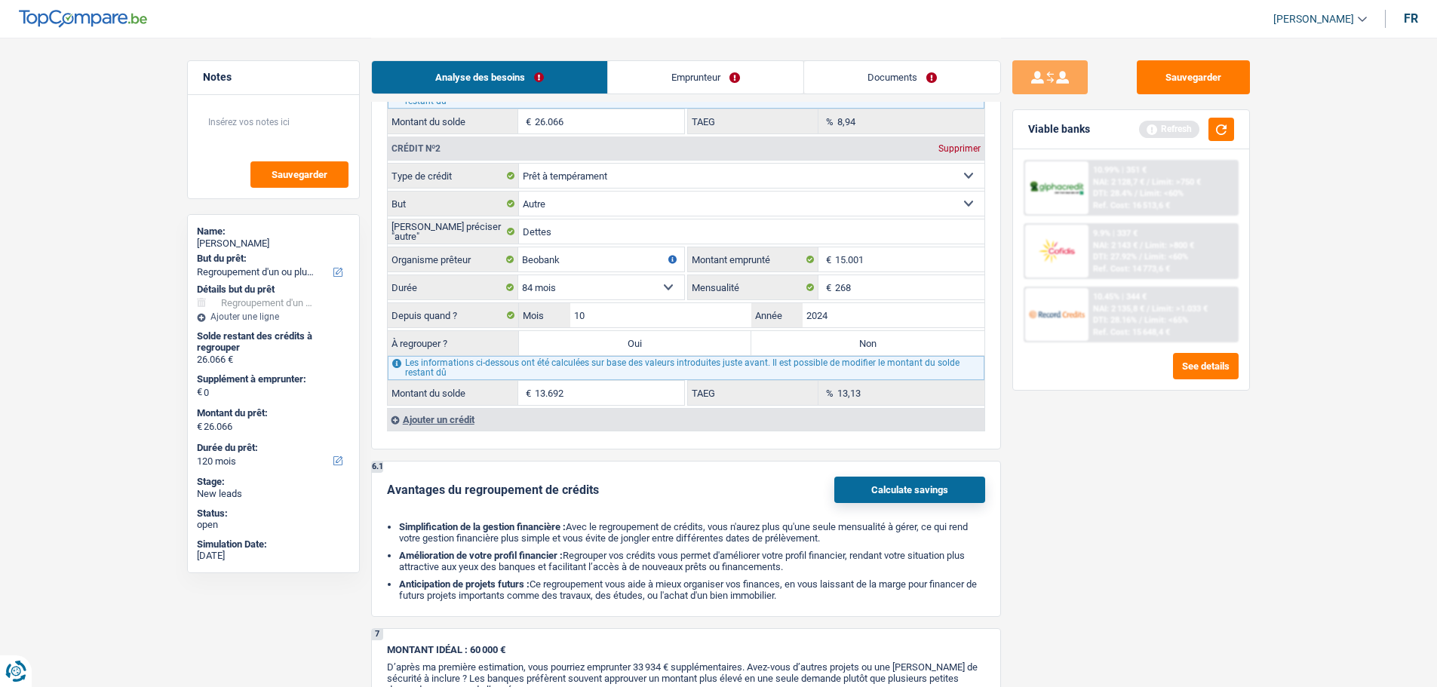
type input "39.758"
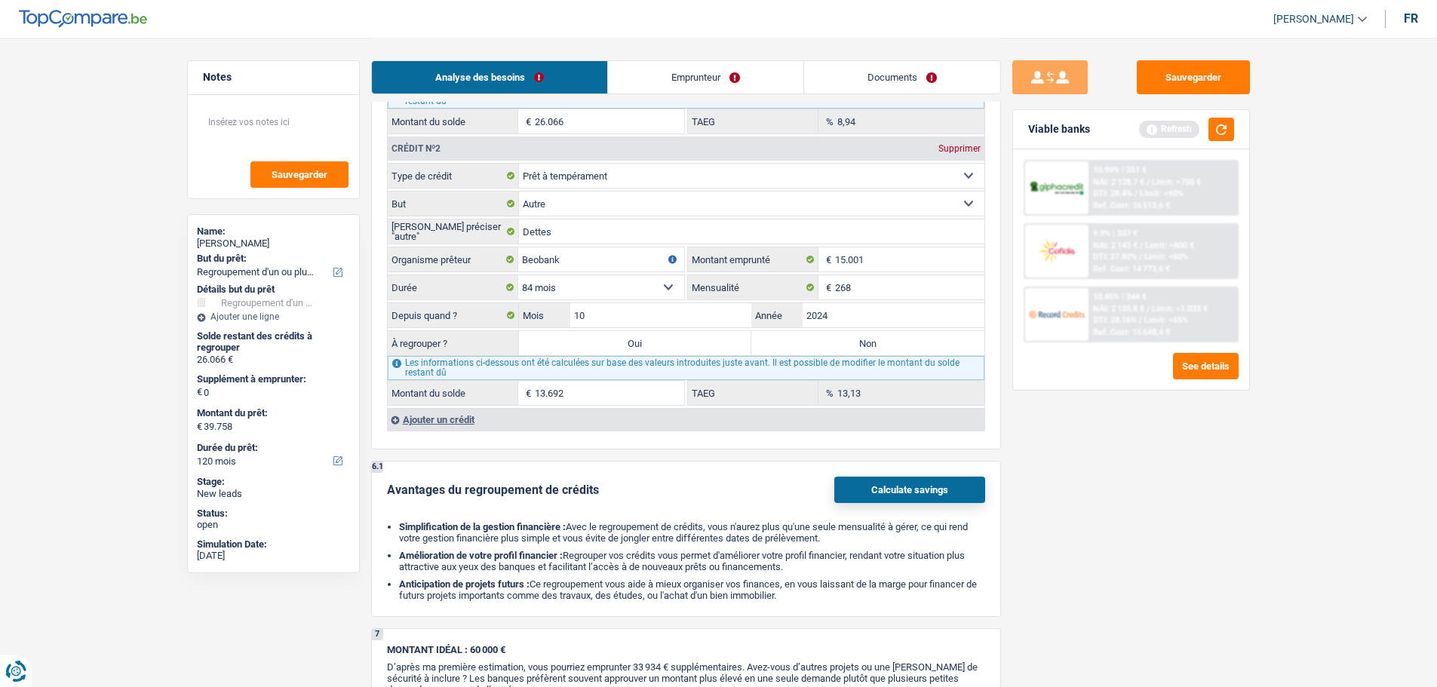
select select "144"
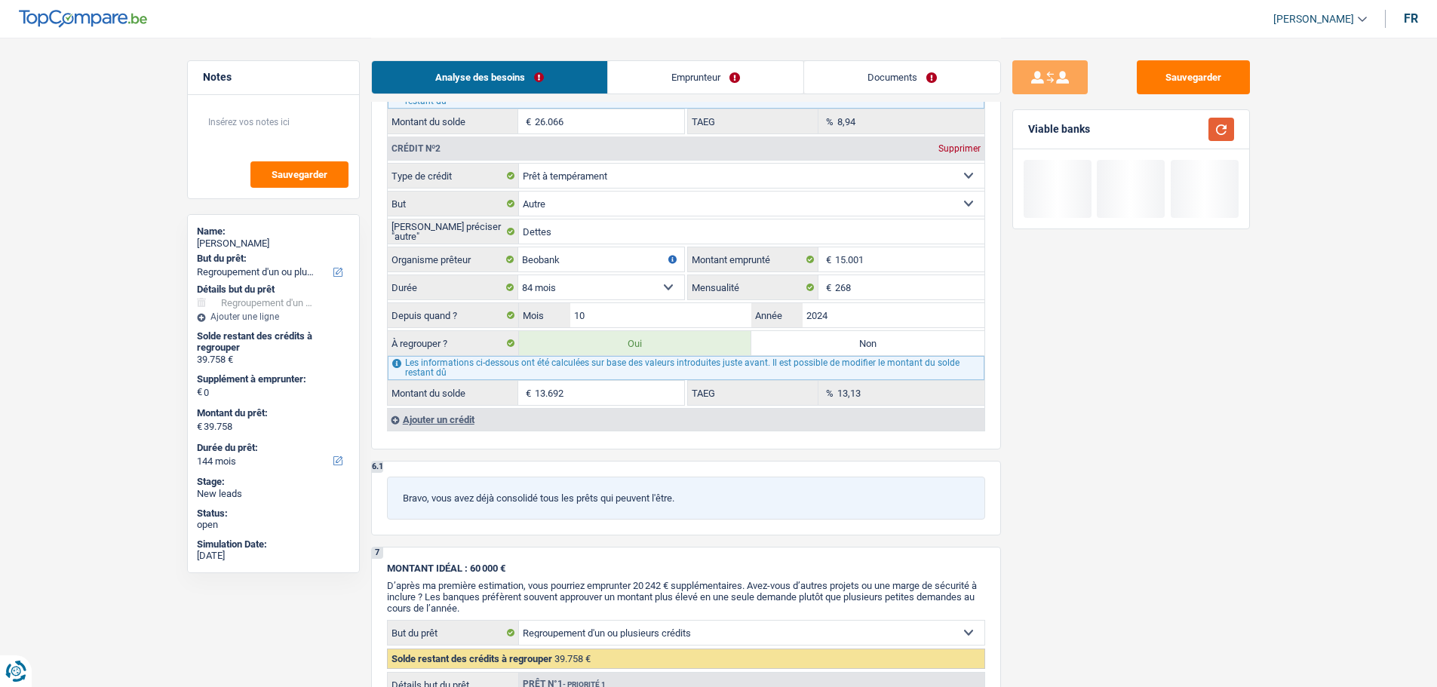
click at [1225, 129] on button "button" at bounding box center [1221, 129] width 26 height 23
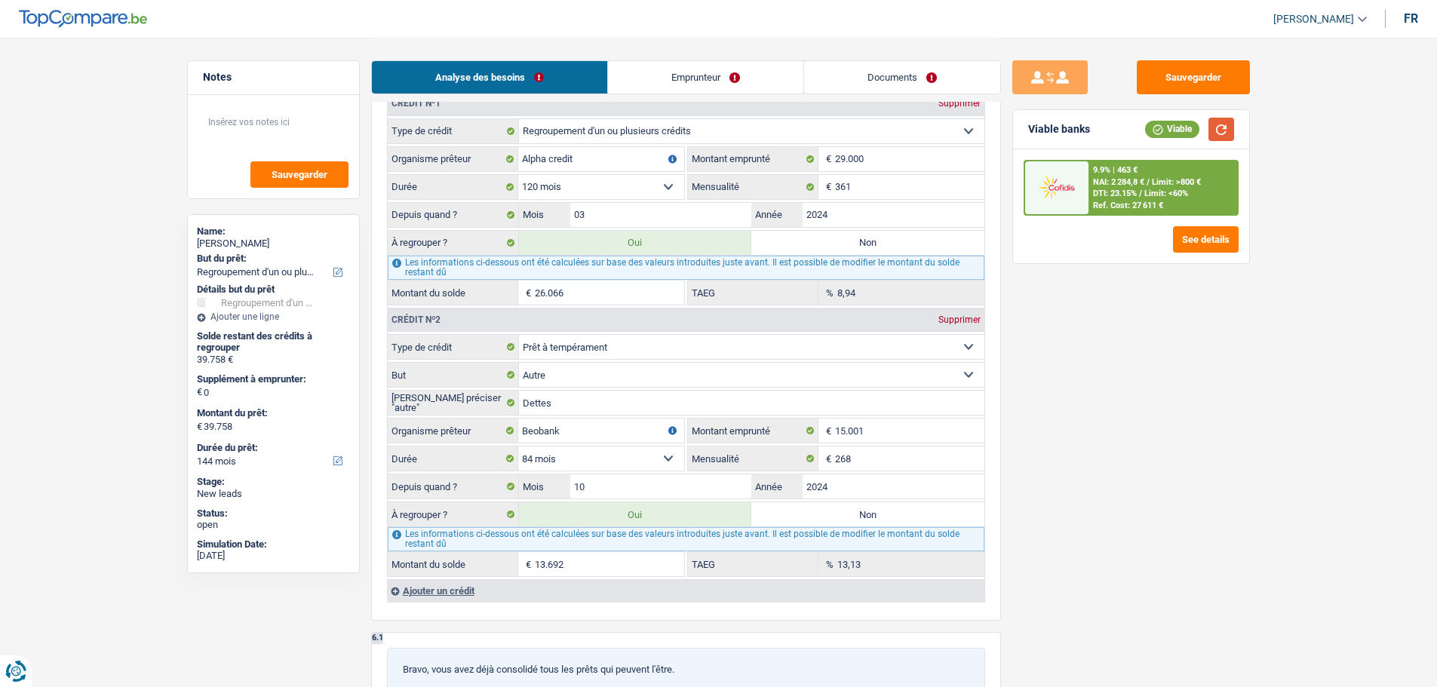
scroll to position [1357, 0]
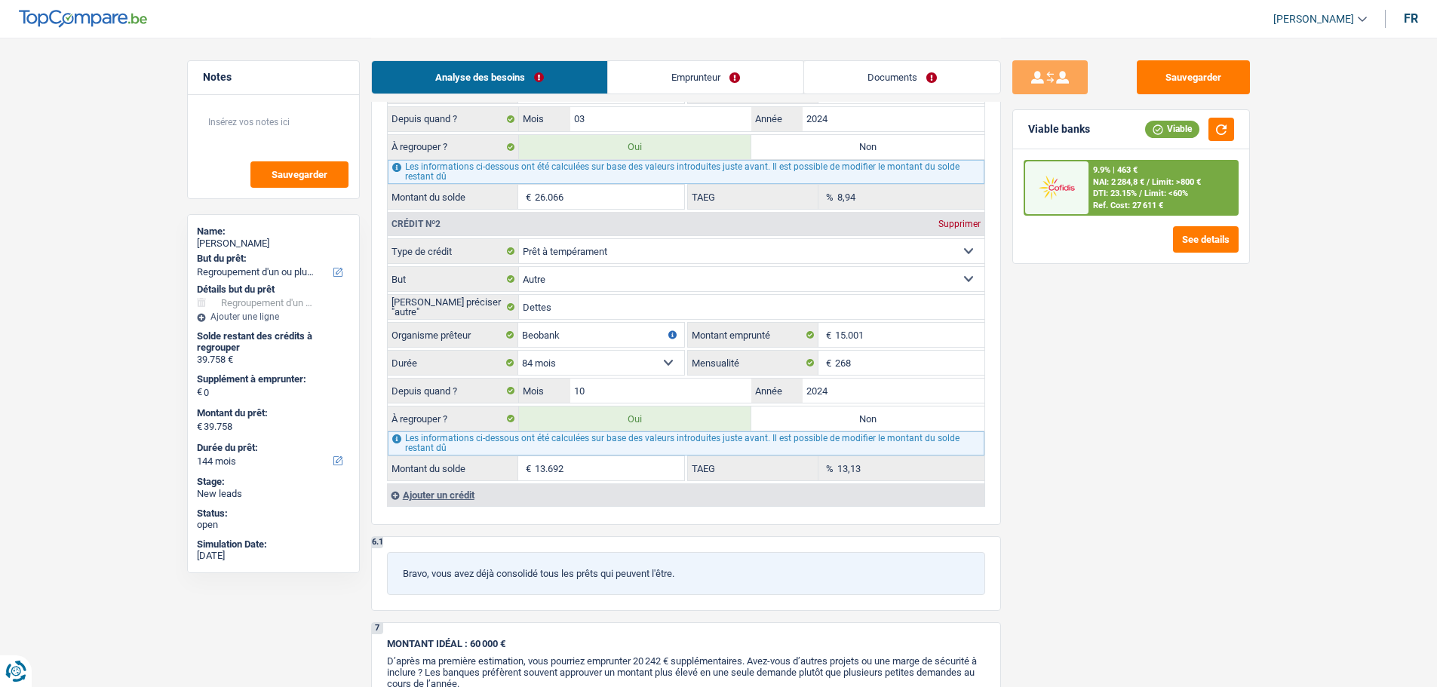
click at [1115, 174] on div "9.9% | 463 €" at bounding box center [1115, 170] width 44 height 10
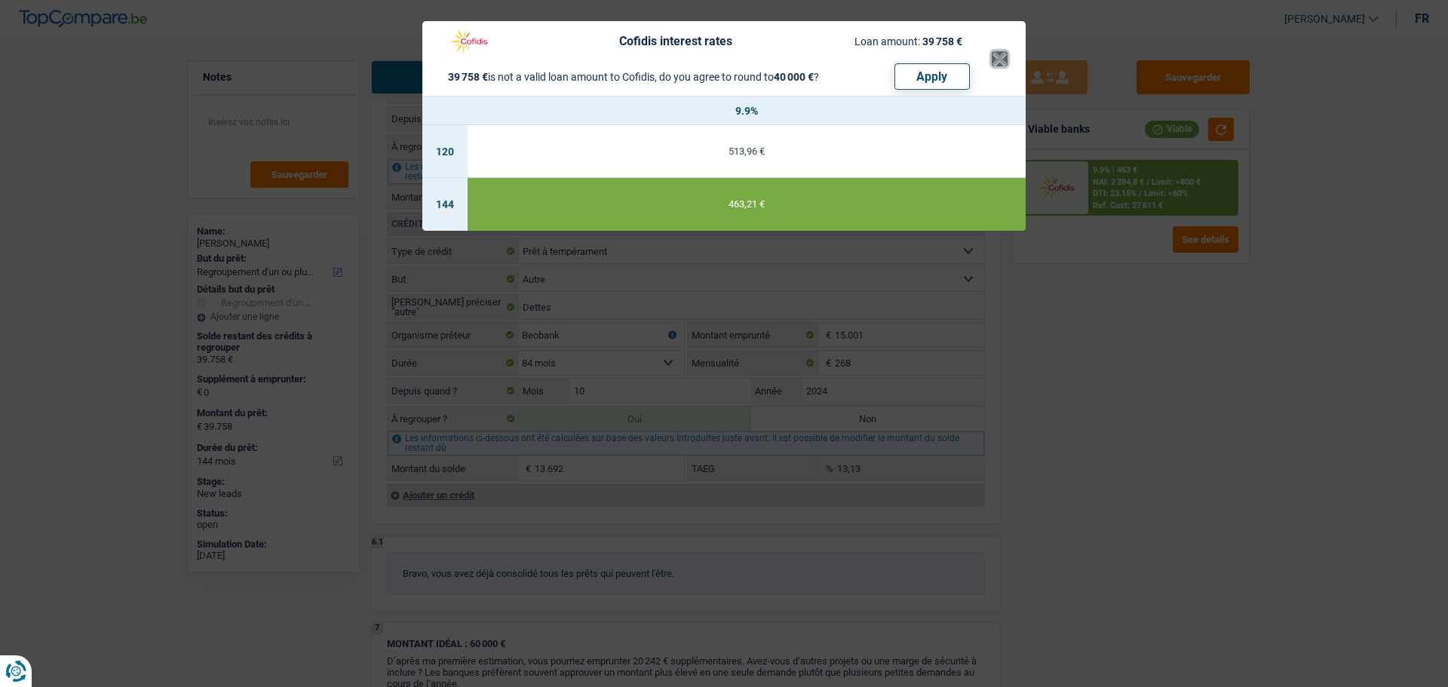
click at [992, 58] on button "×" at bounding box center [1000, 58] width 16 height 15
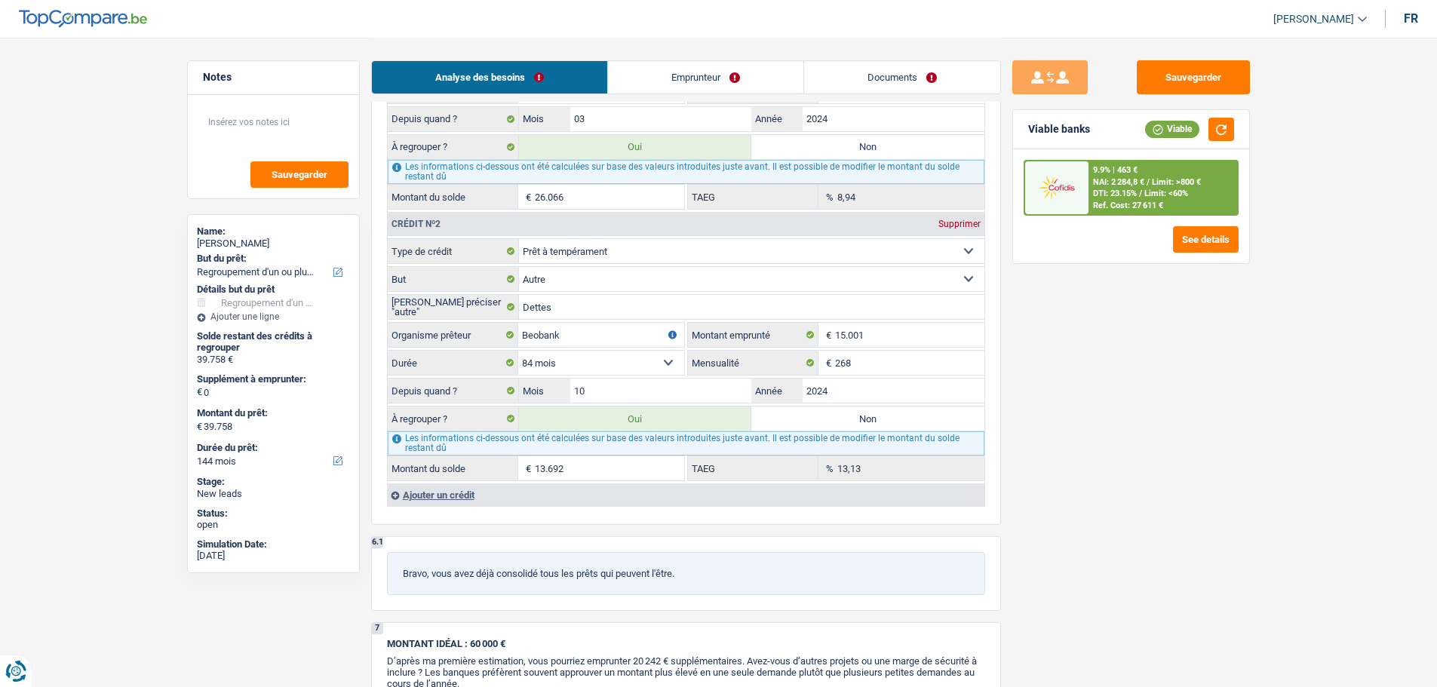
click at [899, 410] on label "Non" at bounding box center [867, 418] width 233 height 24
click at [899, 410] on input "Non" at bounding box center [867, 418] width 233 height 24
radio input "true"
type input "26.066"
select select "120"
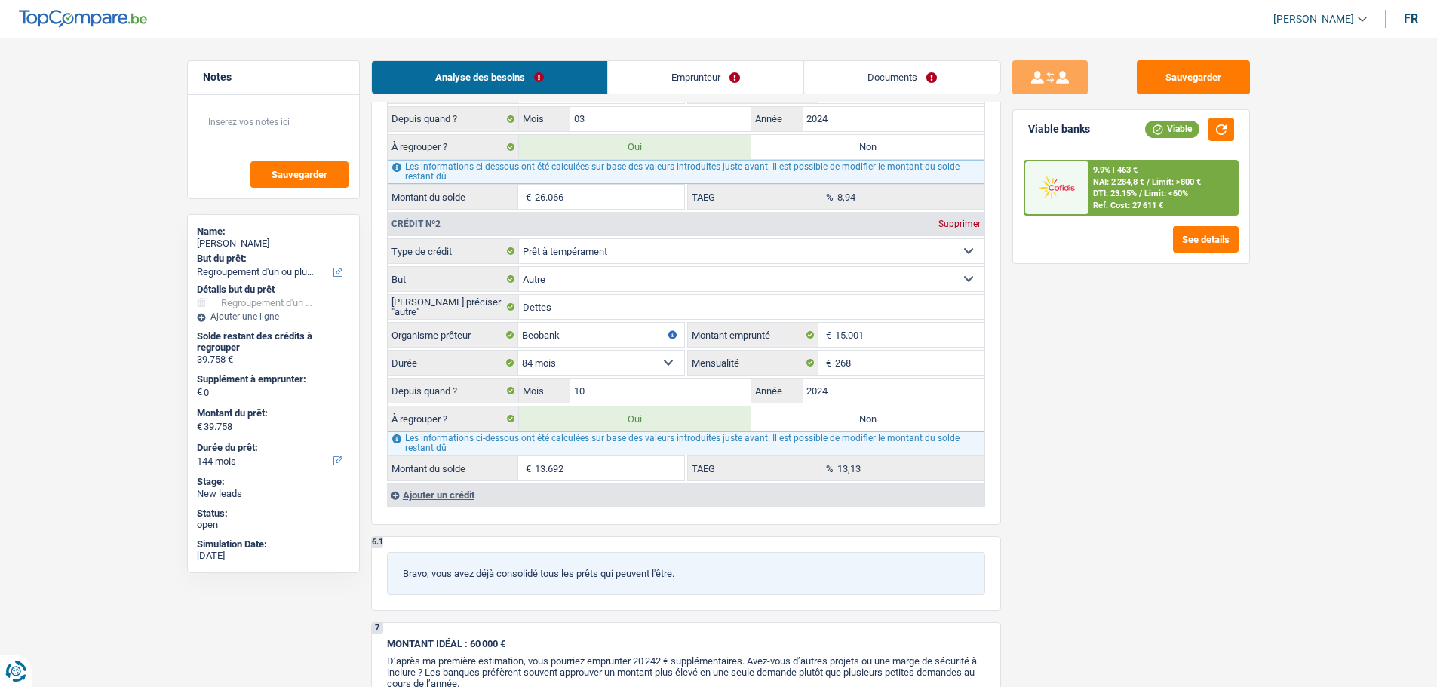
type input "26.066"
select select "120"
type input "26.066"
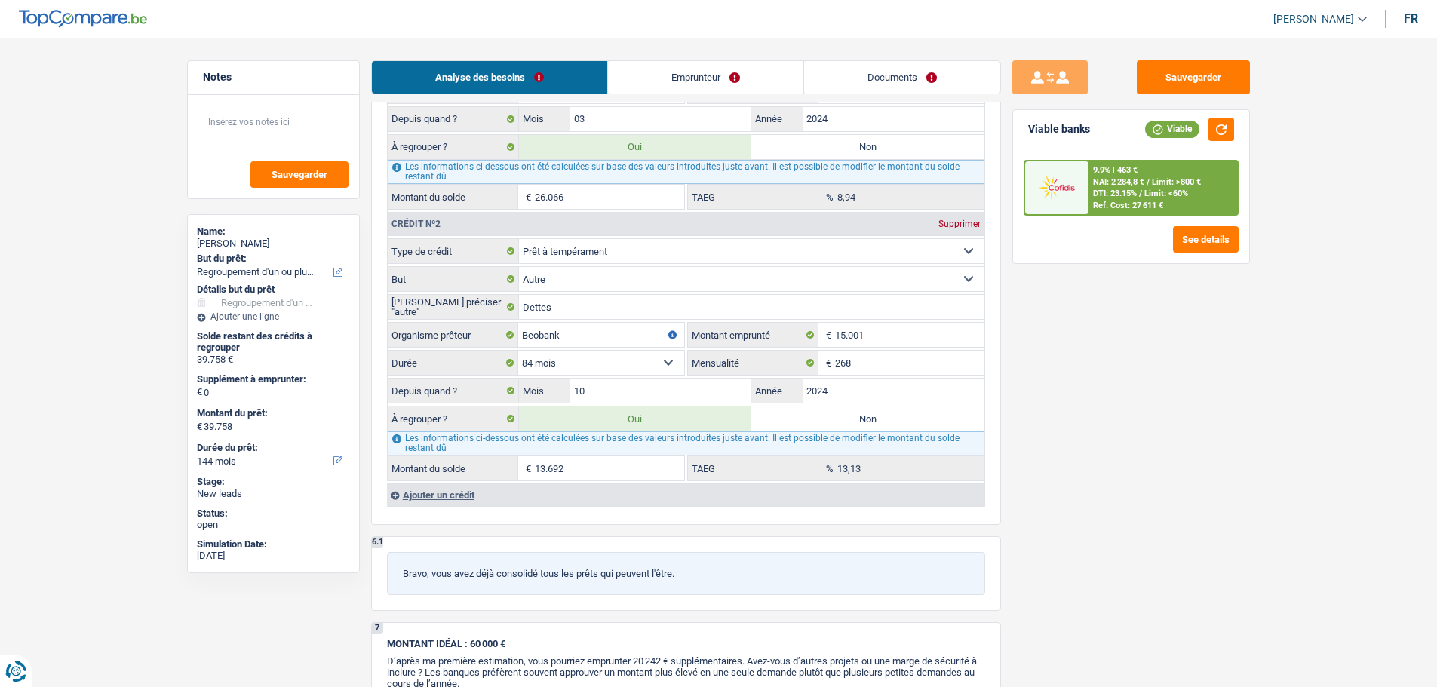
select select "120"
radio input "false"
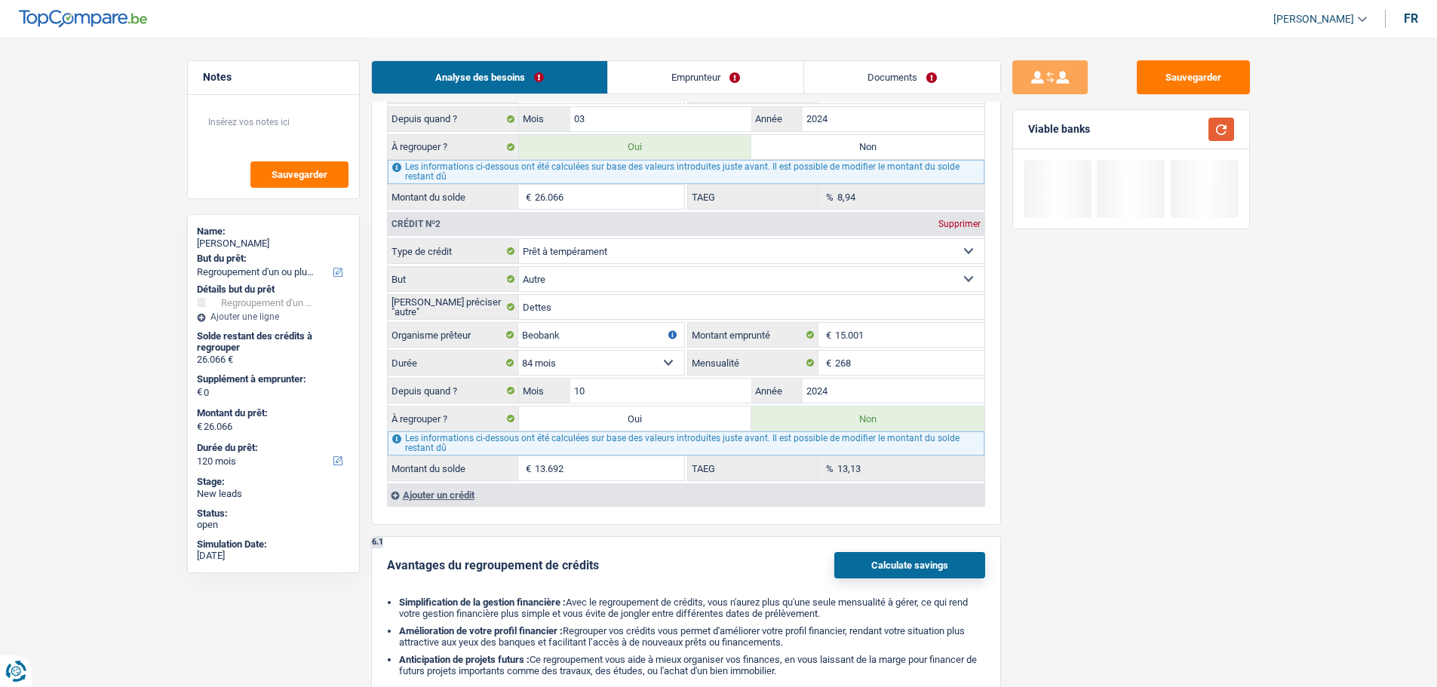
click at [1213, 118] on button "button" at bounding box center [1221, 129] width 26 height 23
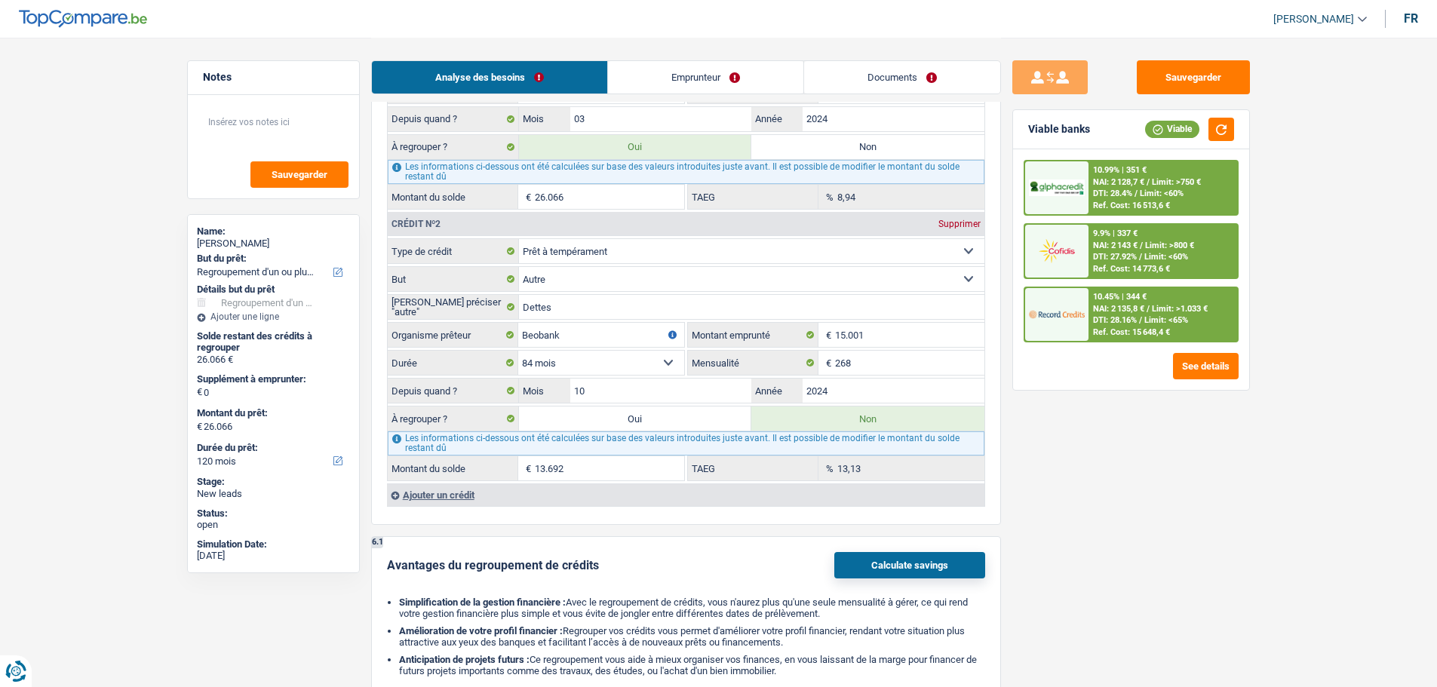
click at [1106, 308] on span "NAI: 2 135,8 €" at bounding box center [1118, 309] width 51 height 10
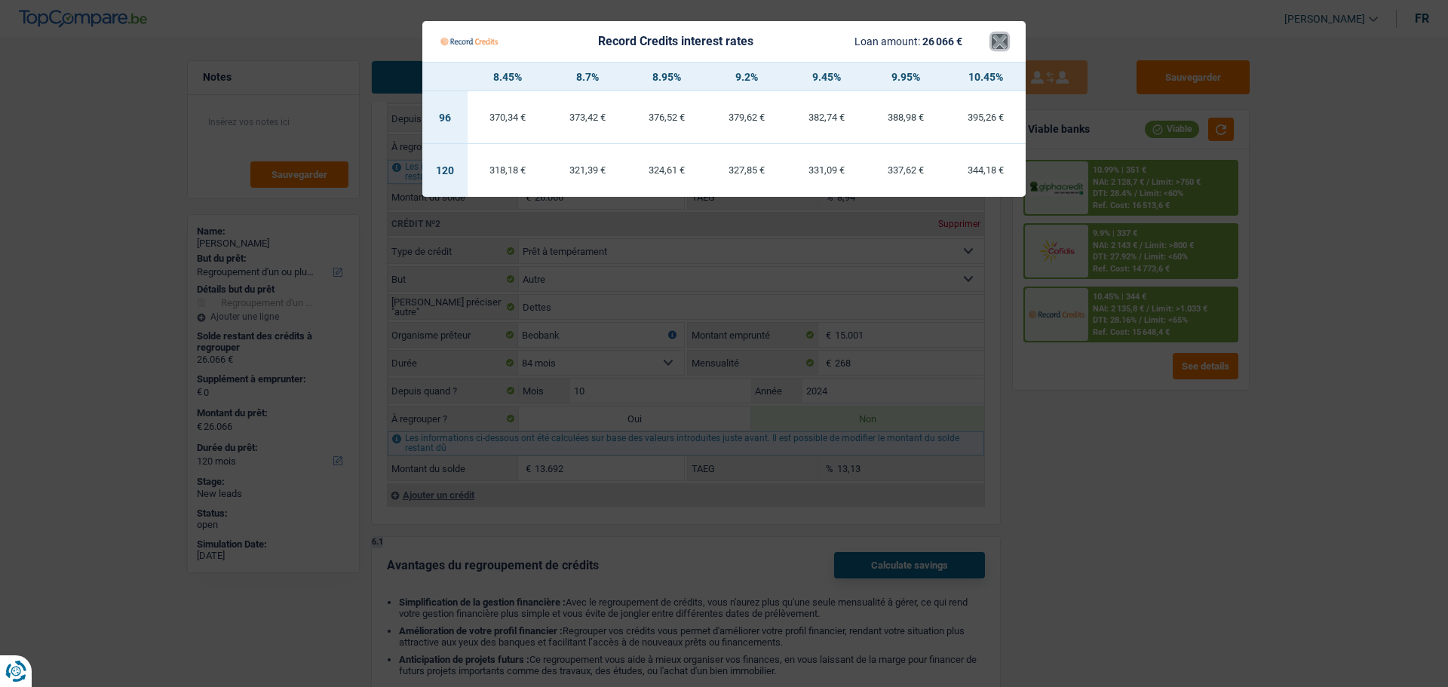
click at [997, 39] on button "×" at bounding box center [1000, 41] width 16 height 15
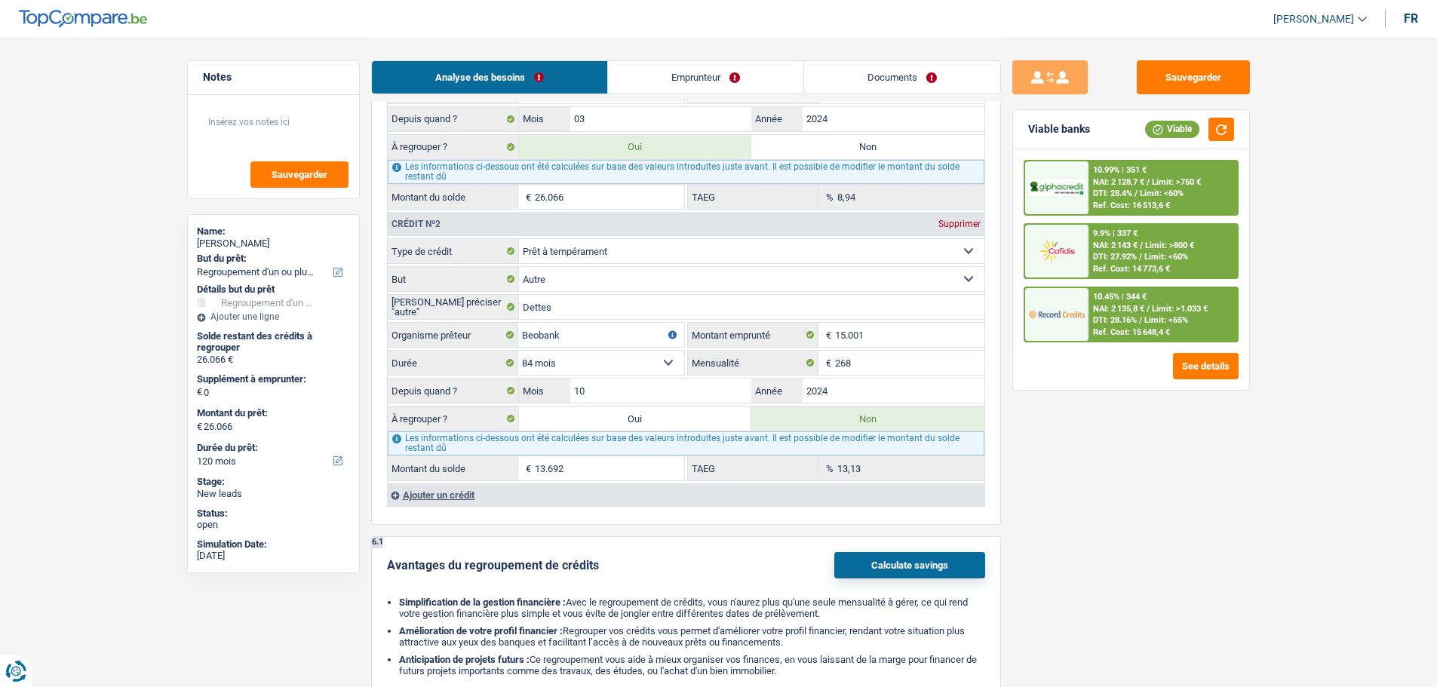
click at [1112, 189] on span "DTI: 28.4%" at bounding box center [1112, 194] width 39 height 10
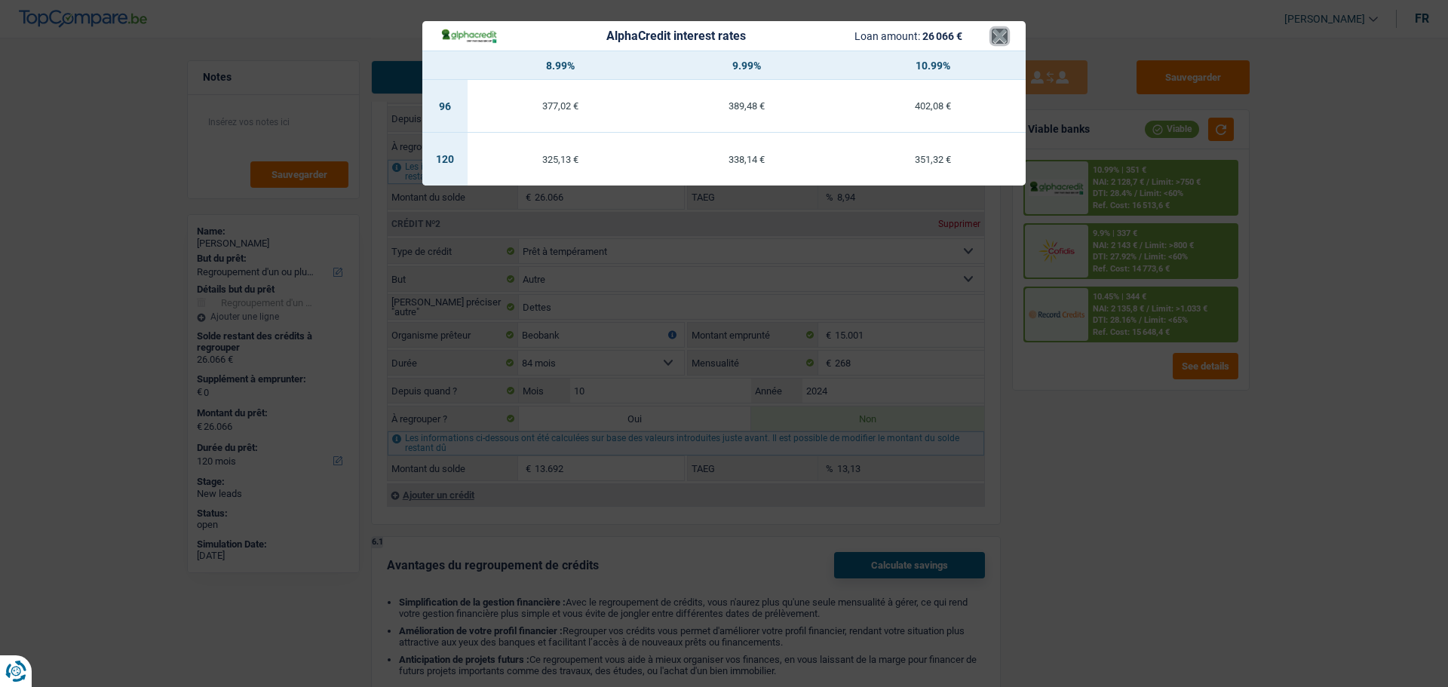
click at [992, 39] on button "×" at bounding box center [1000, 36] width 16 height 15
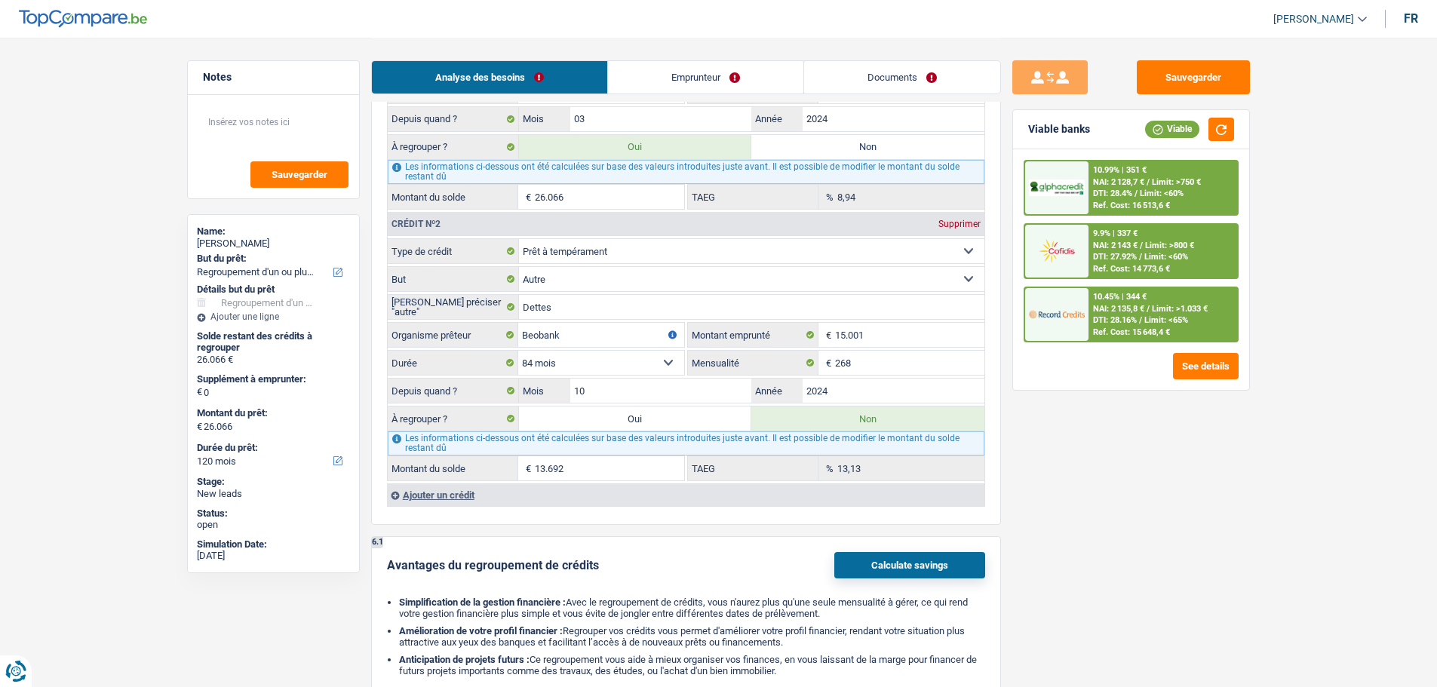
click at [1167, 302] on div "10.45% | 344 € NAI: 2 135,8 € / Limit: >1.033 € DTI: 28.16% / Limit: <65% Ref. …" at bounding box center [1162, 314] width 149 height 53
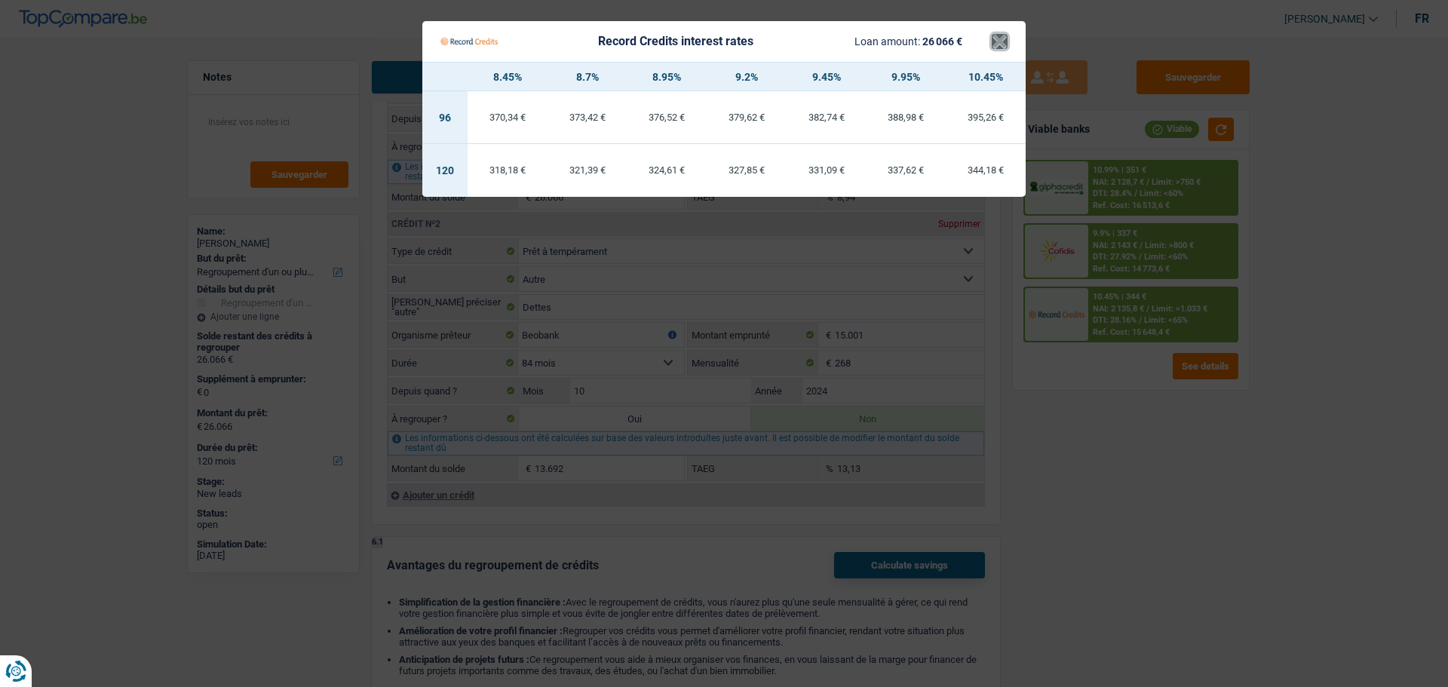
click at [1006, 37] on button "×" at bounding box center [1000, 41] width 16 height 15
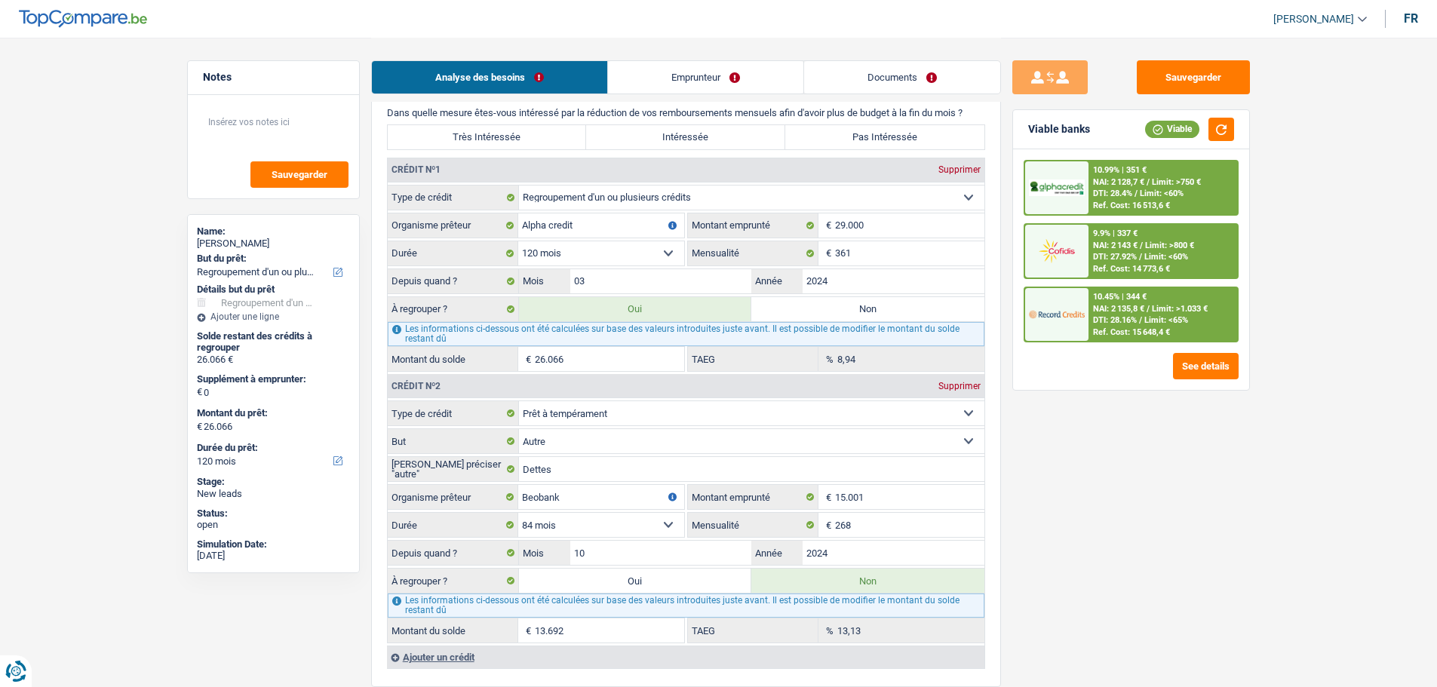
scroll to position [1131, 0]
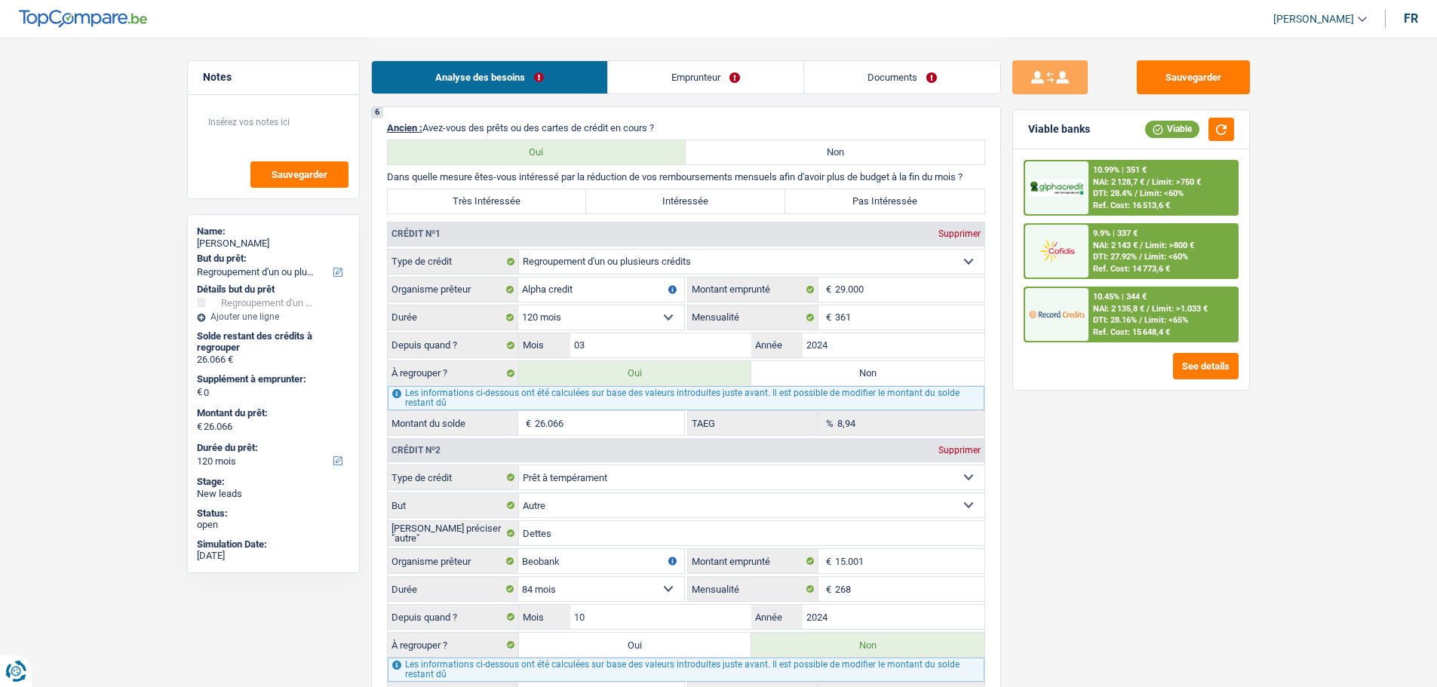
click at [1086, 327] on div at bounding box center [1056, 314] width 63 height 53
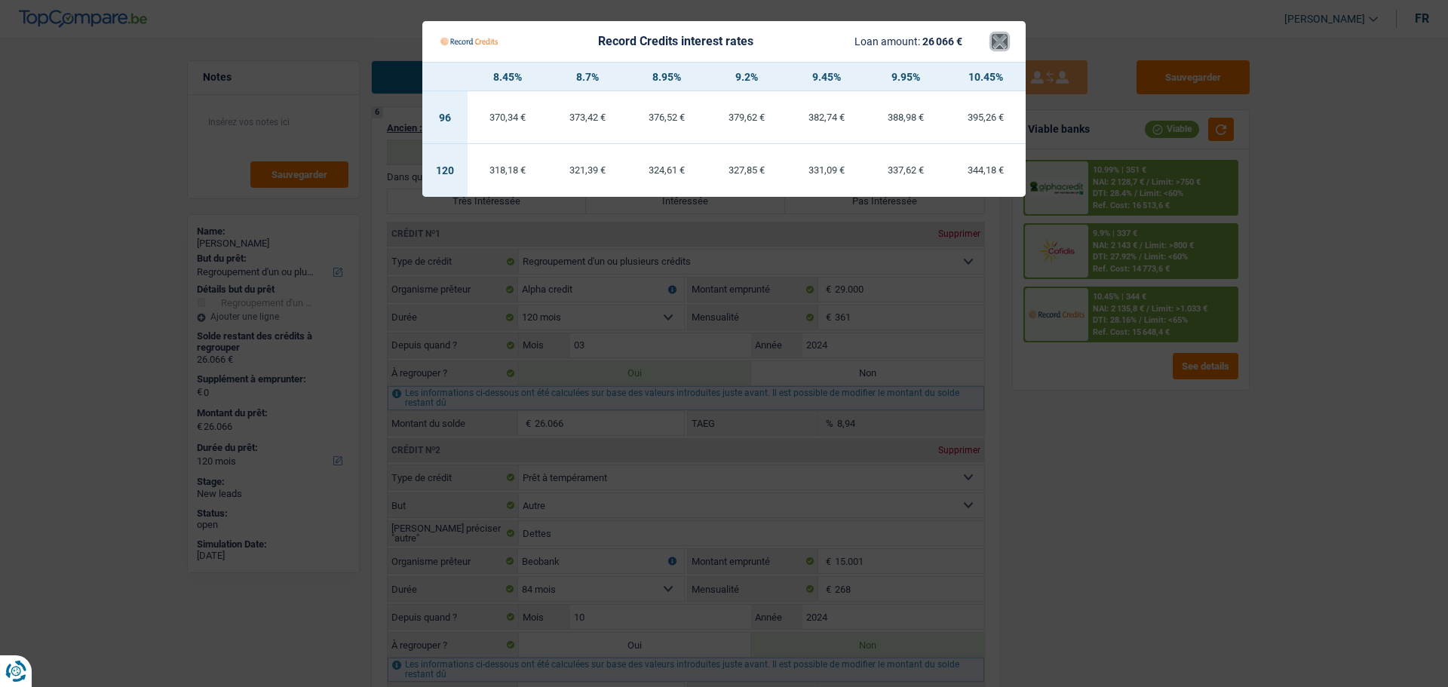
click at [998, 48] on button "×" at bounding box center [1000, 41] width 16 height 15
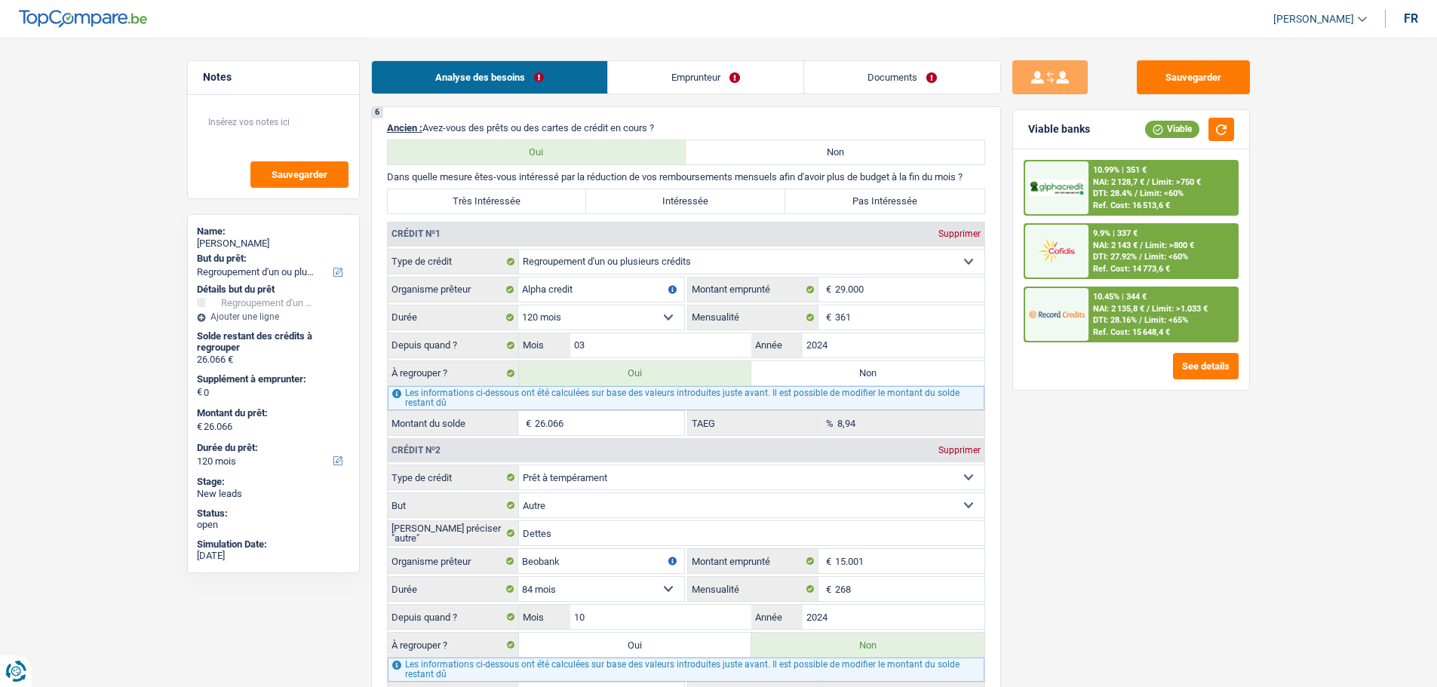
click at [1150, 332] on div "Ref. Cost: 15 648,4 €" at bounding box center [1131, 332] width 77 height 10
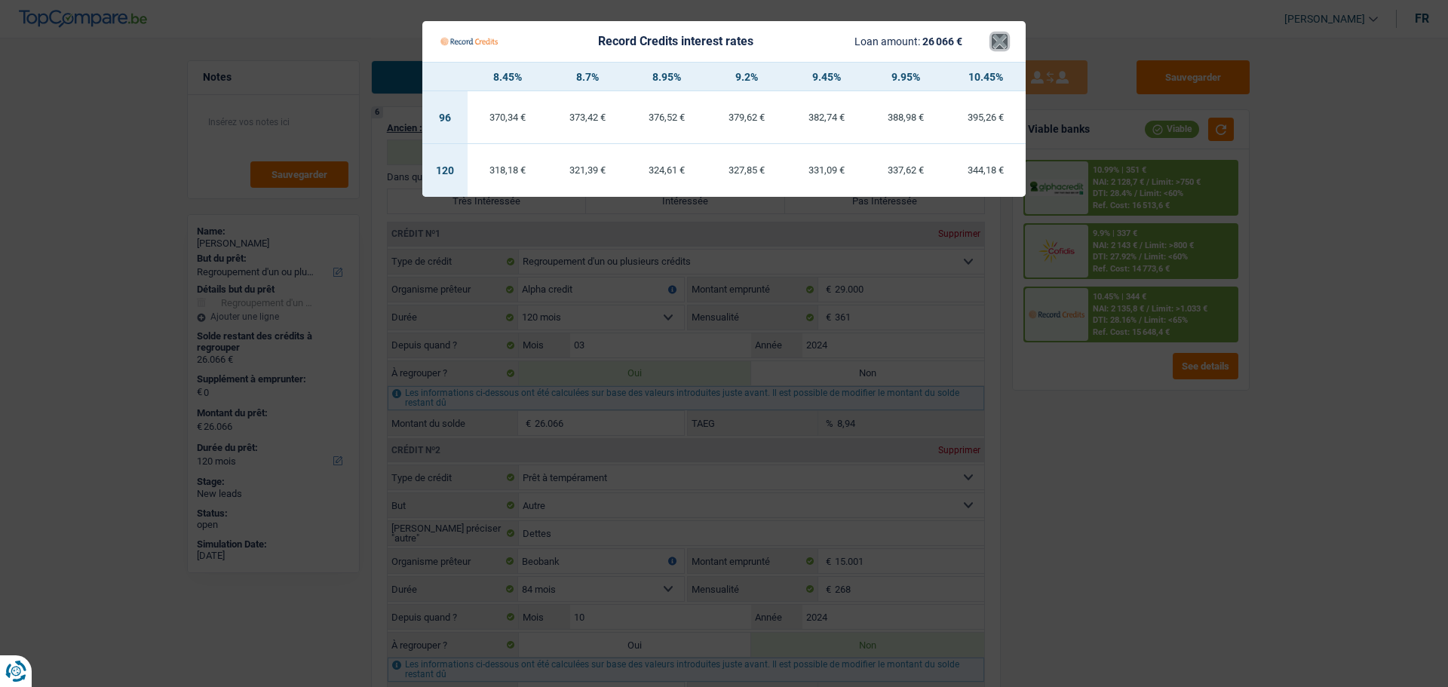
click at [998, 49] on button "×" at bounding box center [1000, 41] width 16 height 15
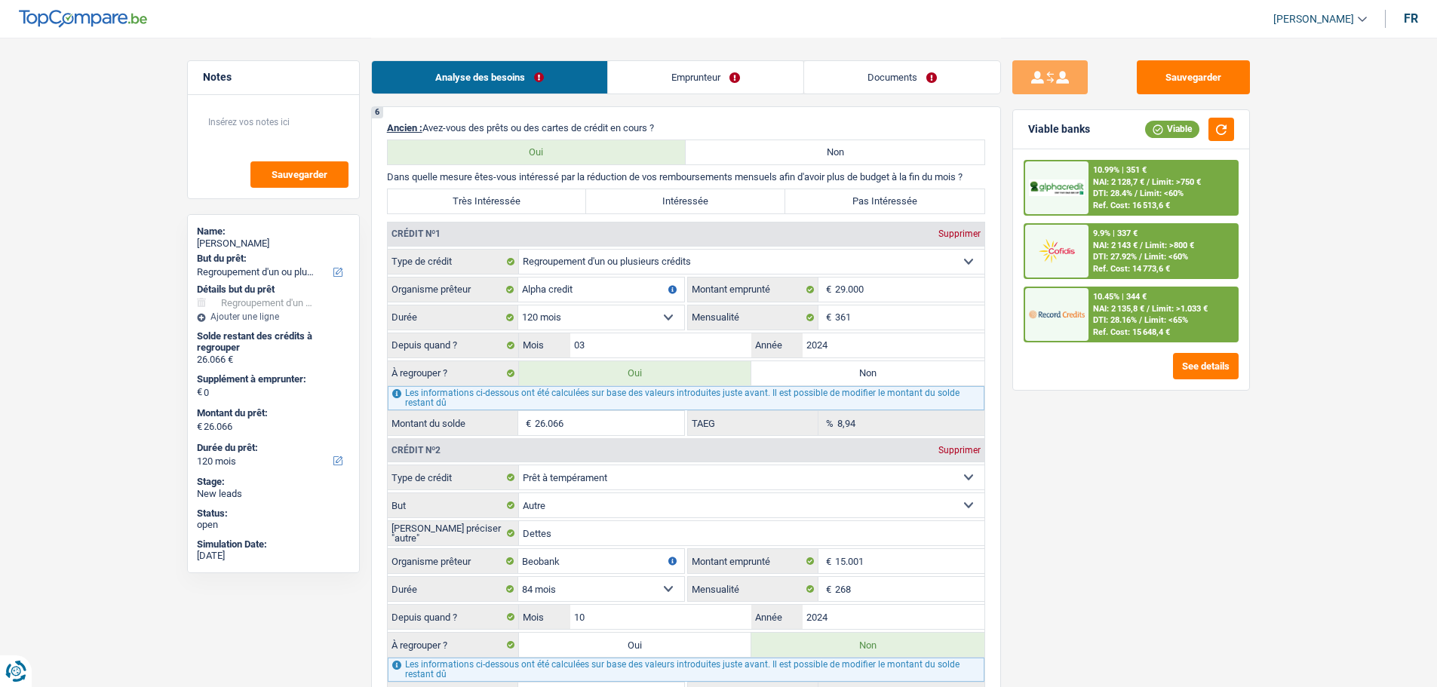
click at [1084, 174] on div at bounding box center [1056, 187] width 63 height 53
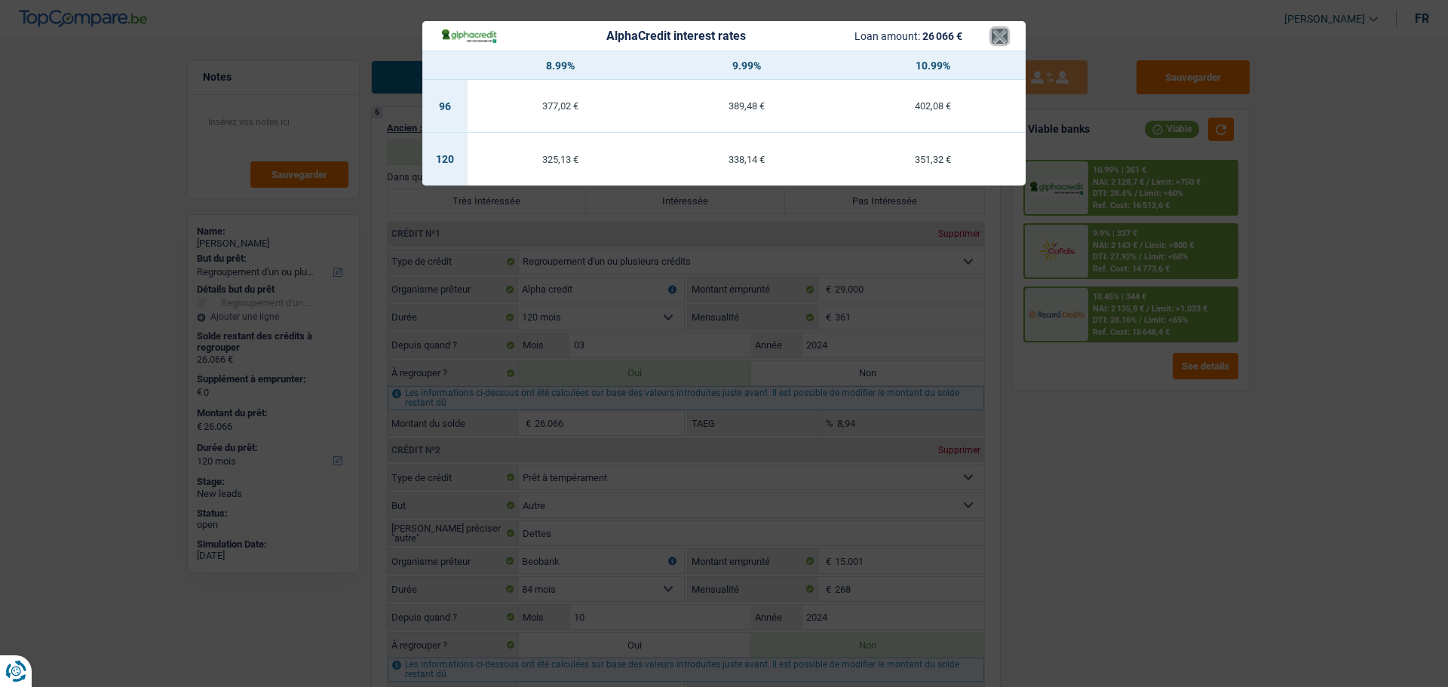
click at [1005, 39] on button "×" at bounding box center [1000, 36] width 16 height 15
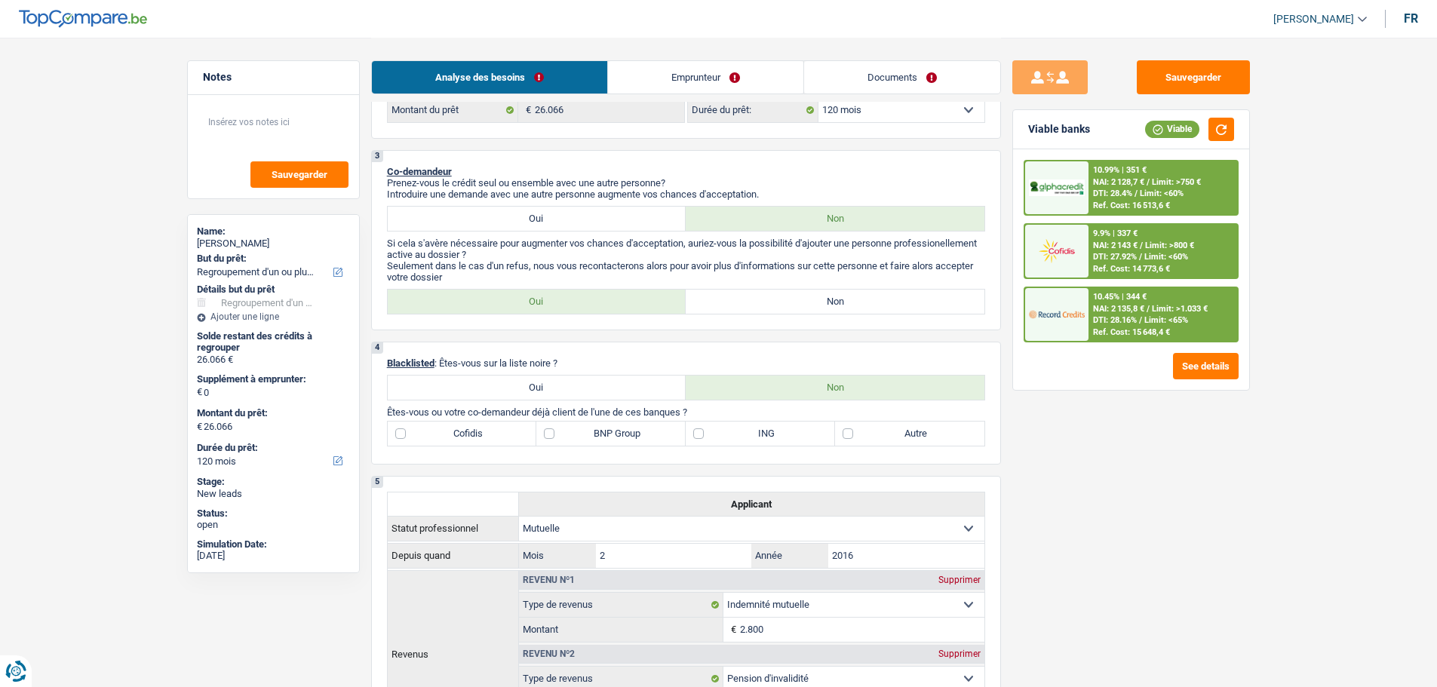
scroll to position [603, 0]
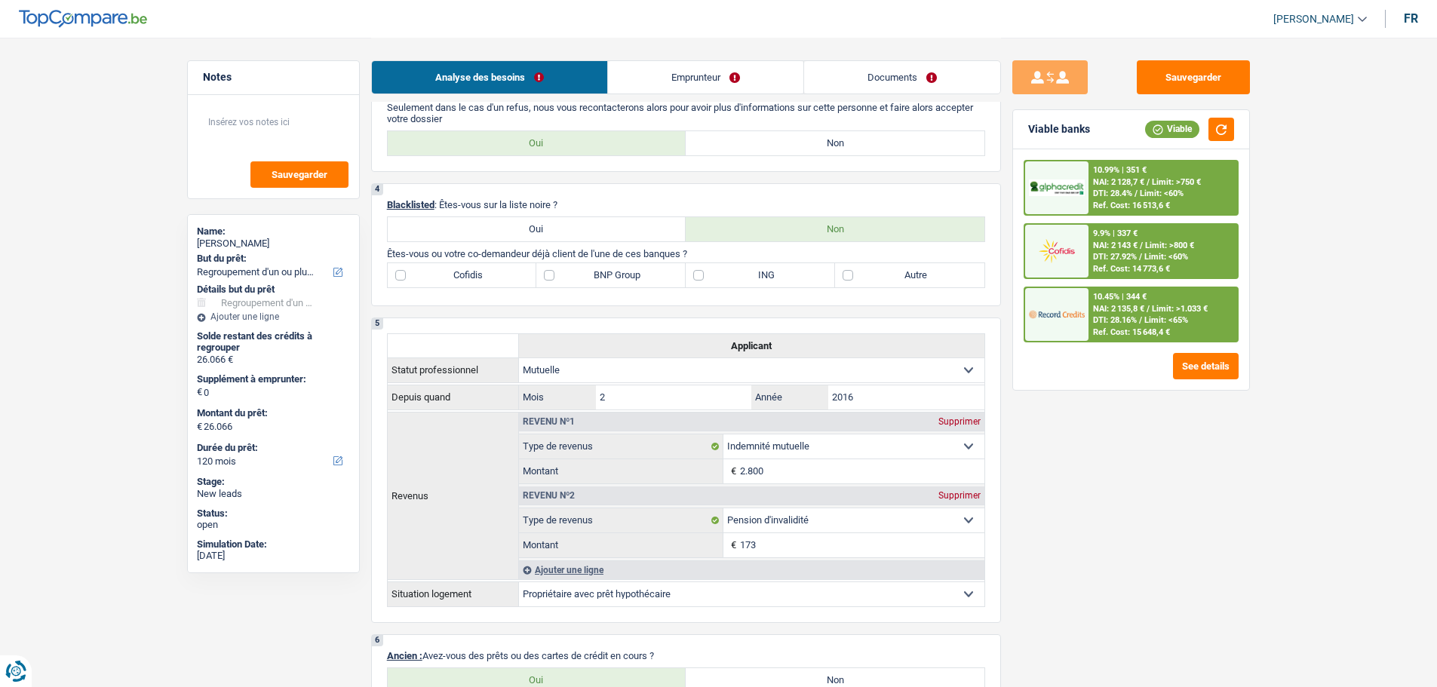
click at [1177, 314] on div "10.45% | 344 € NAI: 2 135,8 € / Limit: >1.033 € DTI: 28.16% / Limit: <65% Ref. …" at bounding box center [1162, 314] width 149 height 53
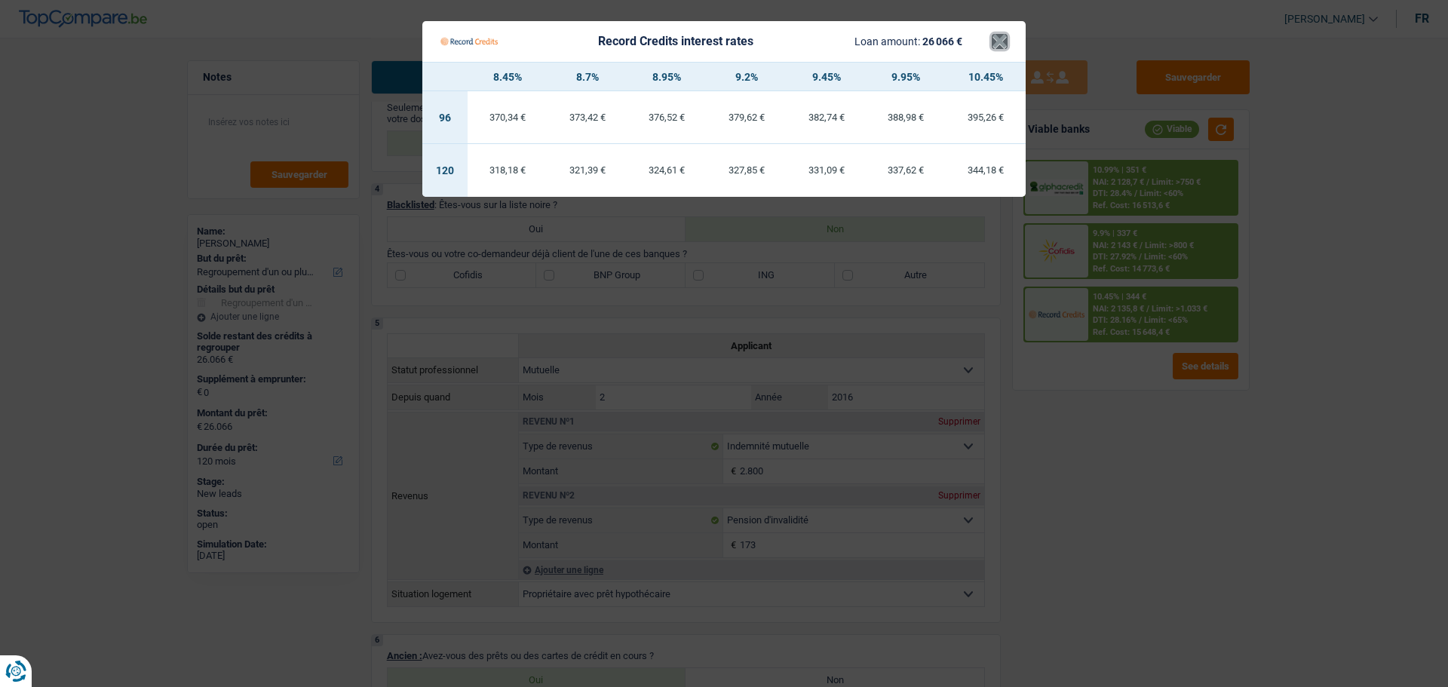
click at [999, 46] on button "×" at bounding box center [1000, 41] width 16 height 15
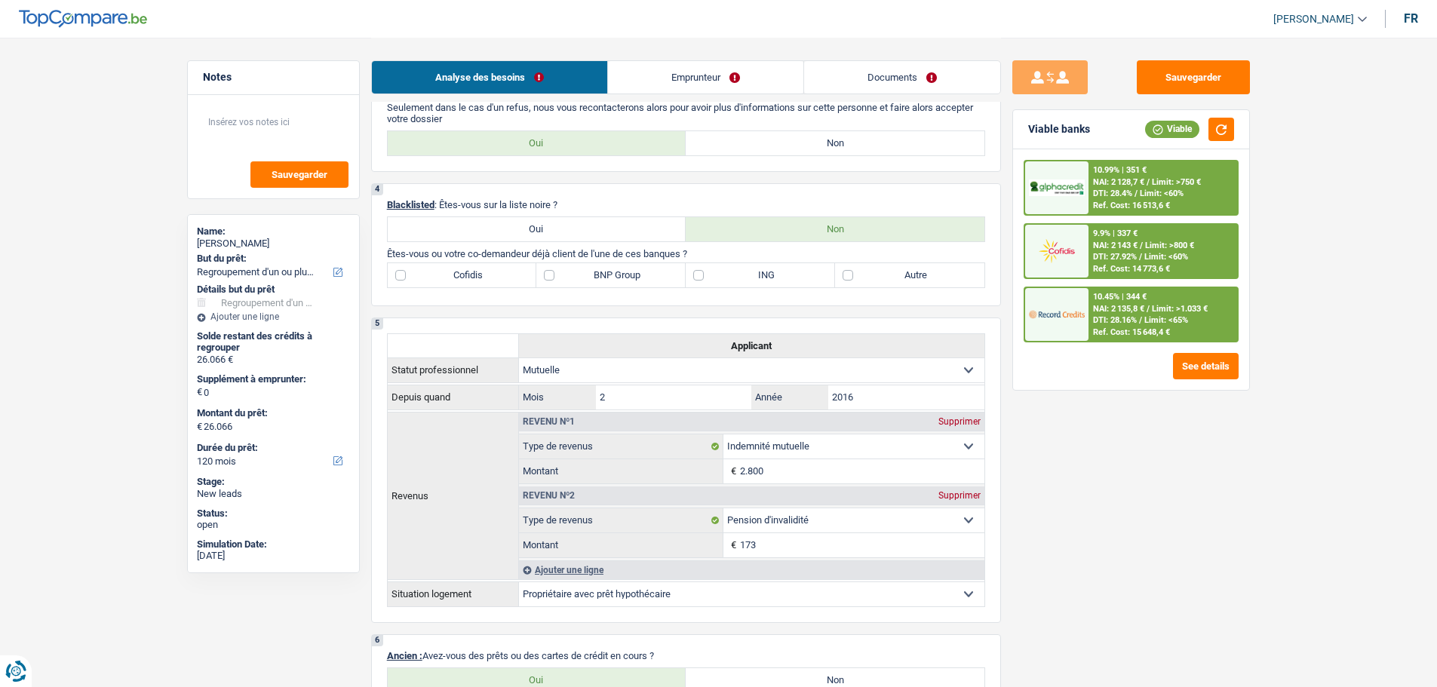
click at [1145, 290] on div "10.45% | 344 € NAI: 2 135,8 € / Limit: >1.033 € DTI: 28.16% / Limit: <65% Ref. …" at bounding box center [1162, 314] width 149 height 53
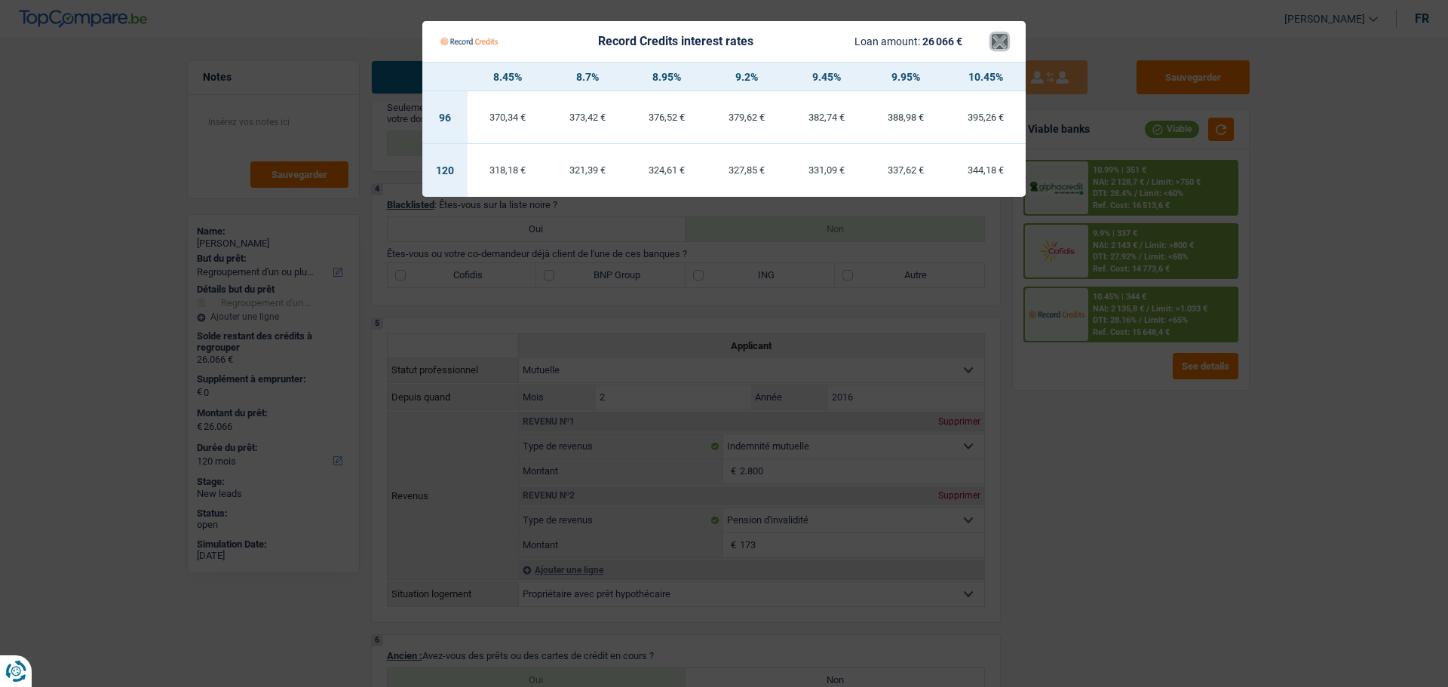
click at [995, 36] on button "×" at bounding box center [1000, 41] width 16 height 15
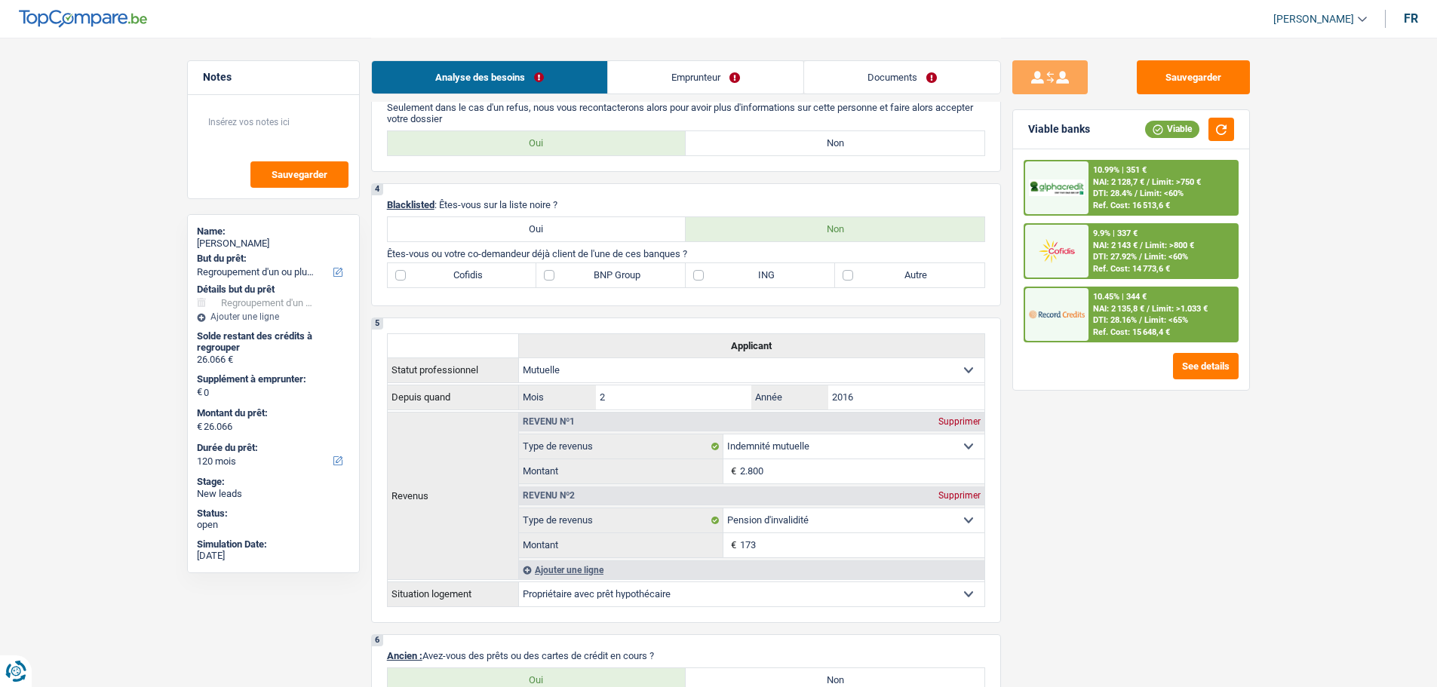
click at [1140, 293] on div "10.45% | 344 €" at bounding box center [1120, 297] width 54 height 10
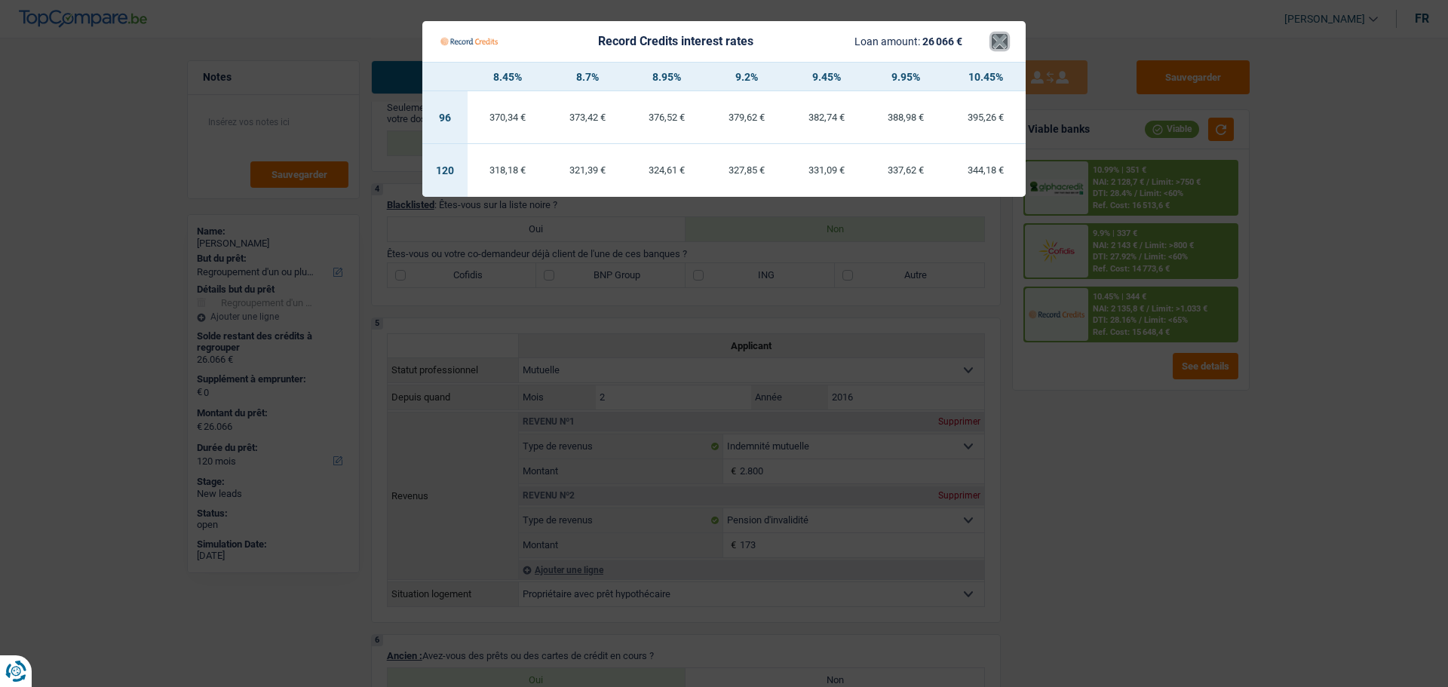
click at [1005, 38] on button "×" at bounding box center [1000, 41] width 16 height 15
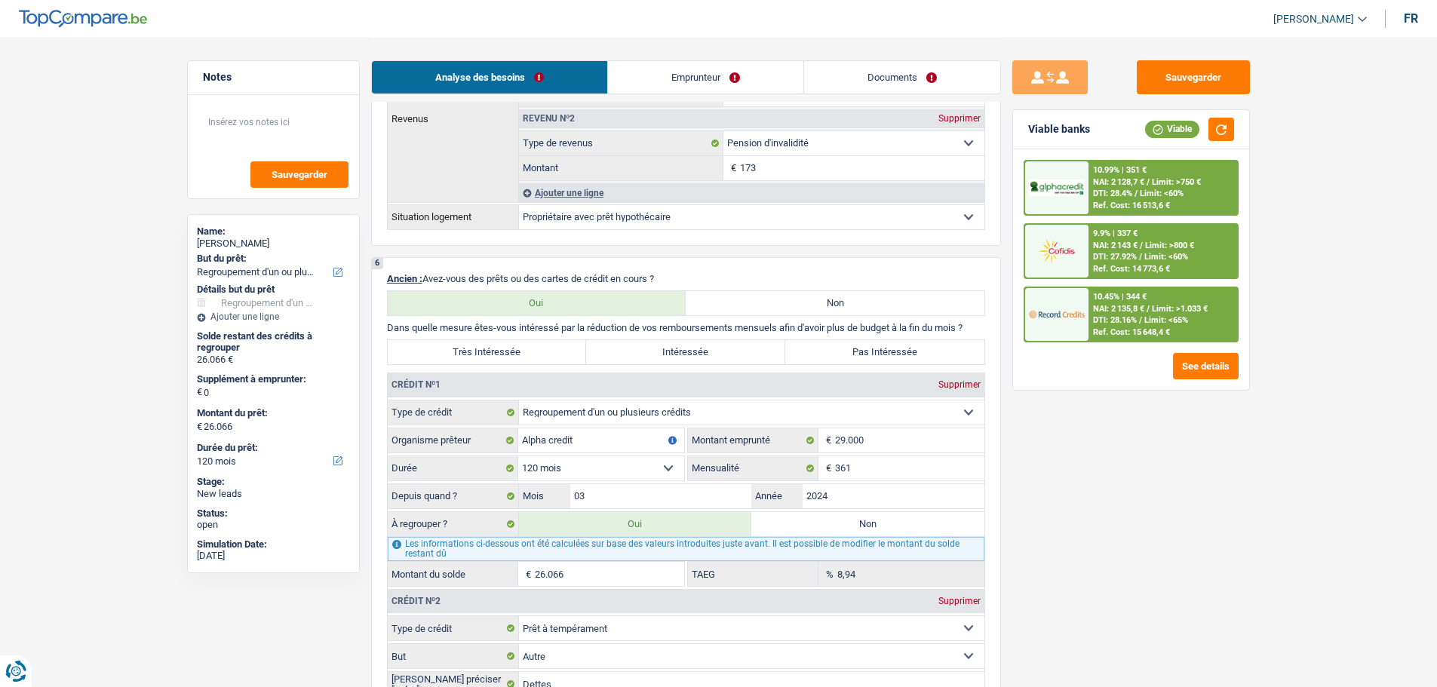
scroll to position [1131, 0]
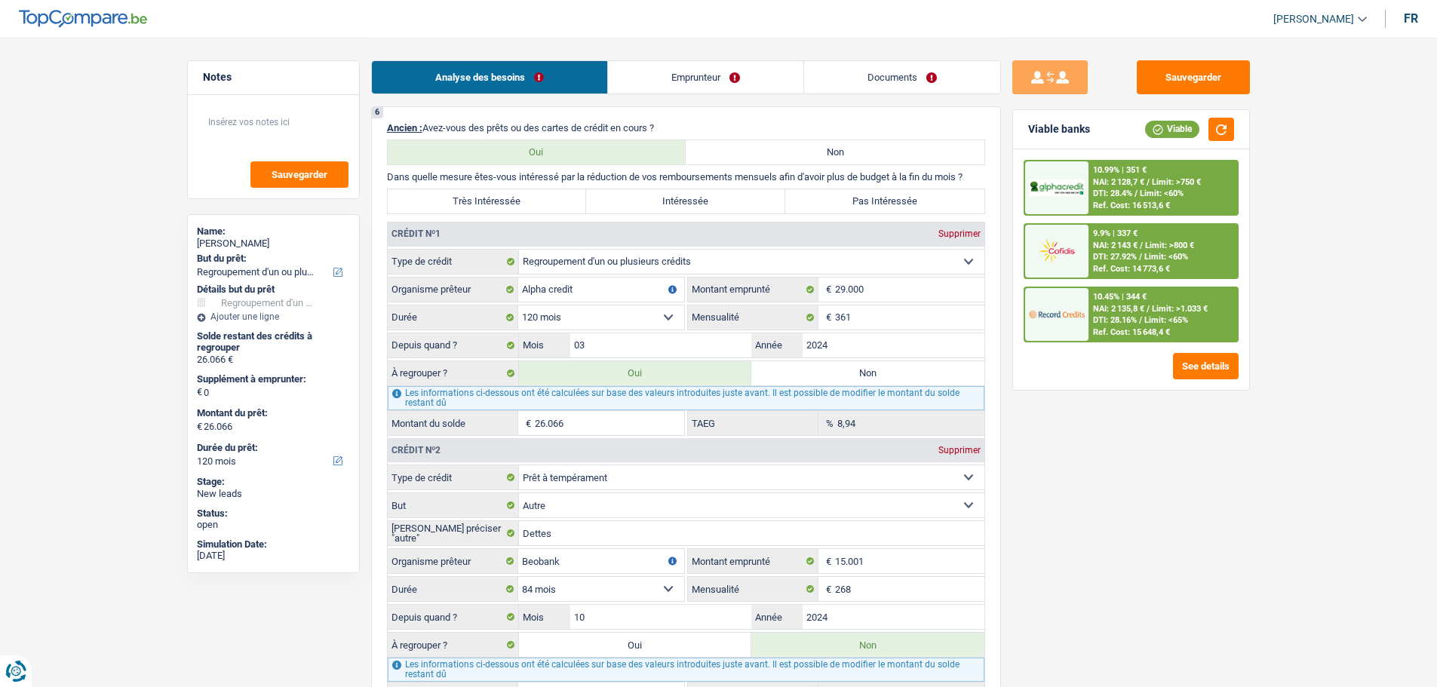
click at [1133, 326] on div "10.45% | 344 € NAI: 2 135,8 € / Limit: >1.033 € DTI: 28.16% / Limit: <65% Ref. …" at bounding box center [1162, 314] width 149 height 53
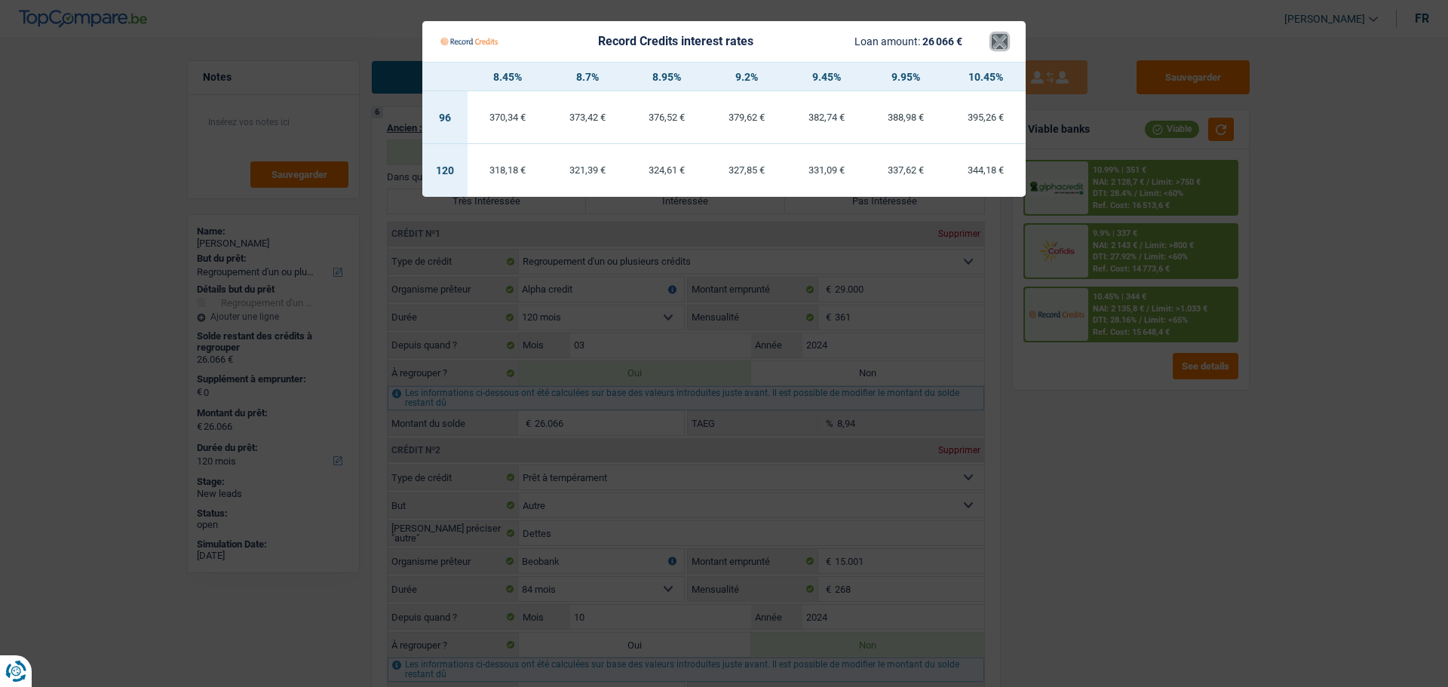
click at [996, 45] on button "×" at bounding box center [1000, 41] width 16 height 15
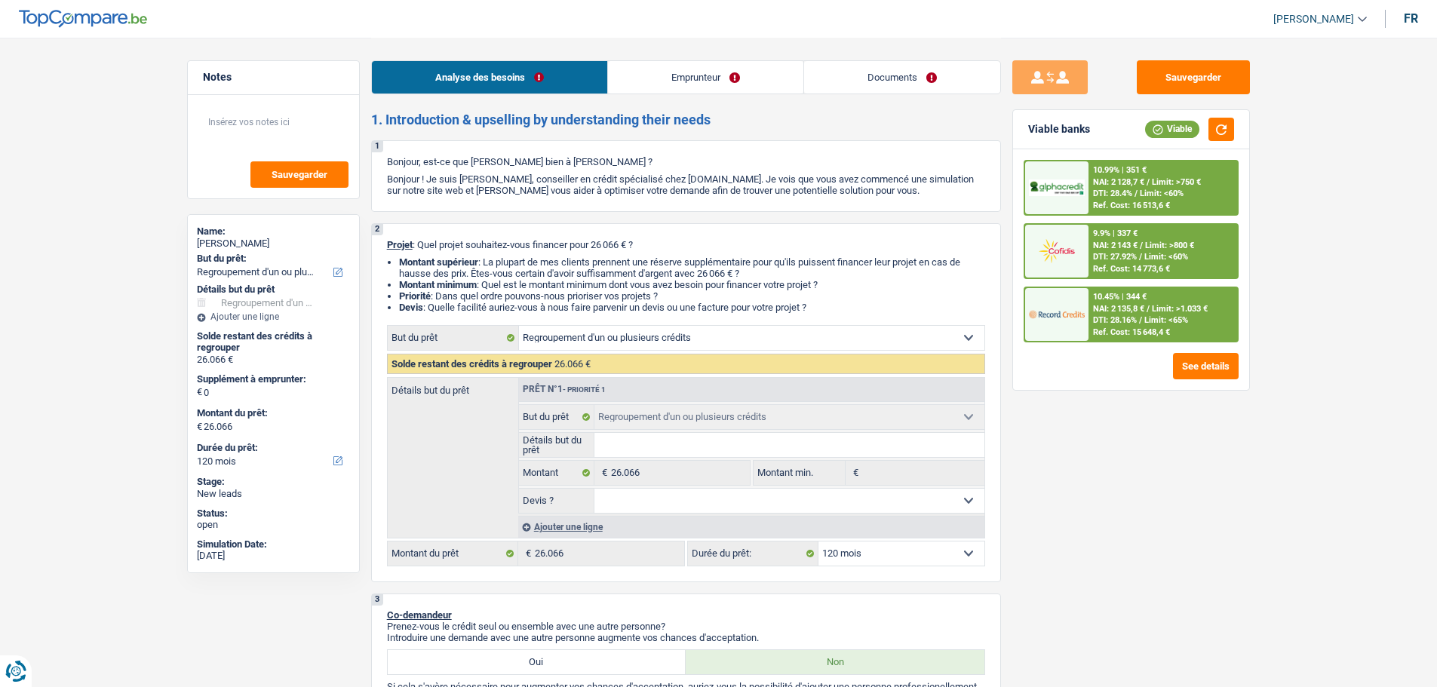
scroll to position [0, 0]
click at [884, 560] on select "12 mois 18 mois 24 mois 30 mois 36 mois 42 mois 48 mois 60 mois 72 mois 84 mois…" at bounding box center [901, 555] width 166 height 24
click at [818, 543] on select "12 mois 18 mois 24 mois 30 mois 36 mois 42 mois 48 mois 60 mois 72 mois 84 mois…" at bounding box center [901, 555] width 166 height 24
click at [920, 548] on select "12 mois 18 mois 24 mois 30 mois 36 mois 42 mois 48 mois 60 mois 72 mois 84 mois…" at bounding box center [901, 555] width 166 height 24
select select "84"
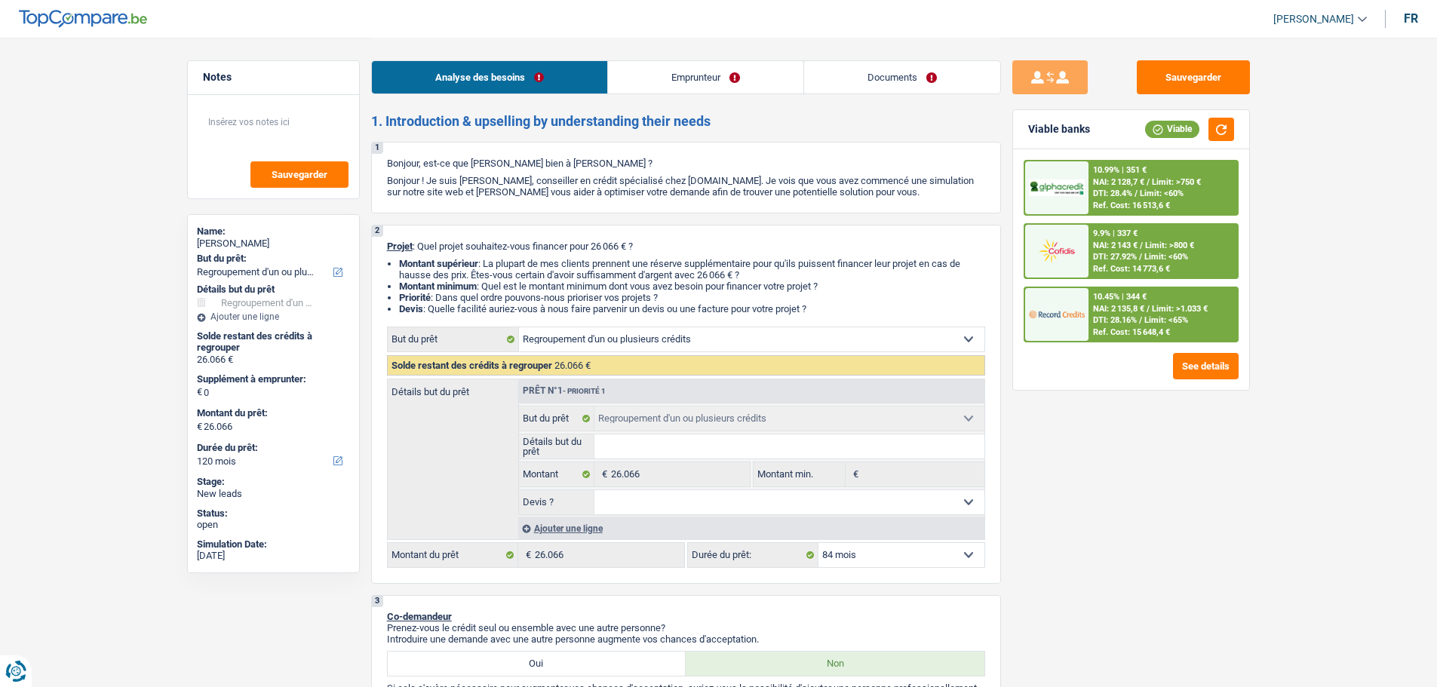
click at [818, 543] on select "12 mois 18 mois 24 mois 30 mois 36 mois 42 mois 48 mois 60 mois 72 mois 84 mois…" at bounding box center [901, 555] width 166 height 24
select select "84"
click at [1158, 321] on span "Limit: <65%" at bounding box center [1166, 320] width 44 height 10
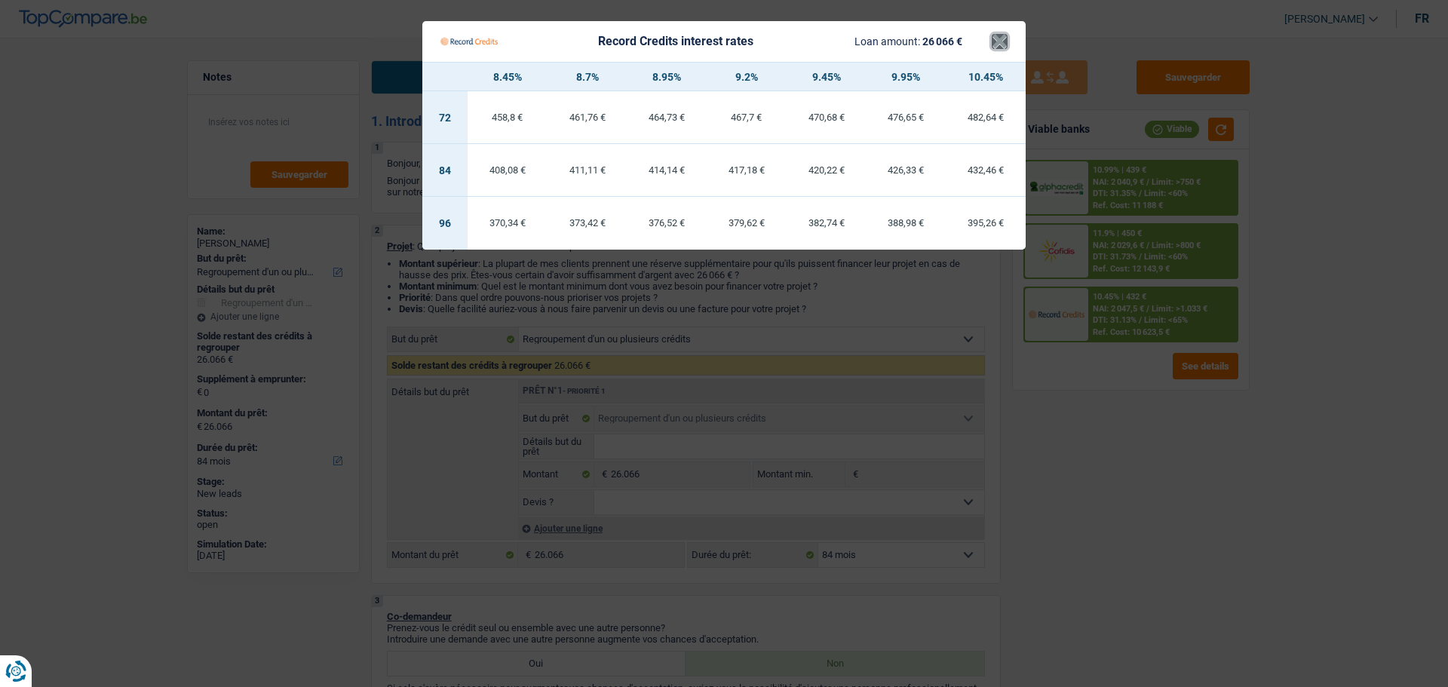
drag, startPoint x: 998, startPoint y: 44, endPoint x: 992, endPoint y: 93, distance: 48.7
click at [998, 45] on button "×" at bounding box center [1000, 41] width 16 height 15
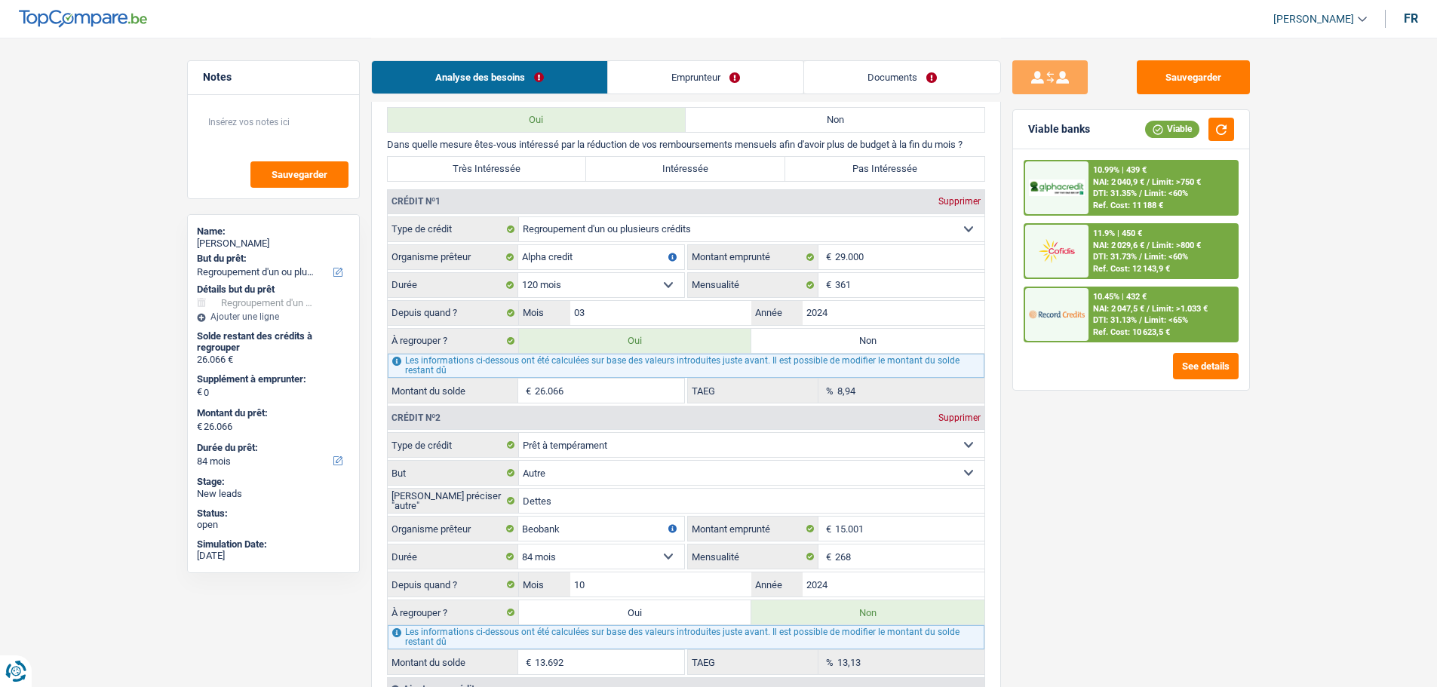
scroll to position [1282, 0]
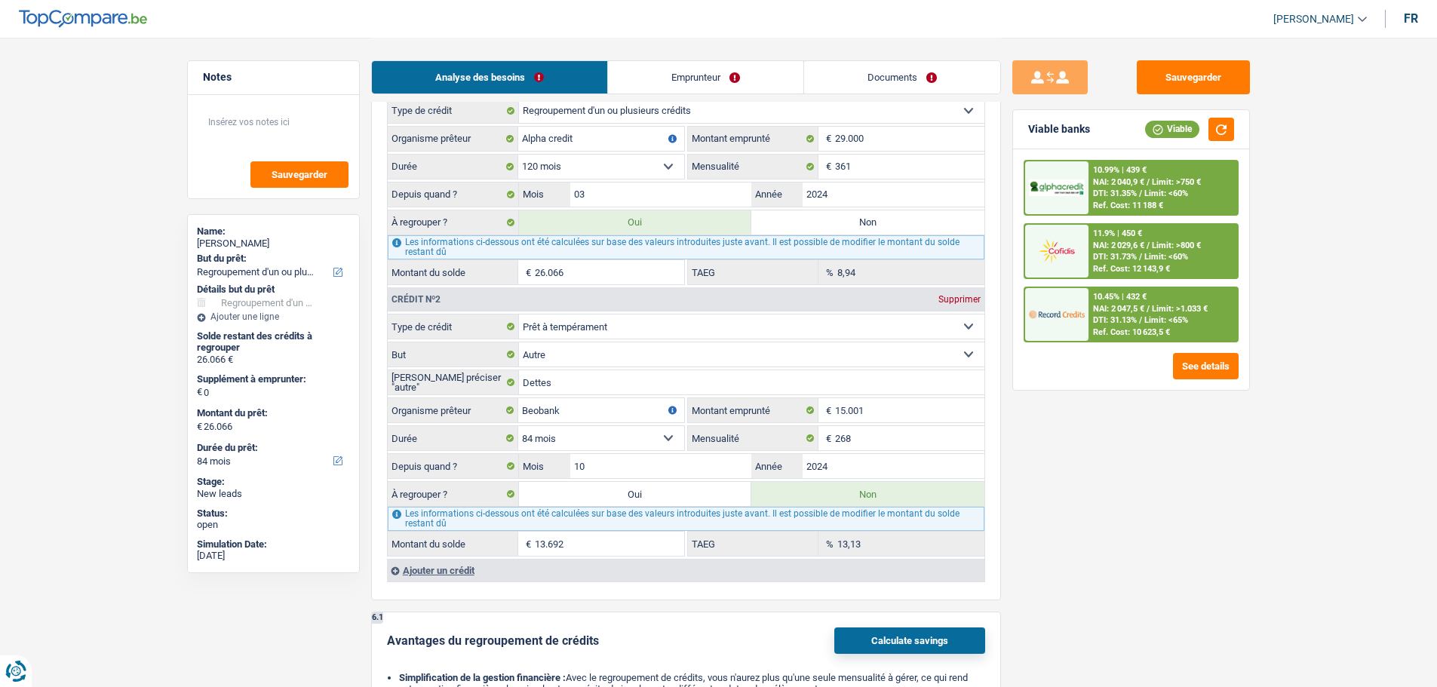
click at [724, 495] on label "Oui" at bounding box center [635, 494] width 233 height 24
click at [724, 495] on input "Oui" at bounding box center [635, 494] width 233 height 24
radio input "true"
type input "39.758"
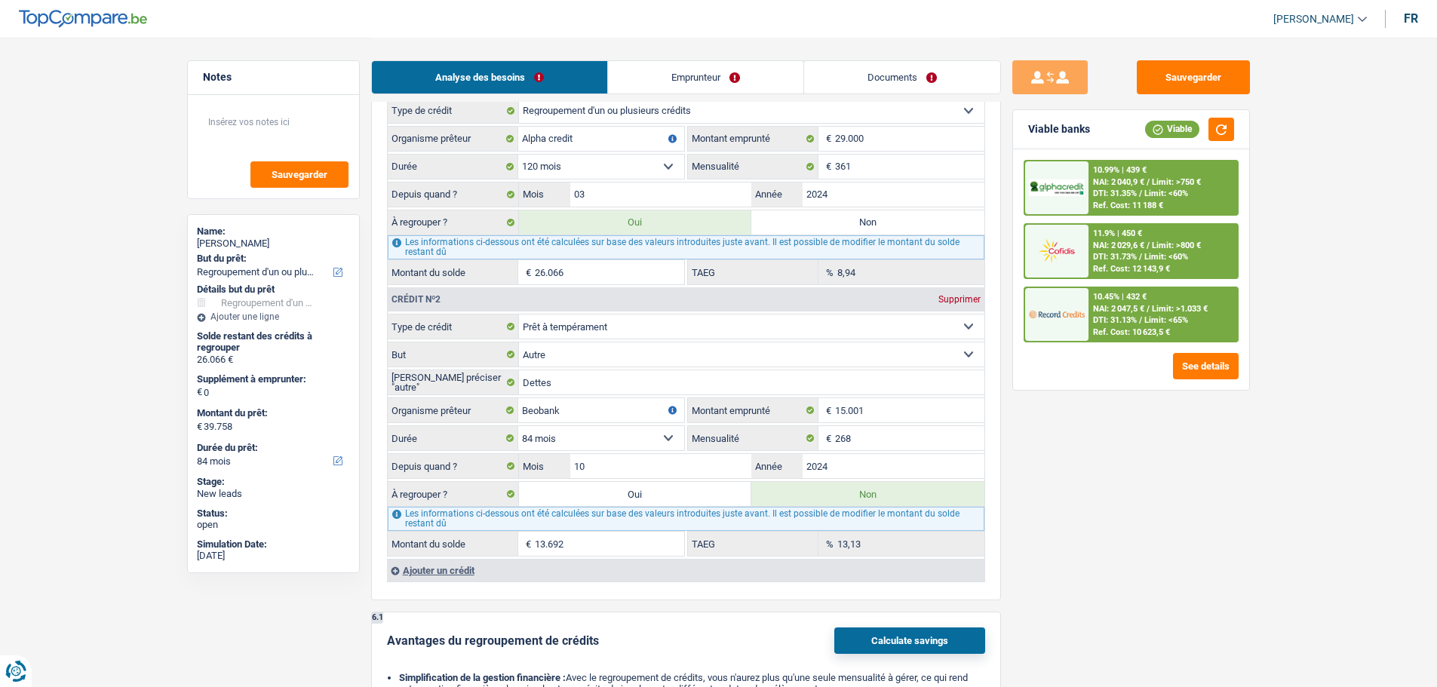
type input "39.758"
radio input "false"
select select "144"
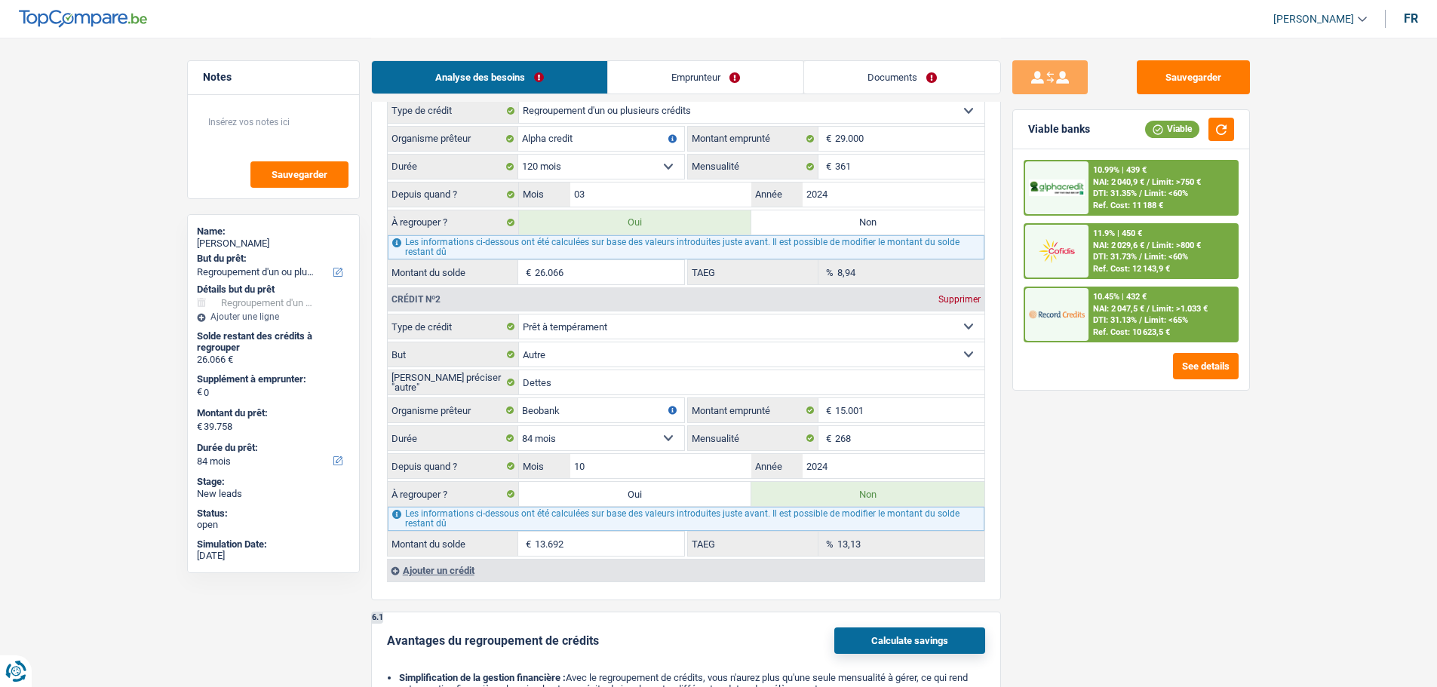
select select "144"
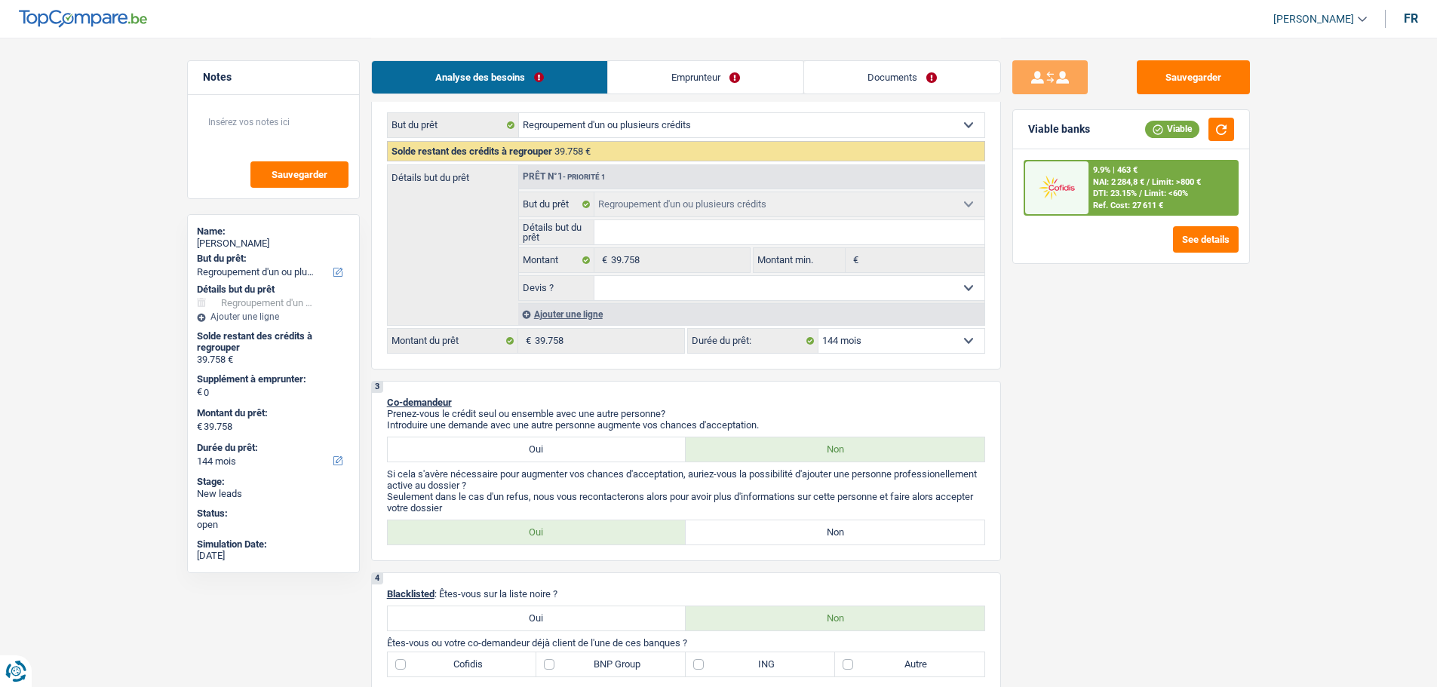
scroll to position [75, 0]
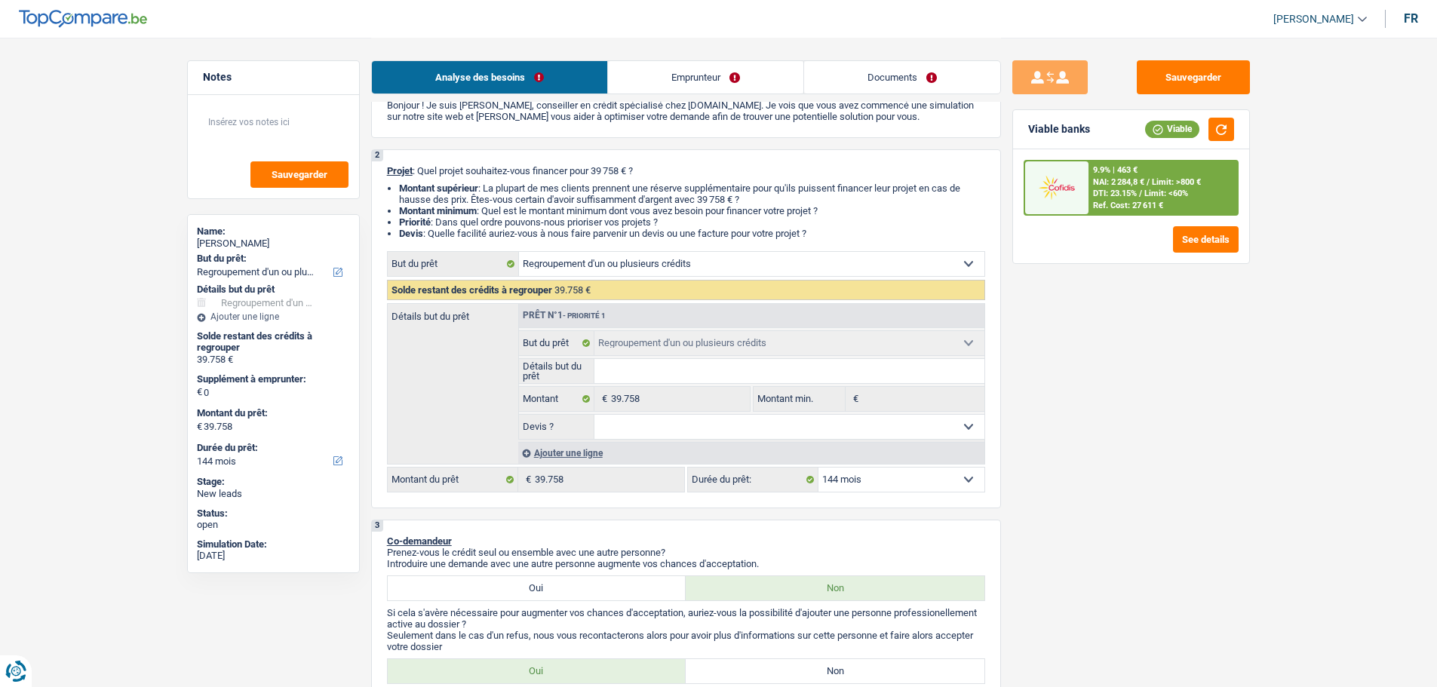
click at [917, 486] on select "12 mois 18 mois 24 mois 30 mois 36 mois 42 mois 48 mois 60 mois 72 mois 84 mois…" at bounding box center [901, 480] width 166 height 24
select select "120"
click at [818, 468] on select "12 mois 18 mois 24 mois 30 mois 36 mois 42 mois 48 mois 60 mois 72 mois 84 mois…" at bounding box center [901, 480] width 166 height 24
select select "120"
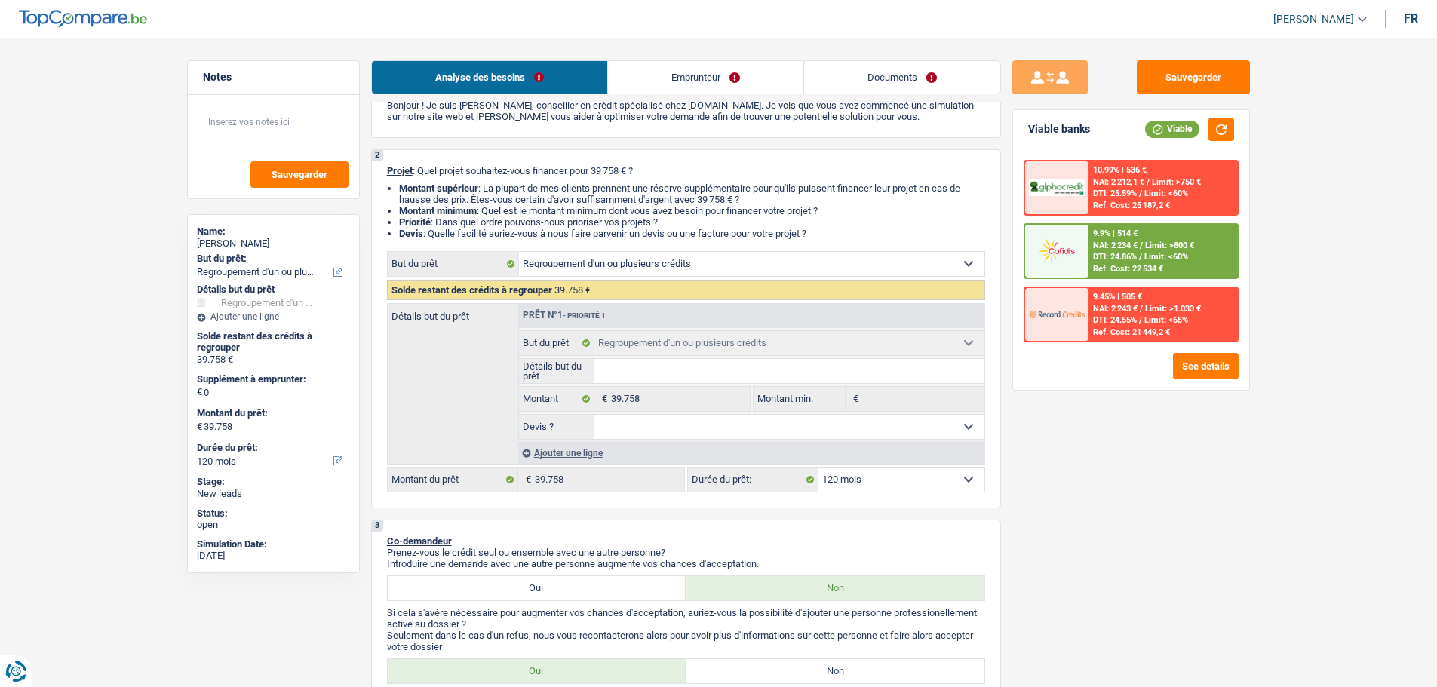
click at [1149, 247] on span "Limit: >800 €" at bounding box center [1169, 246] width 49 height 10
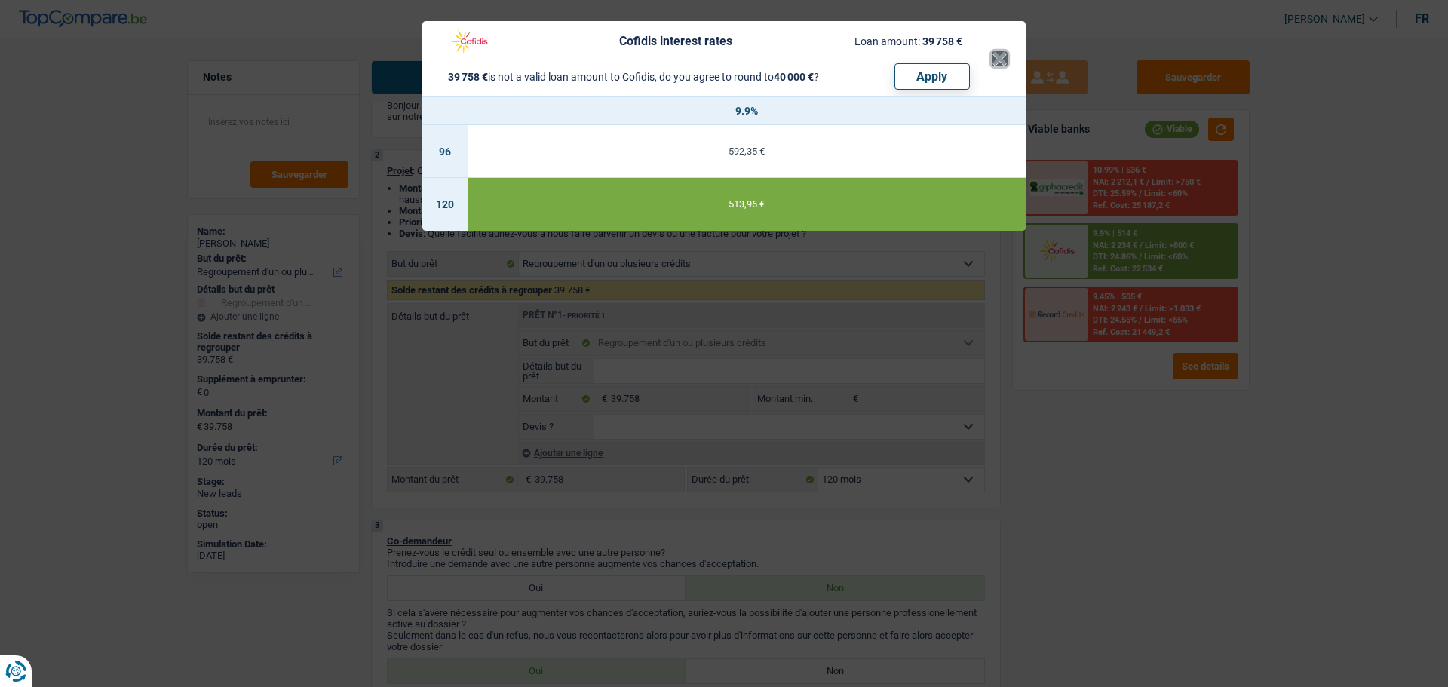
click at [1004, 51] on button "×" at bounding box center [1000, 58] width 16 height 15
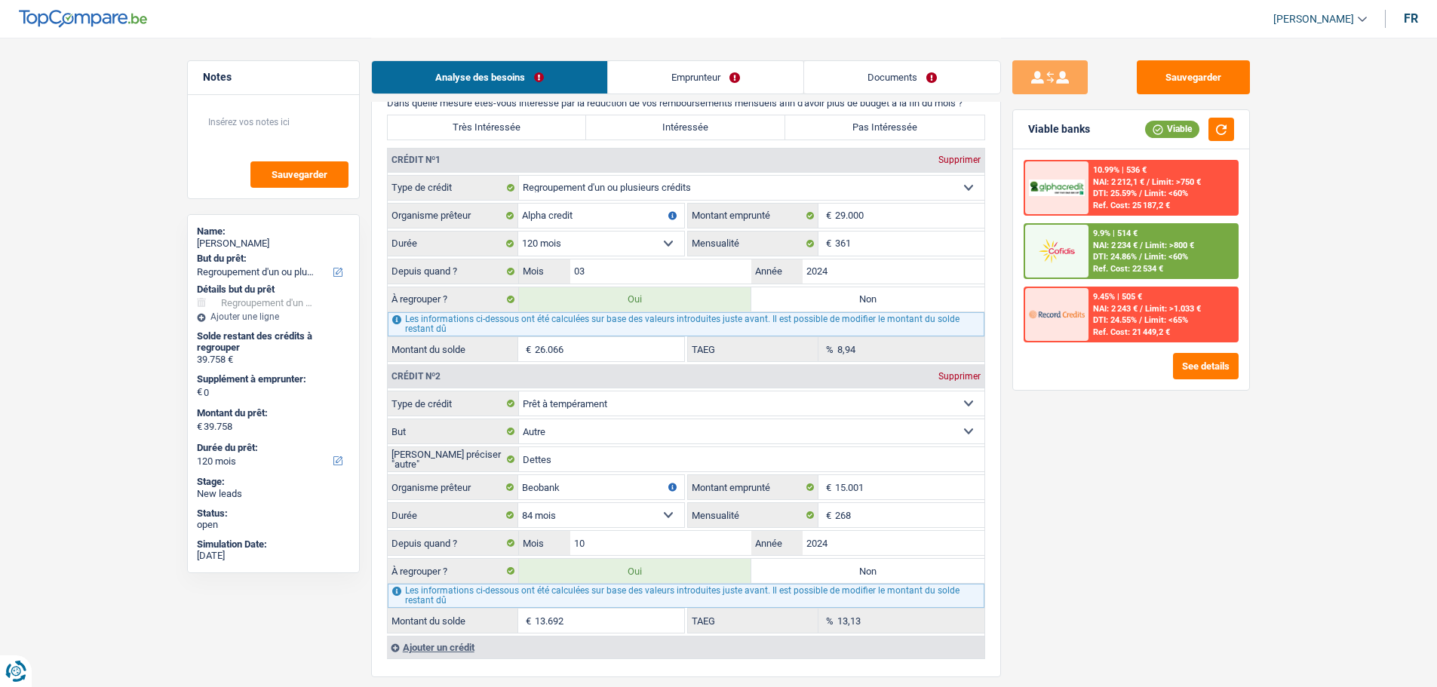
scroll to position [1207, 0]
